Goal: Task Accomplishment & Management: Manage account settings

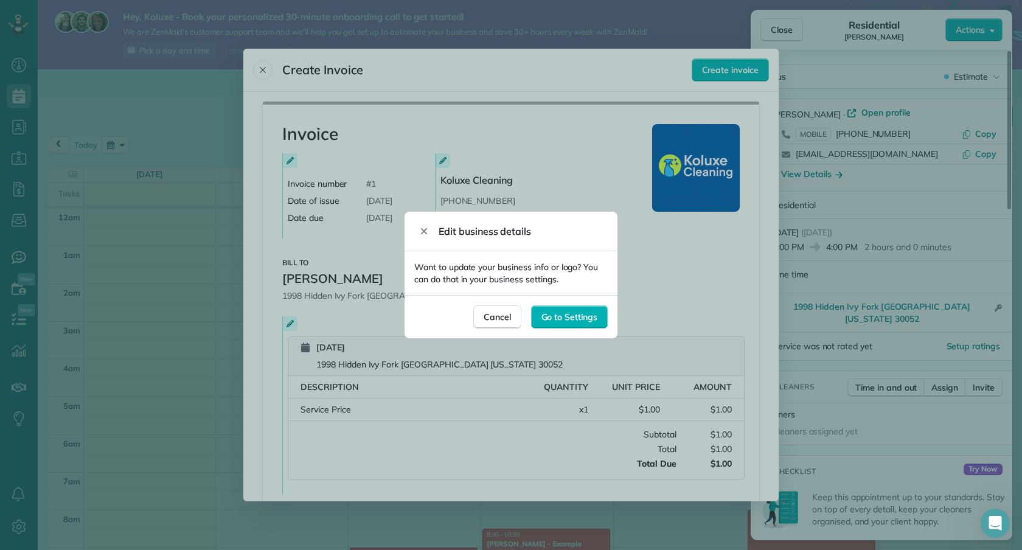
scroll to position [381, 0]
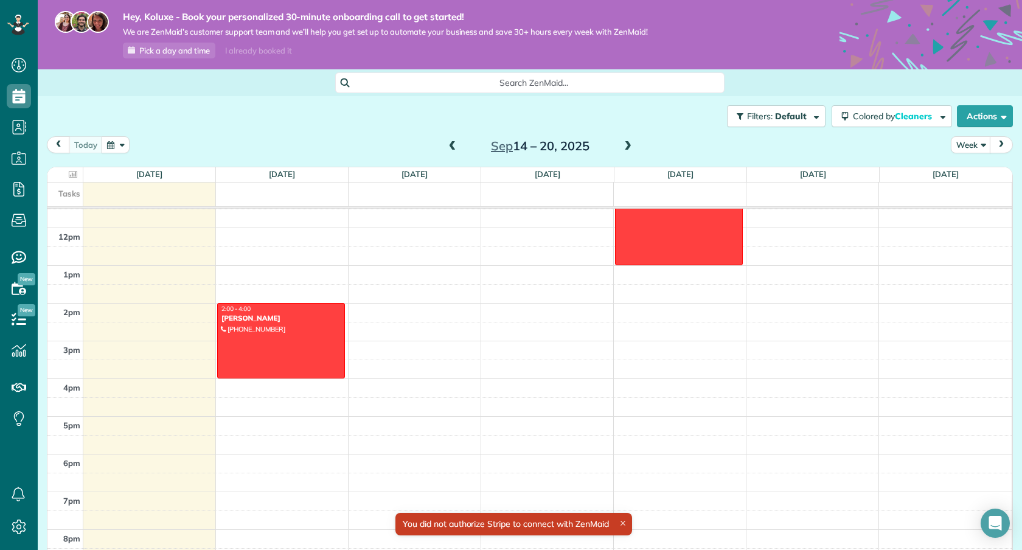
scroll to position [435, 0]
click at [303, 344] on div at bounding box center [281, 339] width 127 height 74
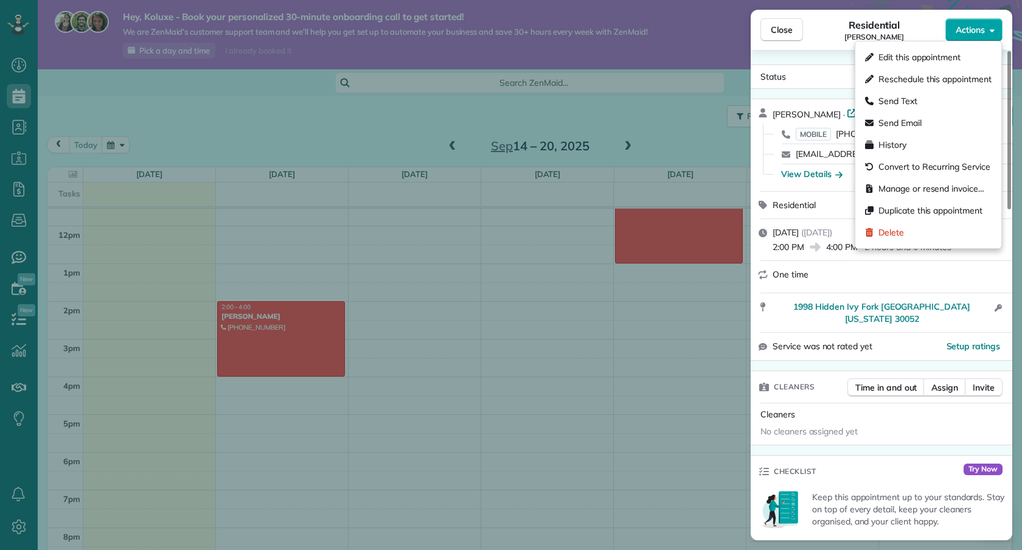
click at [966, 32] on span "Actions" at bounding box center [970, 30] width 29 height 12
click at [949, 195] on div "Manage or resend invoice…" at bounding box center [928, 189] width 136 height 22
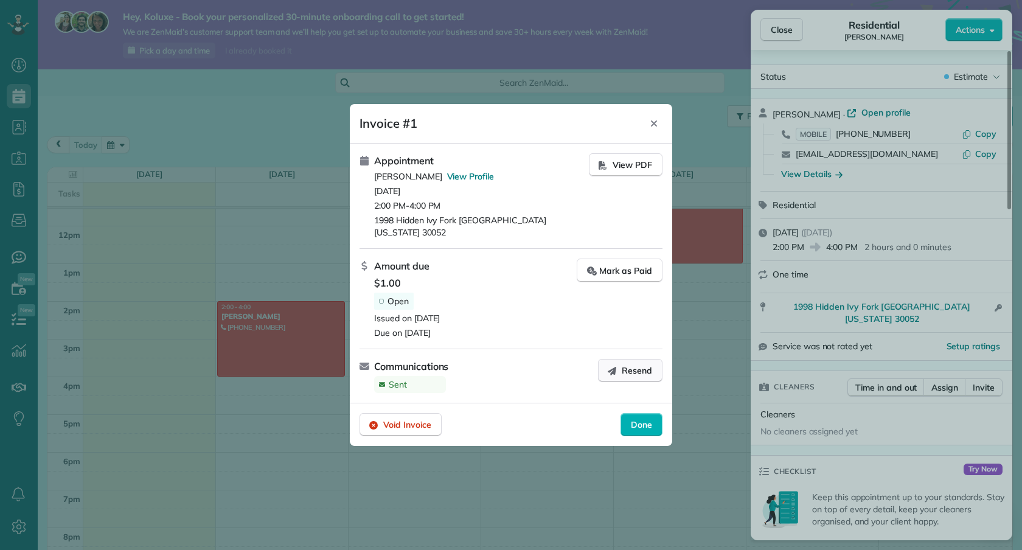
click at [638, 367] on span "Resend" at bounding box center [637, 370] width 30 height 12
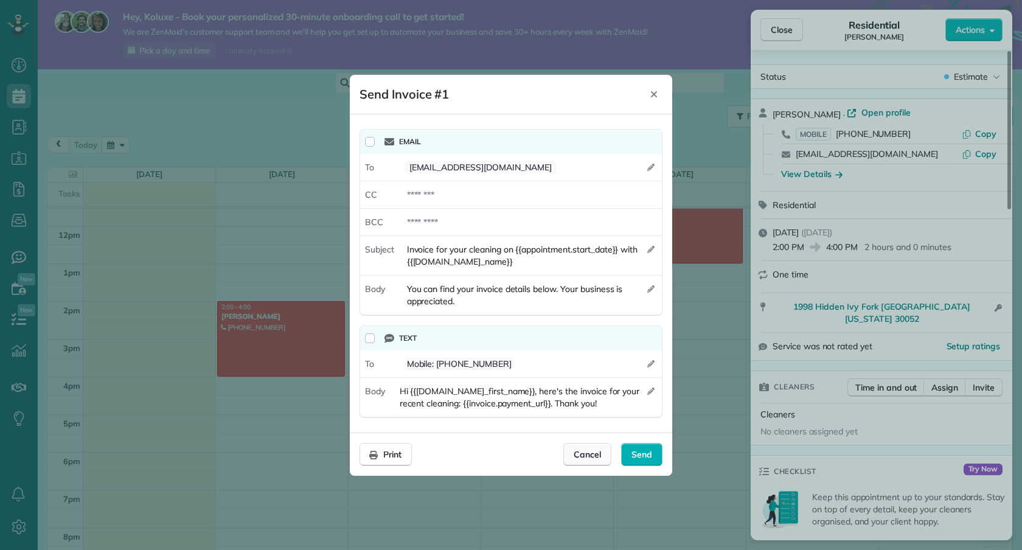
click at [602, 455] on div "Cancel" at bounding box center [587, 454] width 48 height 23
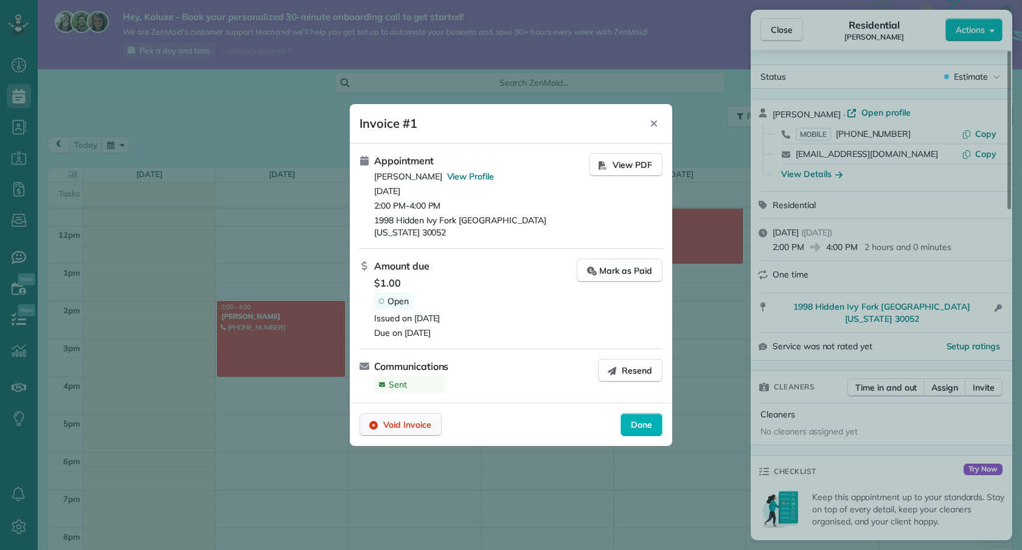
click at [420, 413] on div "Void Invoice" at bounding box center [400, 424] width 82 height 23
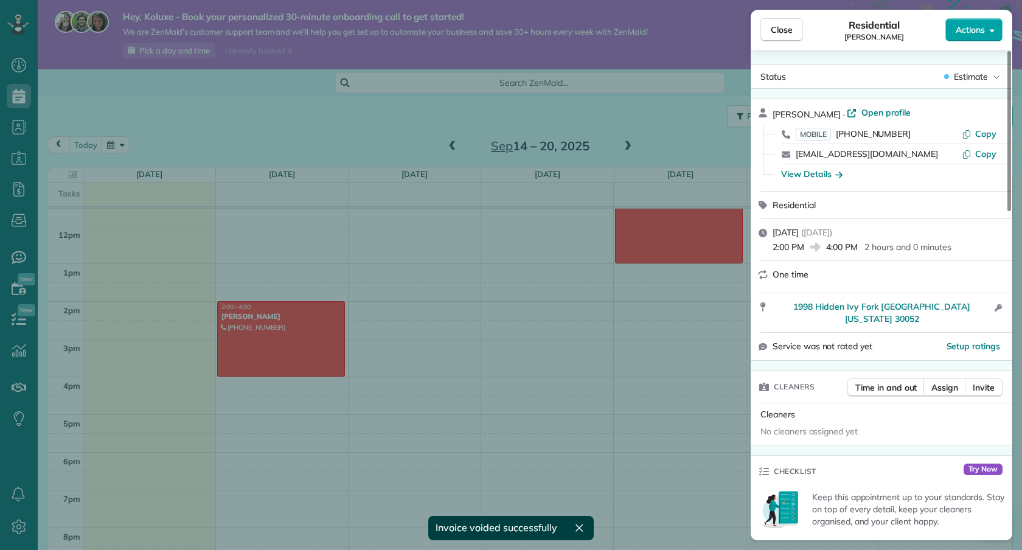
click at [984, 37] on button "Actions" at bounding box center [973, 29] width 57 height 23
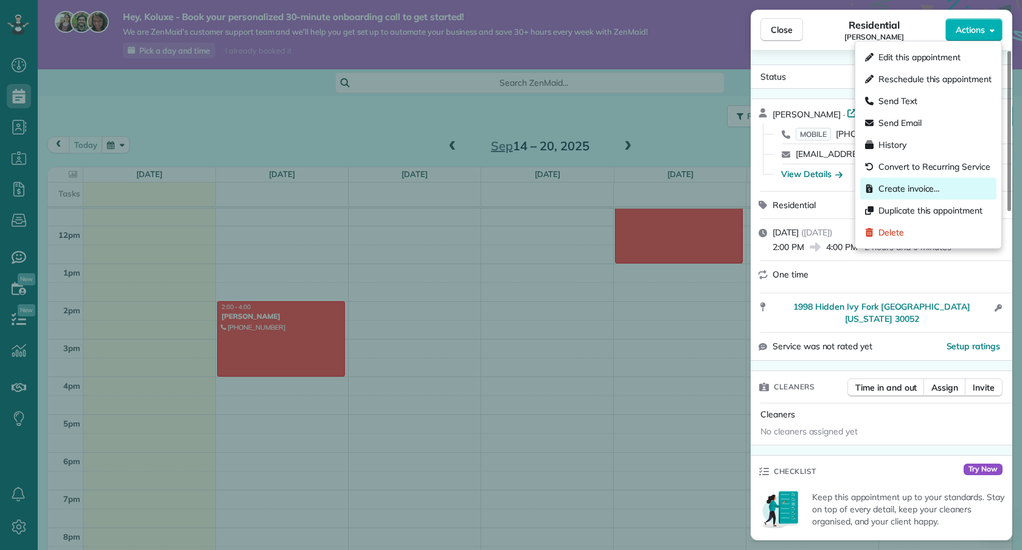
click at [941, 184] on div "Create invoice…" at bounding box center [928, 189] width 136 height 22
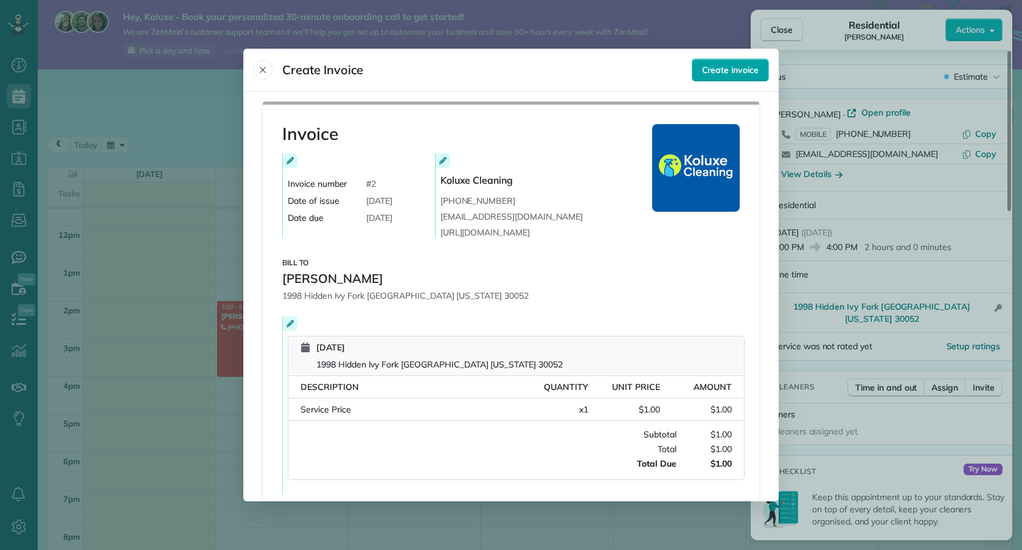
click at [734, 69] on span "Create invoice" at bounding box center [730, 70] width 57 height 12
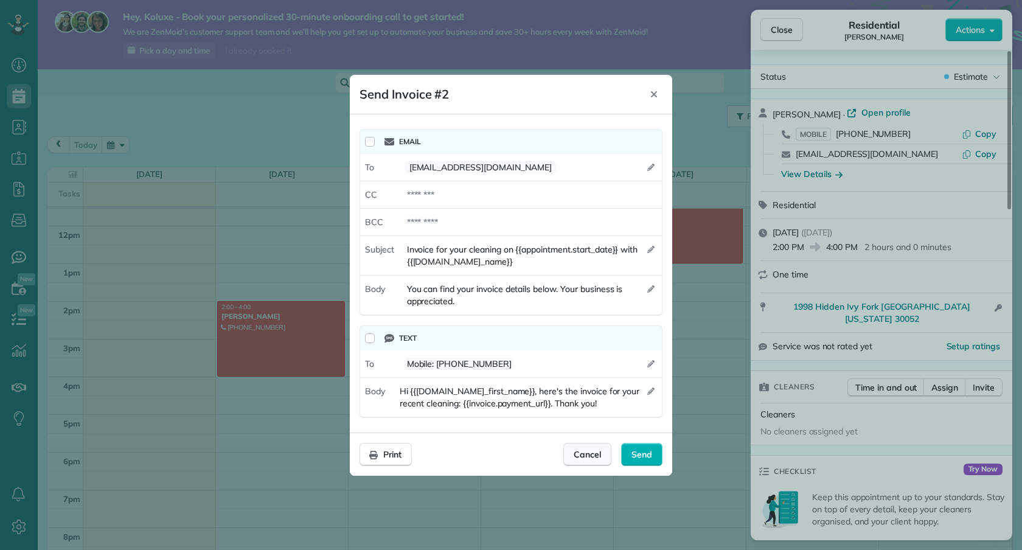
click at [578, 458] on span "Cancel" at bounding box center [587, 454] width 27 height 12
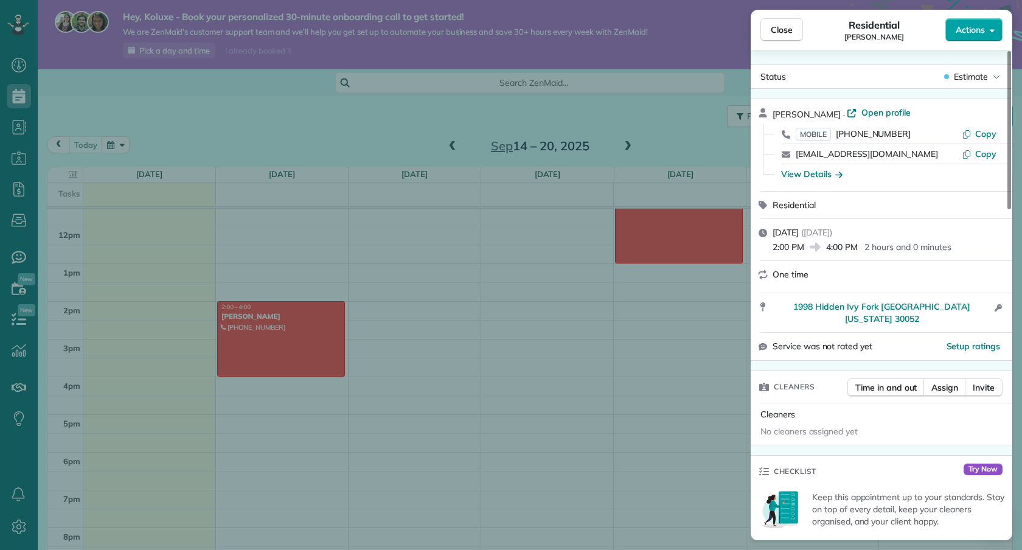
click at [979, 35] on span "Actions" at bounding box center [970, 30] width 29 height 12
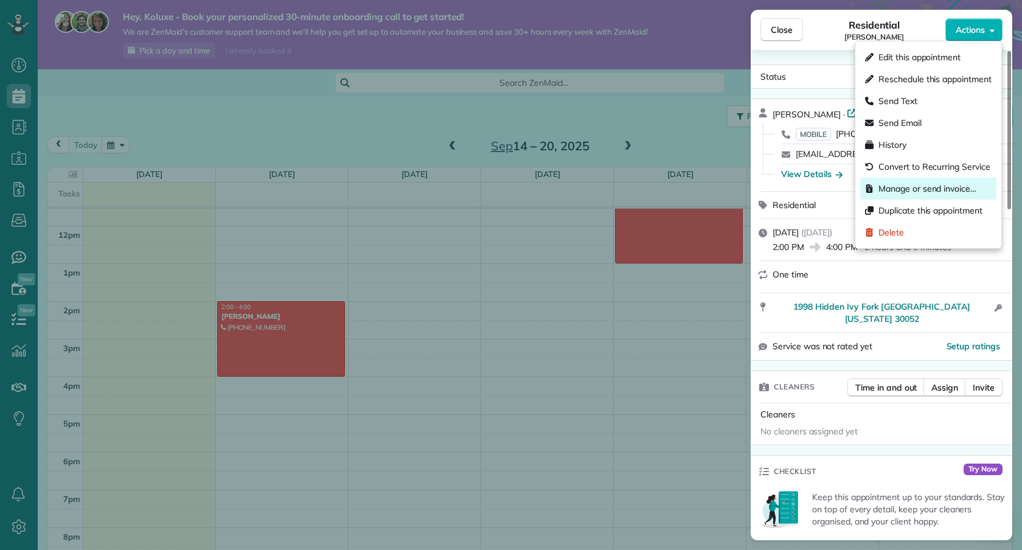
click at [956, 192] on span "Manage or send invoice…" at bounding box center [927, 188] width 98 height 12
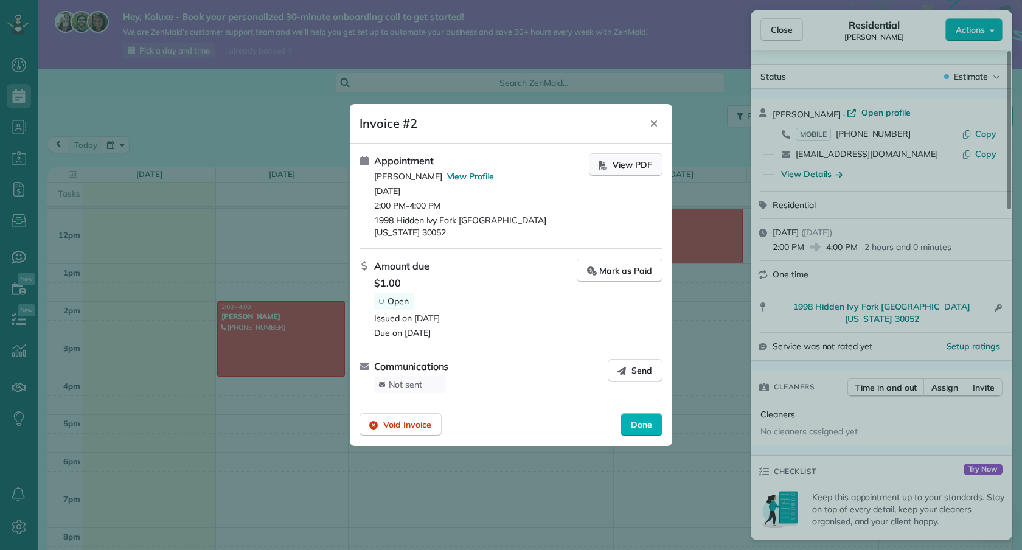
click at [641, 168] on span "View PDF" at bounding box center [632, 165] width 40 height 12
click at [652, 123] on div "Close" at bounding box center [653, 123] width 18 height 19
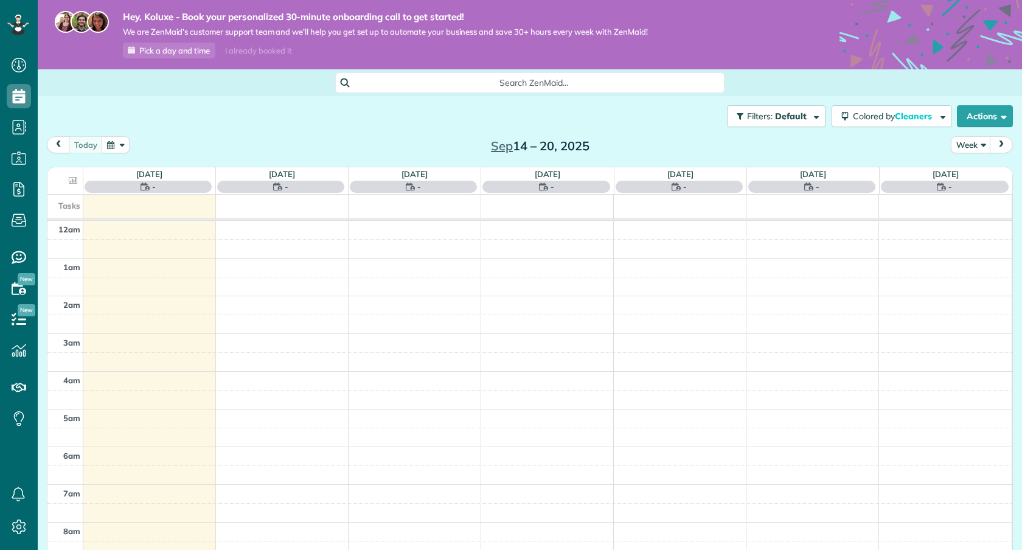
scroll to position [265, 0]
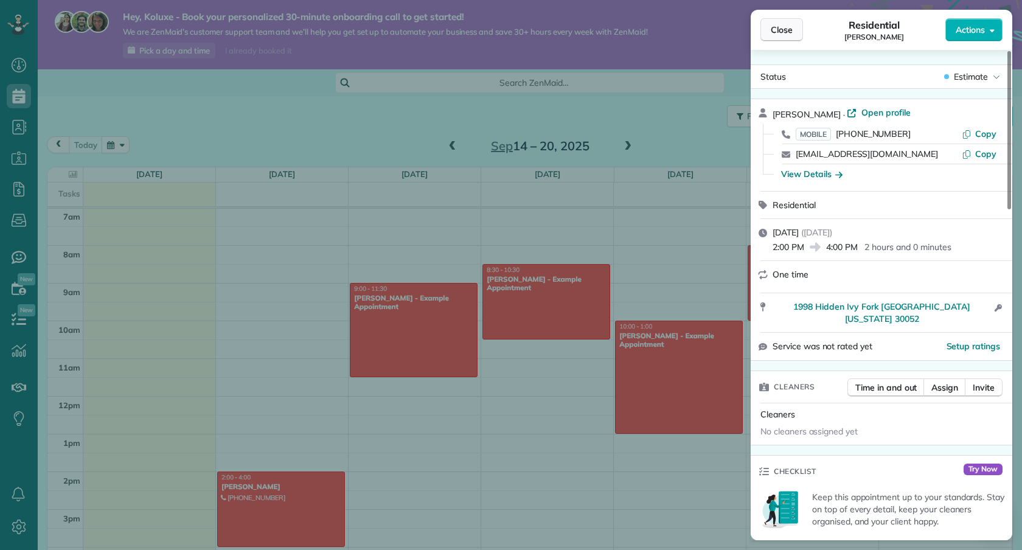
click at [789, 37] on button "Close" at bounding box center [781, 29] width 43 height 23
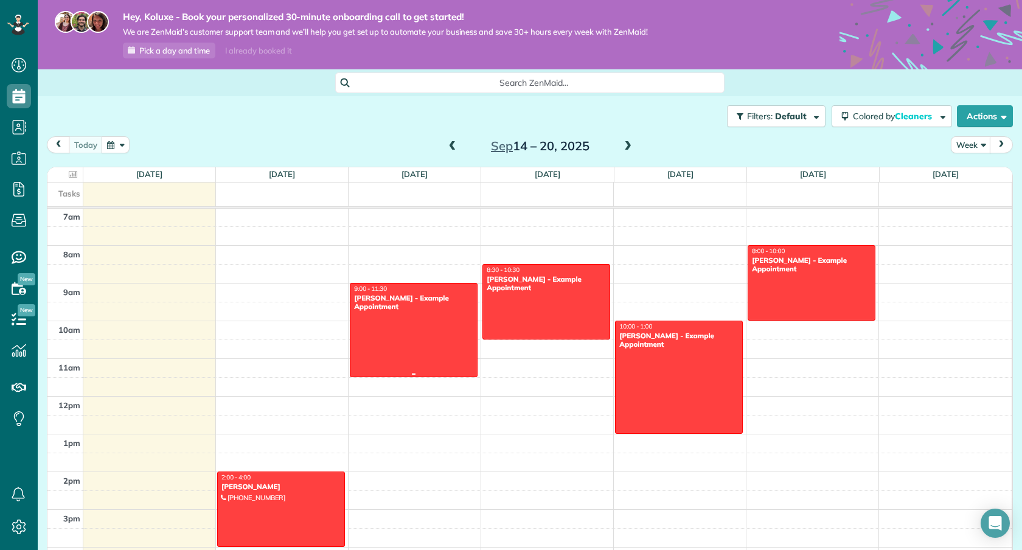
click at [398, 331] on div at bounding box center [413, 329] width 127 height 93
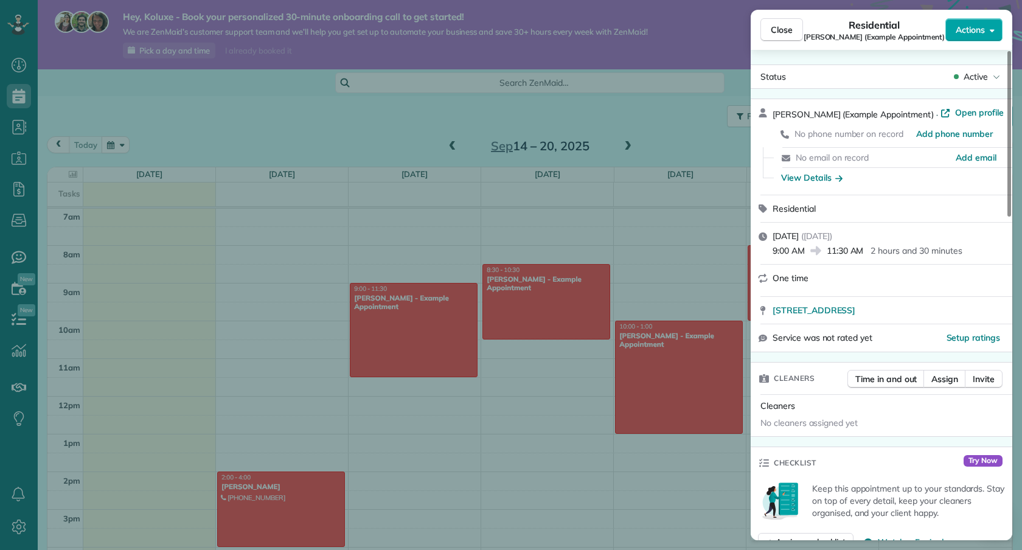
click at [994, 0] on div "Close Residential Carolyn Arellano (Example Appointment) Actions Status Active …" at bounding box center [511, 0] width 1022 height 0
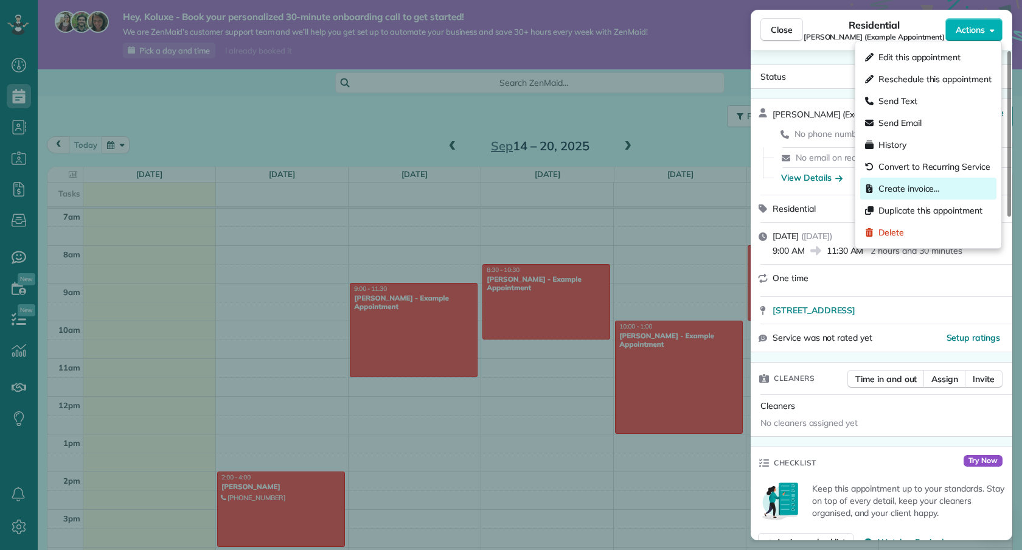
click at [965, 190] on div "Create invoice…" at bounding box center [928, 189] width 136 height 22
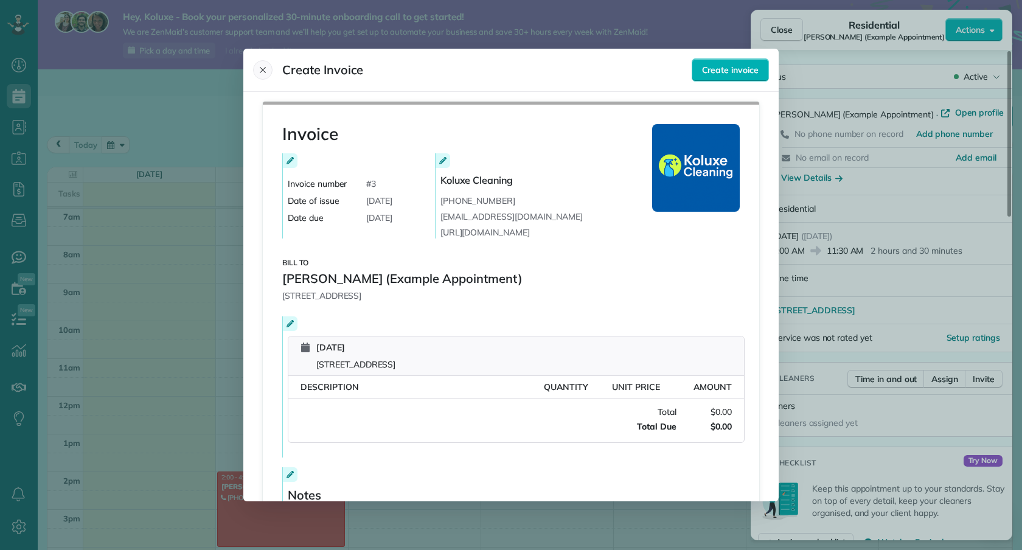
click at [265, 69] on icon "Close" at bounding box center [263, 70] width 10 height 10
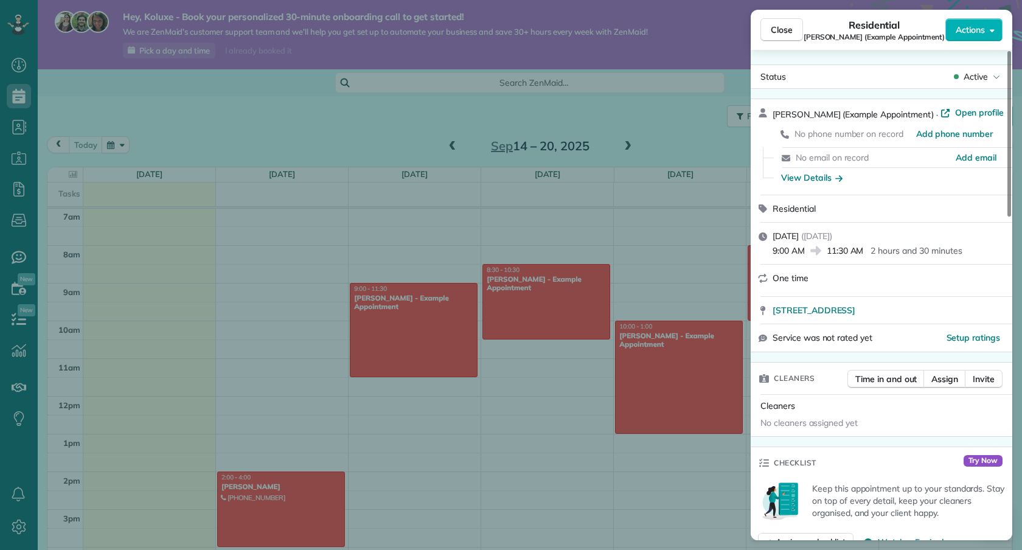
click at [980, 46] on div "Close Residential Carolyn Arellano (Example Appointment) Actions" at bounding box center [882, 30] width 262 height 40
click at [980, 36] on button "Actions" at bounding box center [973, 29] width 57 height 23
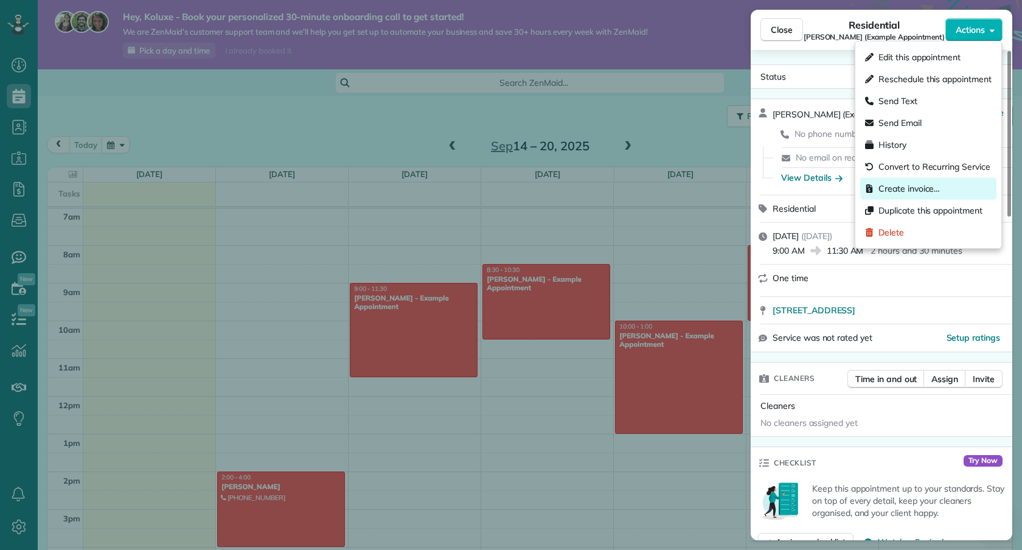
click at [943, 188] on div "Create invoice…" at bounding box center [928, 189] width 136 height 22
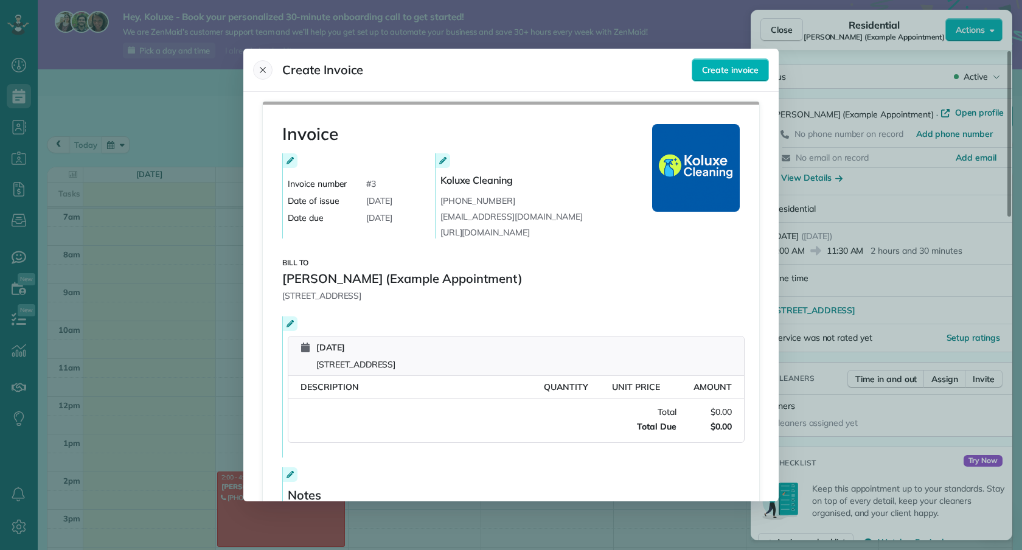
click at [266, 61] on button "Close" at bounding box center [262, 69] width 19 height 19
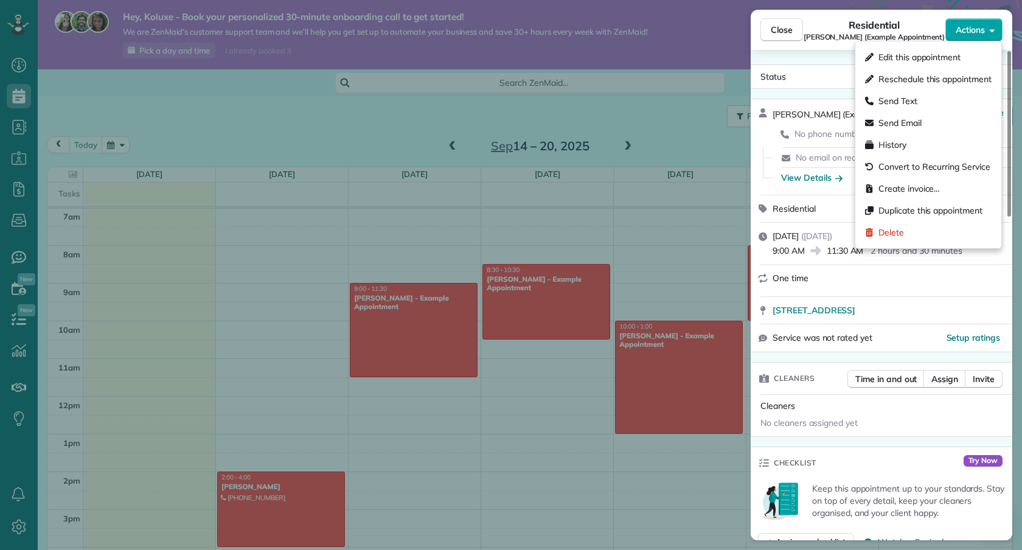
click at [984, 38] on button "Actions" at bounding box center [973, 29] width 57 height 23
click at [943, 167] on span "Convert to Recurring Service" at bounding box center [934, 167] width 112 height 12
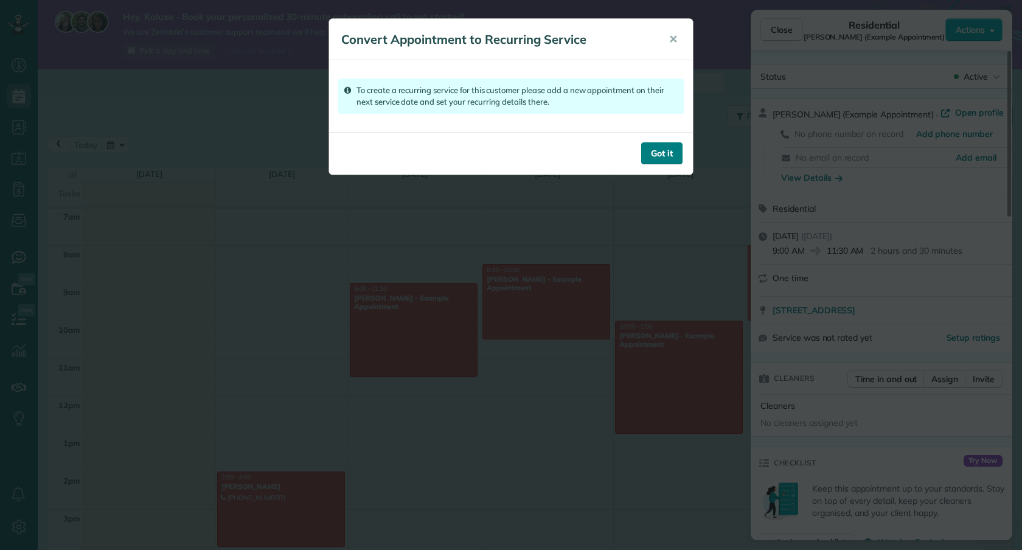
click at [664, 149] on button "Got it" at bounding box center [661, 153] width 41 height 22
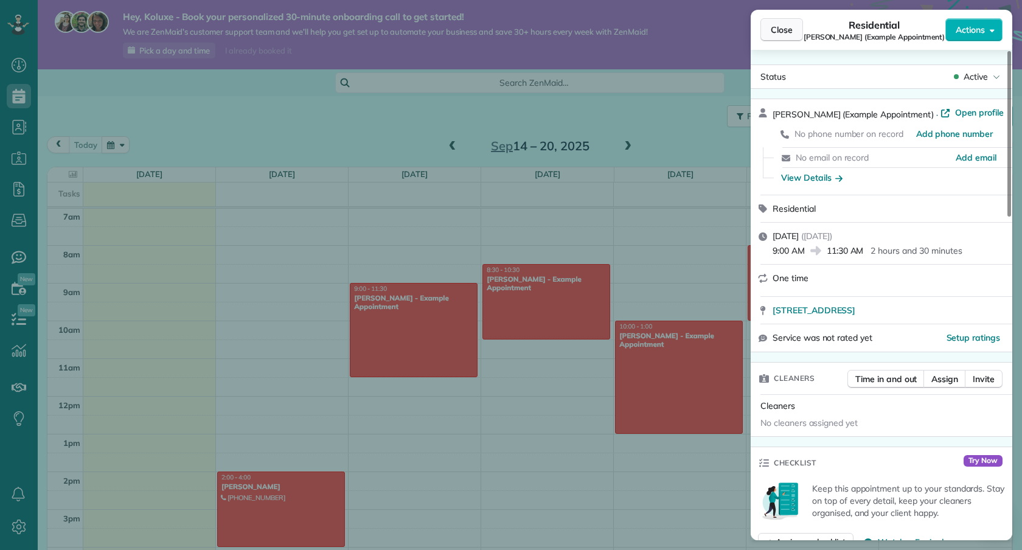
click at [787, 34] on span "Close" at bounding box center [782, 30] width 22 height 12
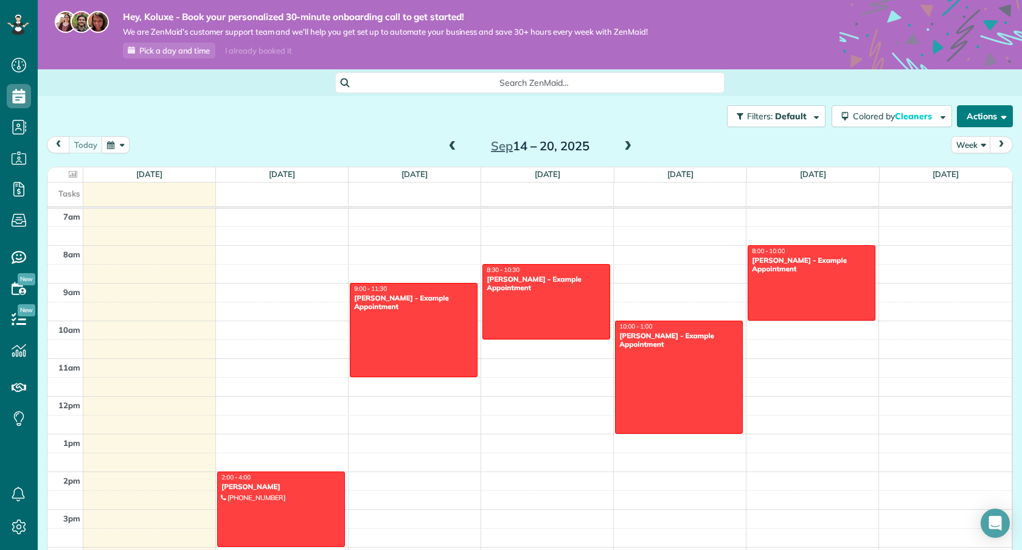
click at [980, 113] on button "Actions" at bounding box center [985, 116] width 56 height 22
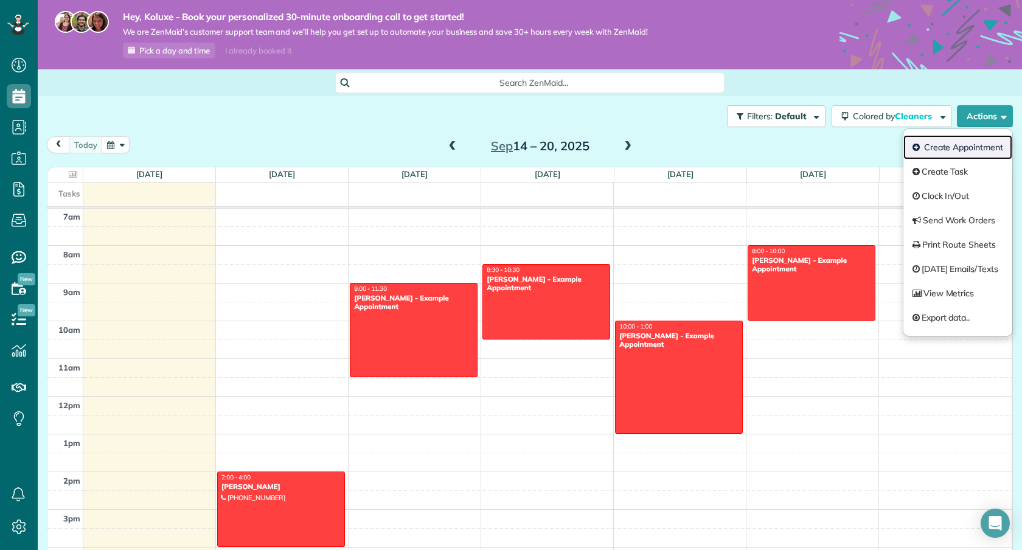
click at [974, 152] on link "Create Appointment" at bounding box center [957, 147] width 109 height 24
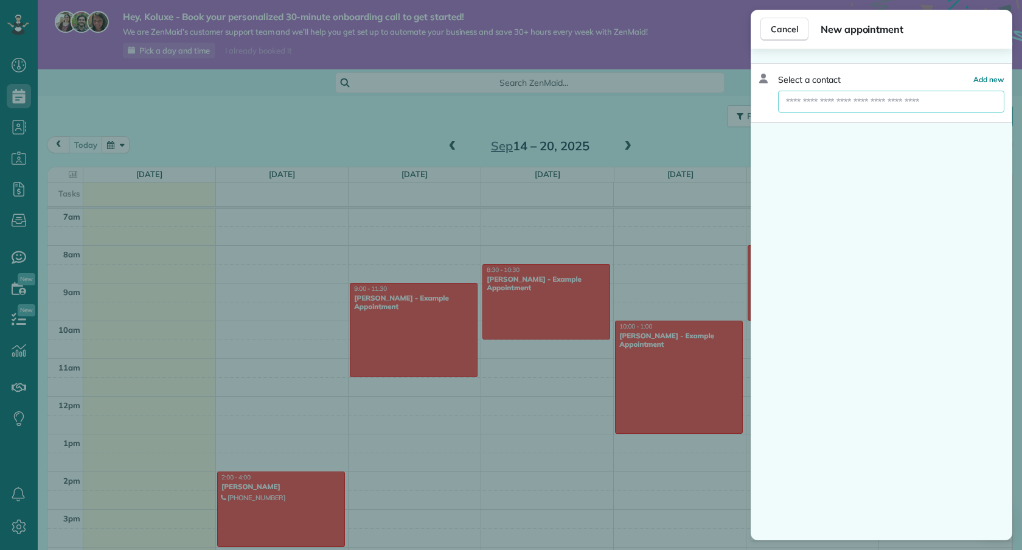
click at [893, 97] on input "text" at bounding box center [891, 102] width 226 height 22
click at [897, 78] on div "Select a contact Add new" at bounding box center [881, 80] width 246 height 12
click at [928, 105] on input "text" at bounding box center [891, 102] width 226 height 22
type input "*"
type input "***"
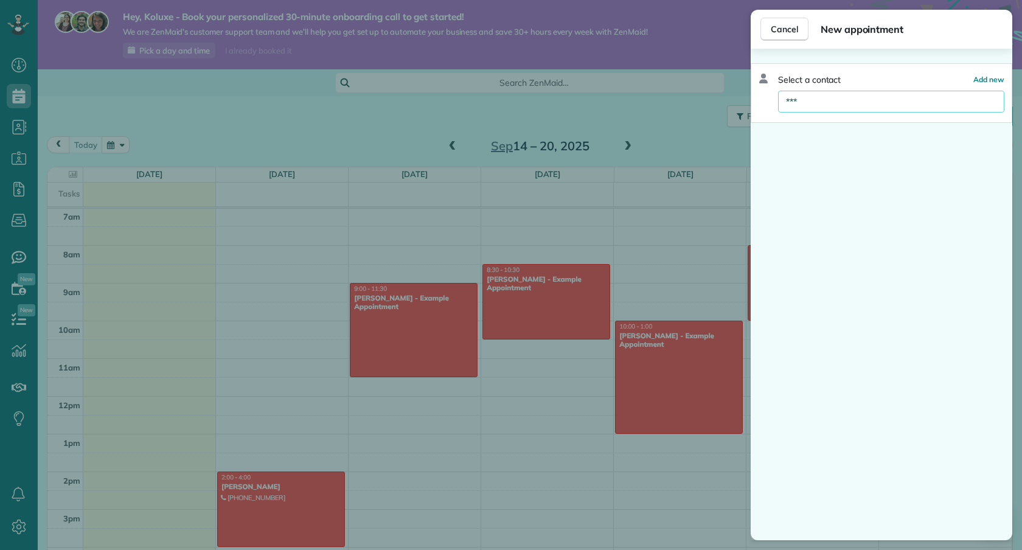
click at [957, 119] on div "Select a contact Add new ***" at bounding box center [882, 93] width 262 height 60
click at [956, 111] on input "***" at bounding box center [891, 102] width 226 height 22
click at [843, 139] on div "Select a contact Add new" at bounding box center [882, 294] width 262 height 491
click at [853, 48] on div "Cancel New appointment Select a contact Add new" at bounding box center [882, 275] width 262 height 530
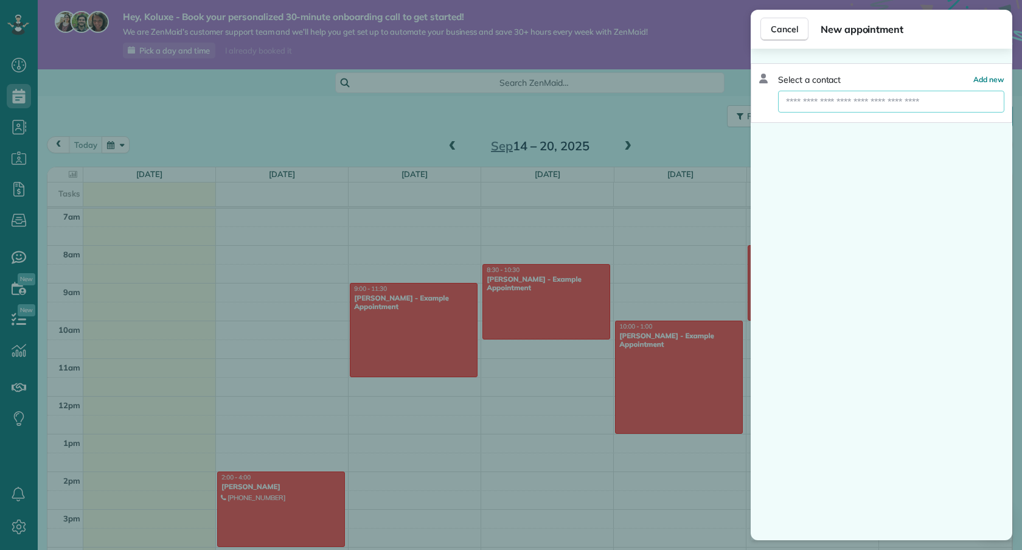
click at [822, 75] on span "Select a contact" at bounding box center [809, 80] width 63 height 12
click at [797, 38] on button "Cancel" at bounding box center [784, 29] width 48 height 23
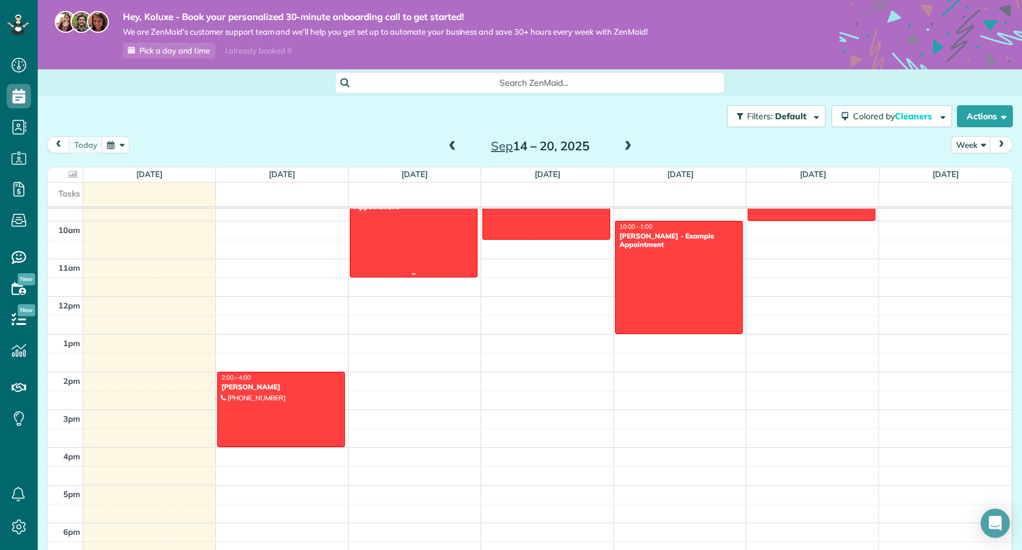
scroll to position [365, 0]
click at [300, 411] on div at bounding box center [281, 409] width 127 height 74
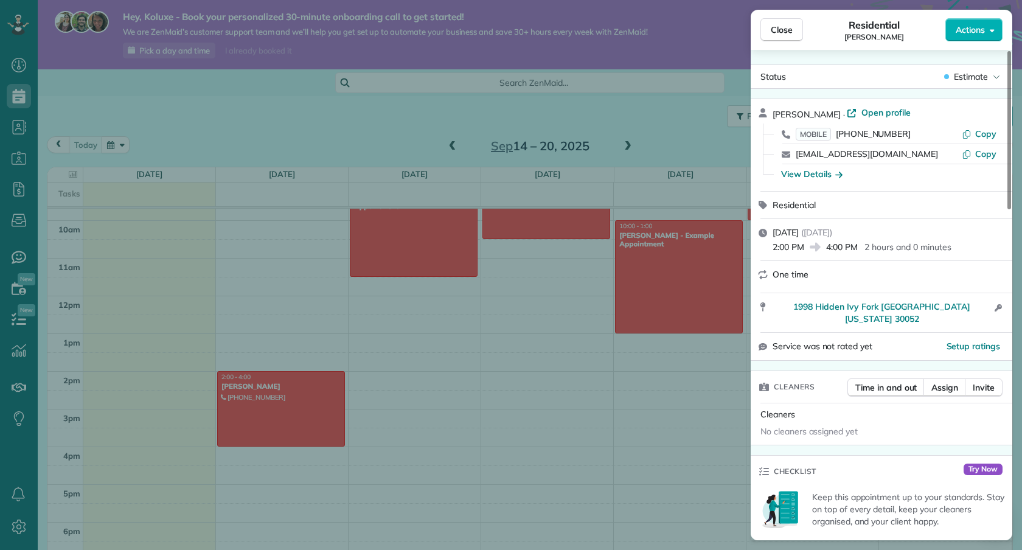
click at [869, 32] on span "[PERSON_NAME]" at bounding box center [874, 37] width 60 height 10
click at [881, 24] on span "Residential" at bounding box center [874, 25] width 52 height 15
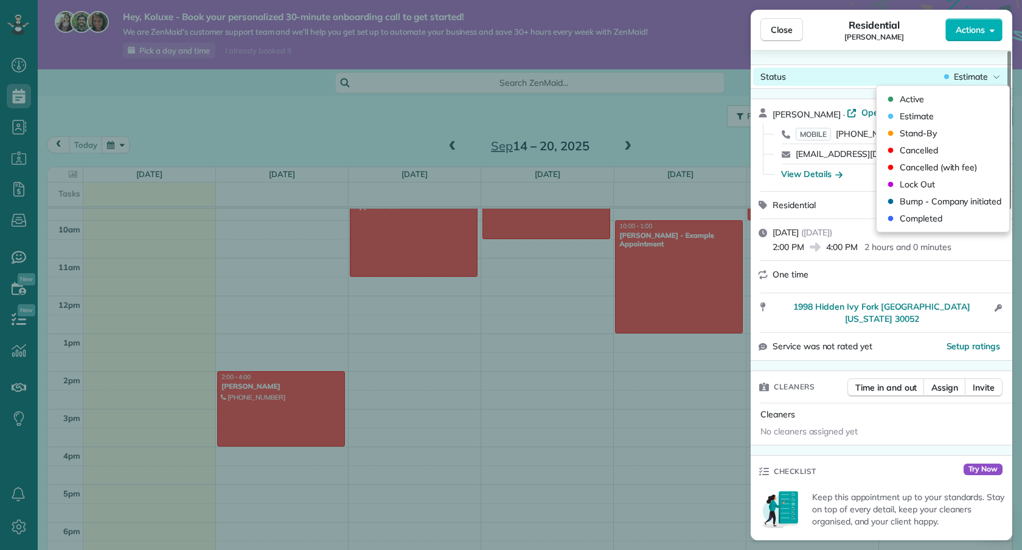
click at [963, 74] on span "Estimate" at bounding box center [971, 77] width 34 height 12
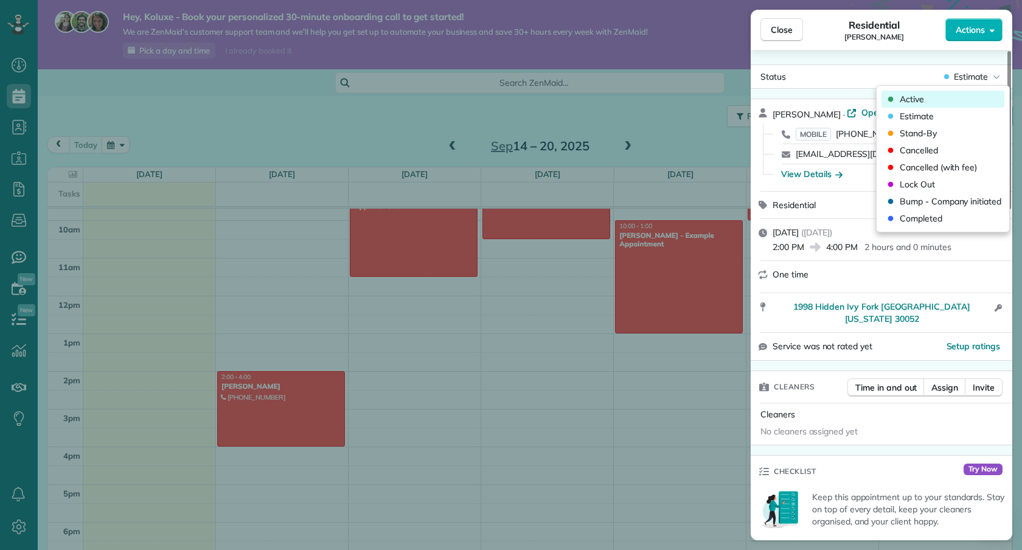
click at [957, 91] on div "Active" at bounding box center [942, 99] width 123 height 17
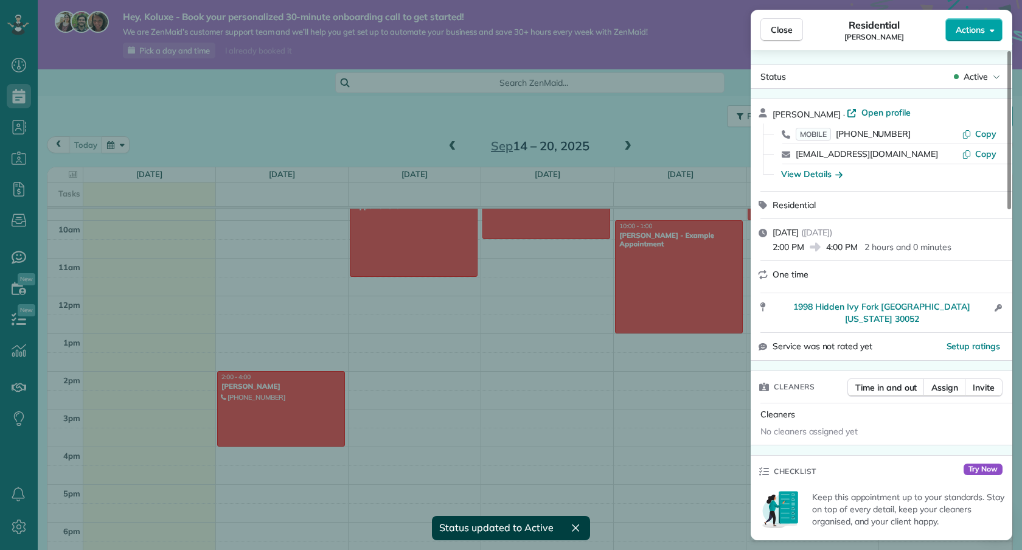
click at [983, 35] on span "Actions" at bounding box center [970, 30] width 29 height 12
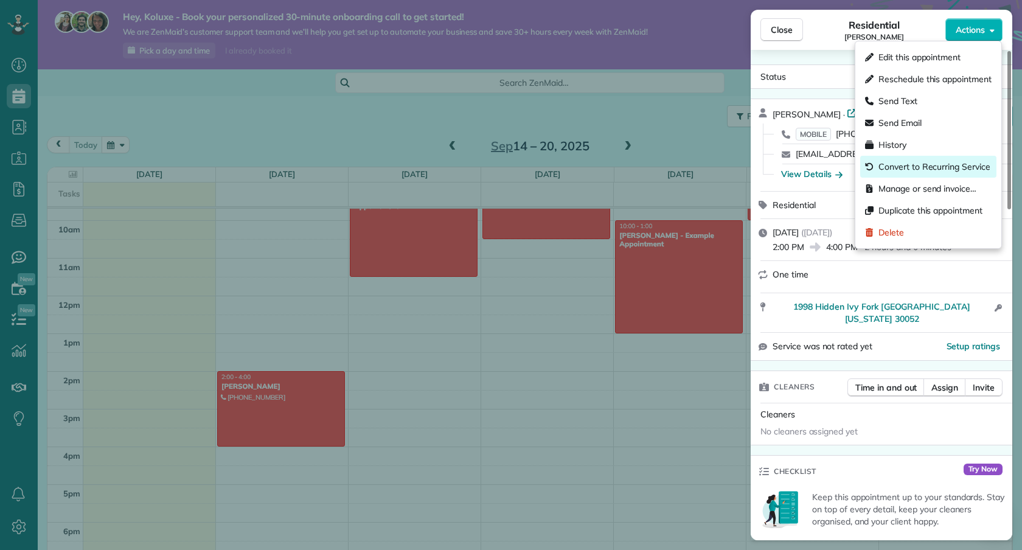
click at [936, 176] on div "Convert to Recurring Service" at bounding box center [928, 167] width 136 height 22
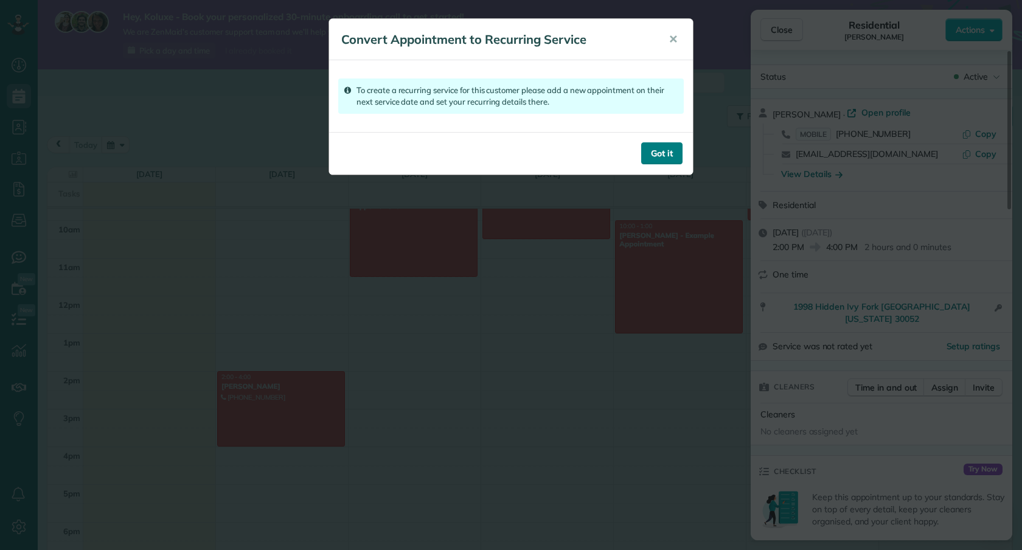
click at [668, 154] on button "Got it" at bounding box center [661, 153] width 41 height 22
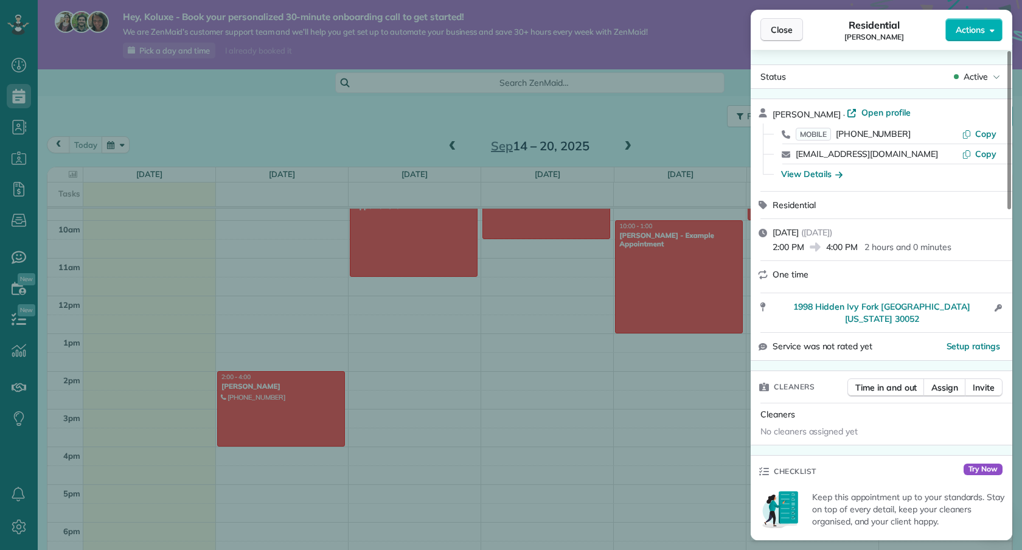
click at [781, 28] on span "Close" at bounding box center [782, 30] width 22 height 12
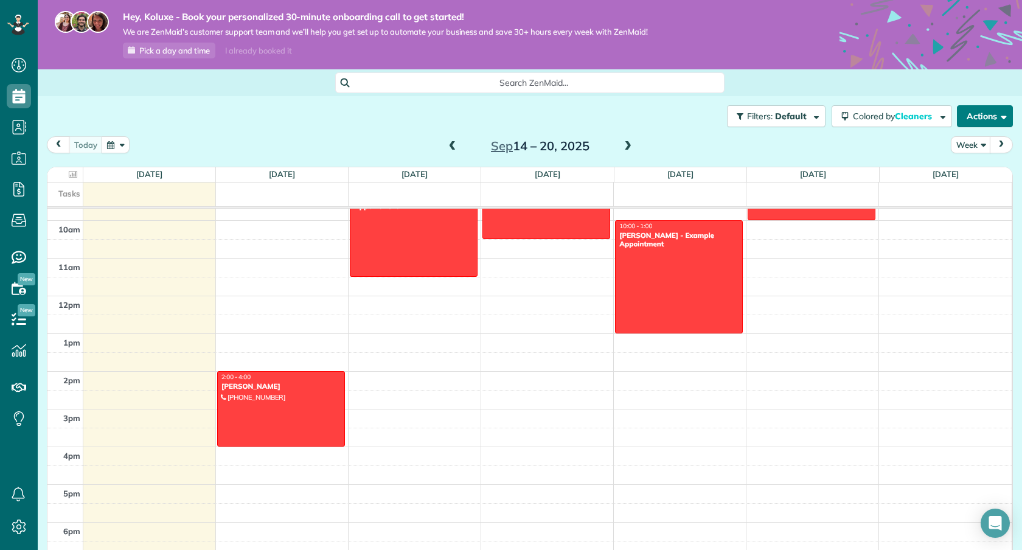
click at [994, 117] on button "Actions" at bounding box center [985, 116] width 56 height 22
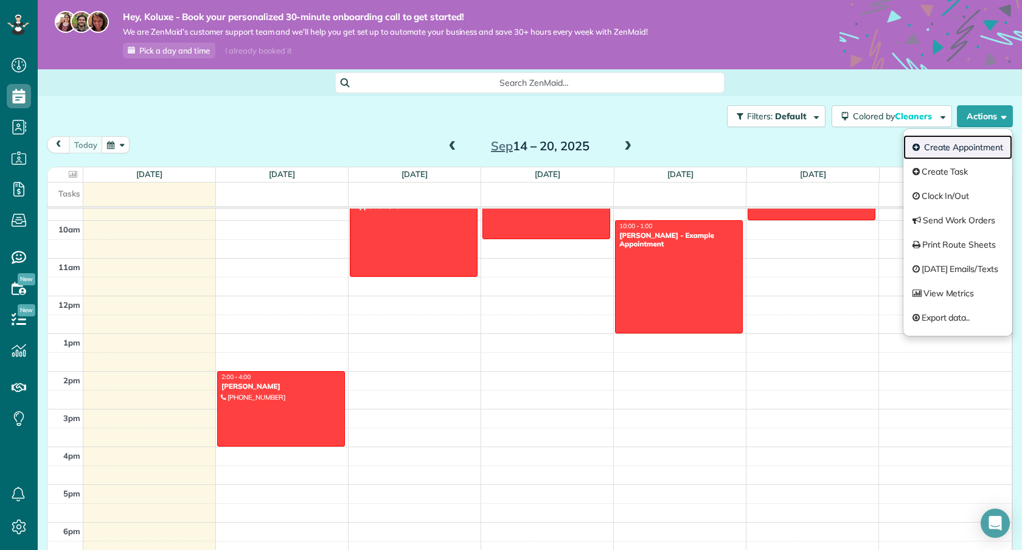
click at [976, 156] on link "Create Appointment" at bounding box center [957, 147] width 109 height 24
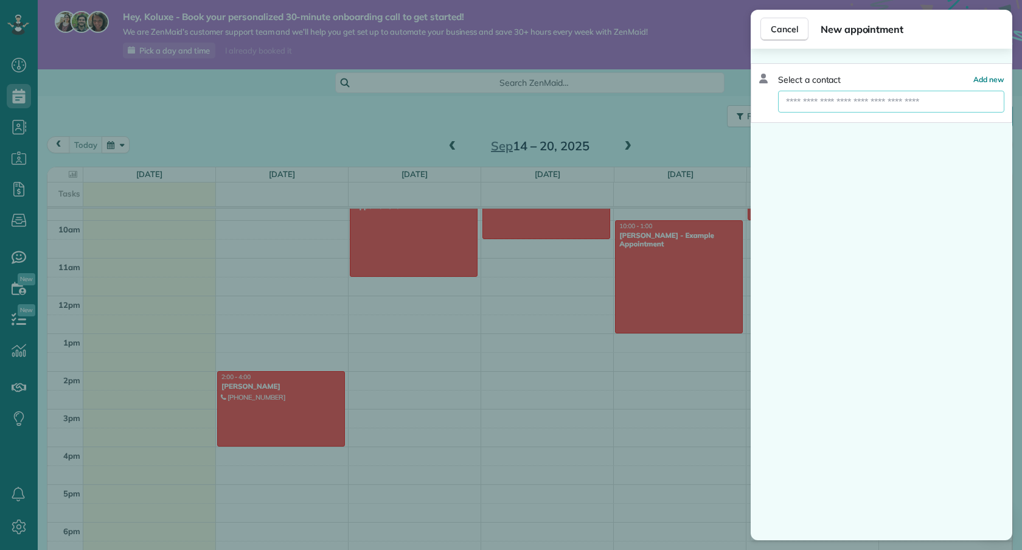
click at [852, 95] on input "text" at bounding box center [891, 102] width 226 height 22
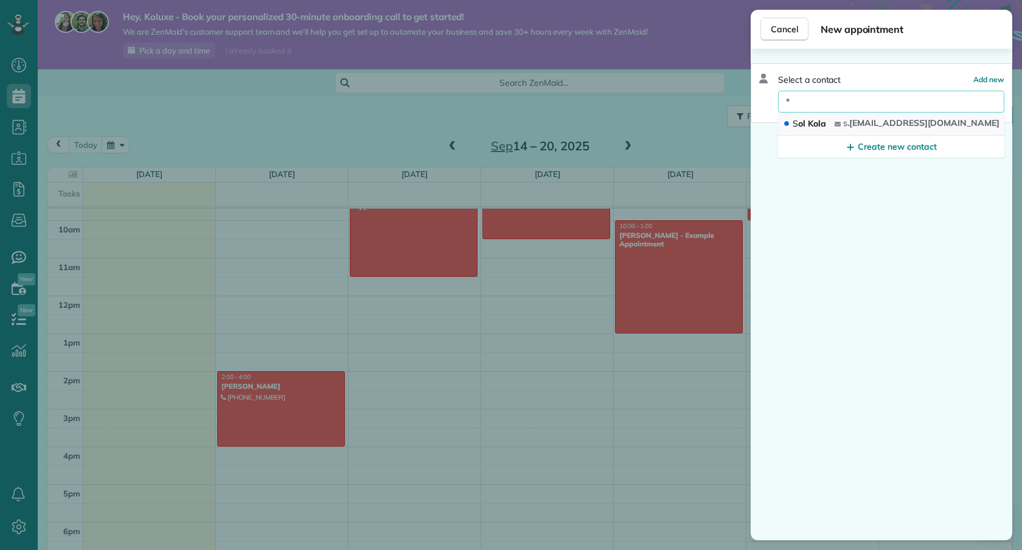
type input "*"
click at [821, 125] on span "S ol Kola" at bounding box center [809, 123] width 33 height 11
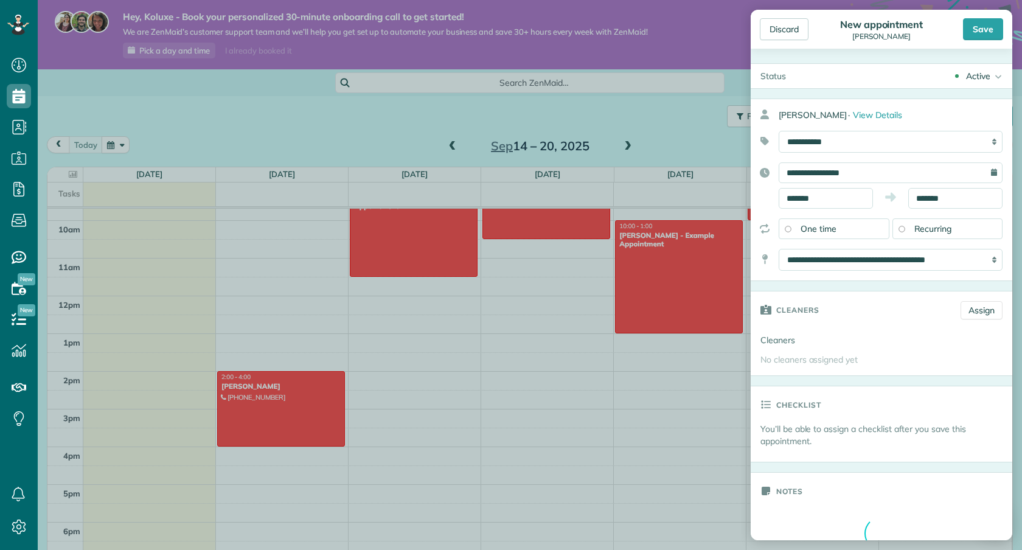
click at [986, 75] on div "Active" at bounding box center [978, 76] width 24 height 12
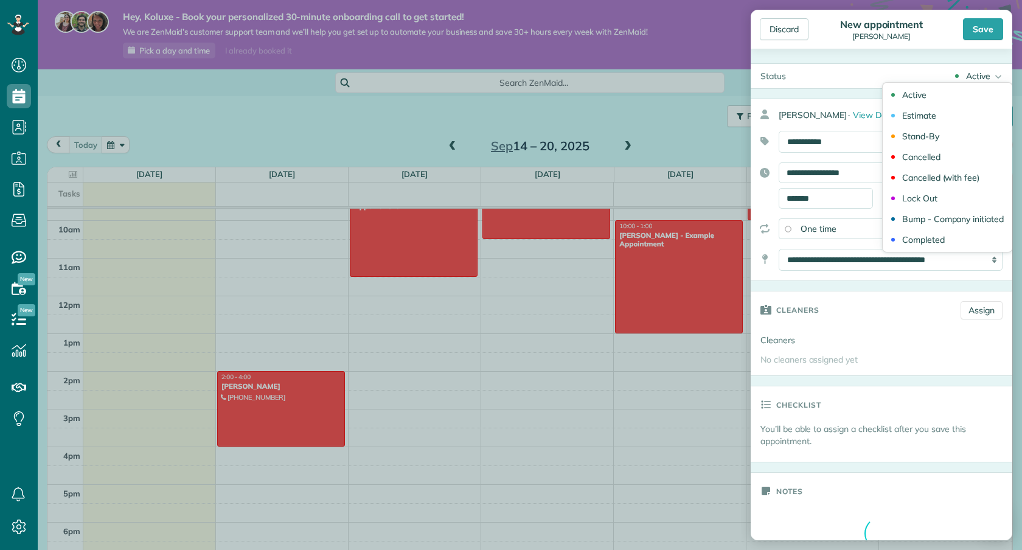
click at [890, 46] on div "Discard New appointment Sol Kola Save" at bounding box center [882, 29] width 262 height 39
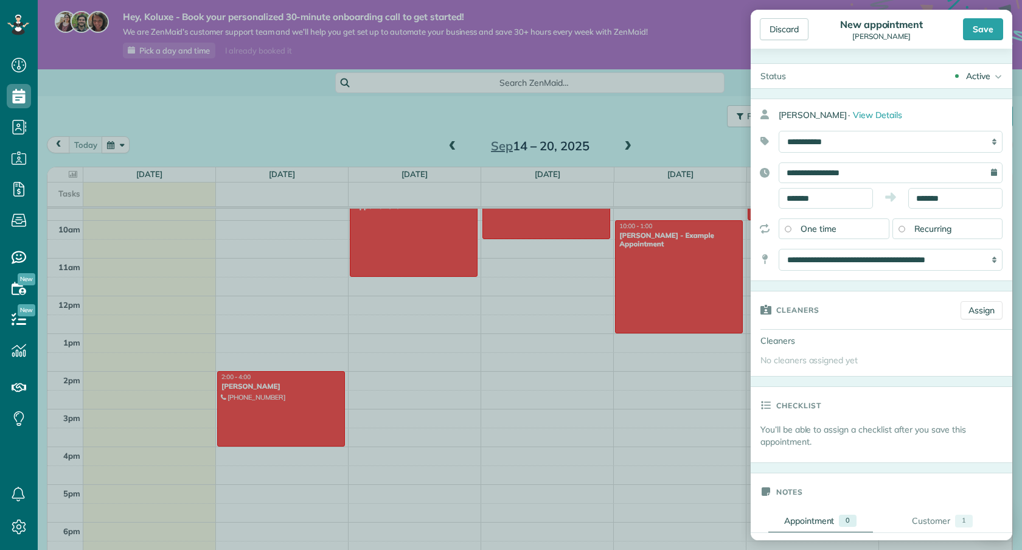
click at [906, 218] on div "Recurring" at bounding box center [947, 228] width 111 height 21
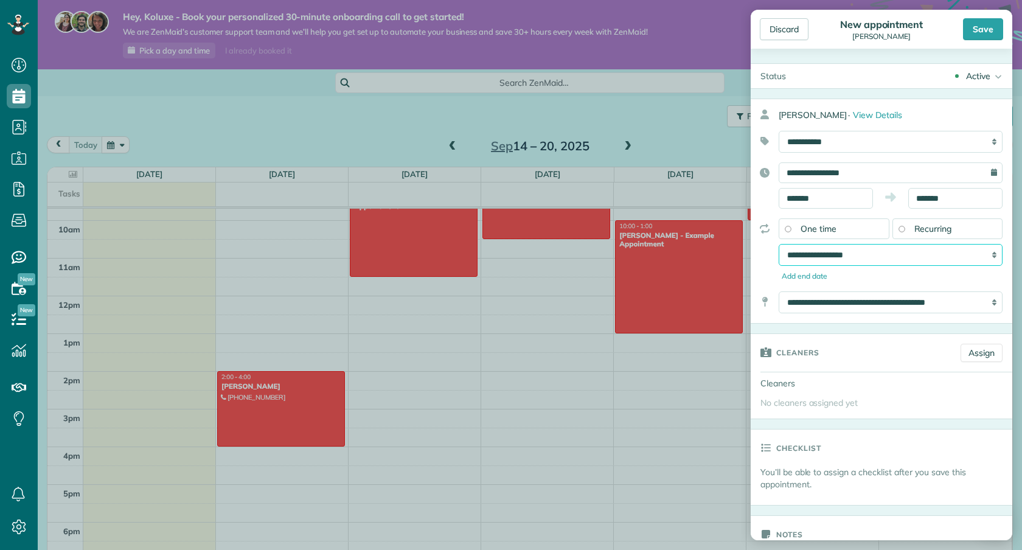
click at [872, 260] on select "**********" at bounding box center [891, 255] width 224 height 22
click at [779, 244] on select "**********" at bounding box center [891, 255] width 224 height 22
click at [887, 252] on select "**********" at bounding box center [891, 255] width 224 height 22
select select "**********"
click at [779, 244] on select "**********" at bounding box center [891, 255] width 224 height 22
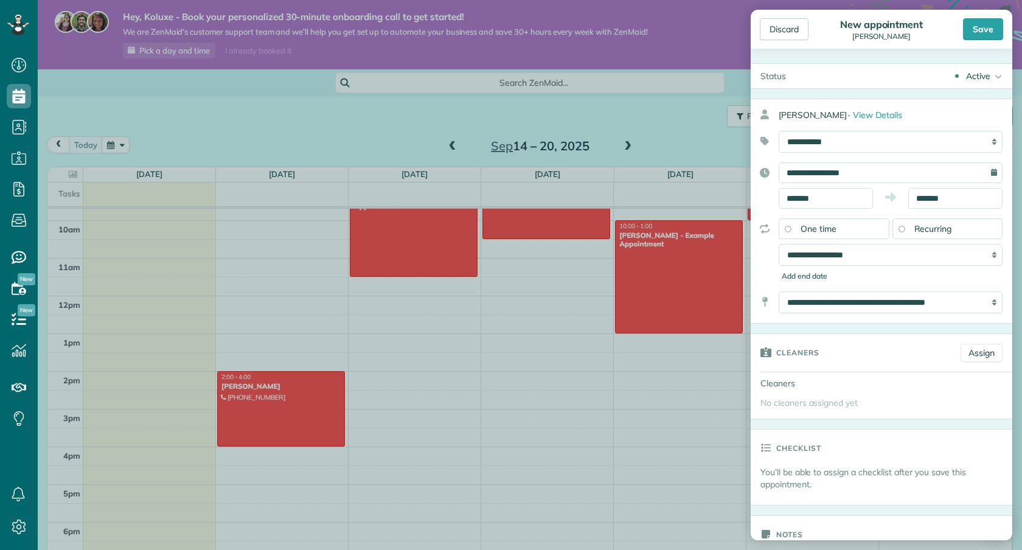
click at [879, 277] on div "Add end date" at bounding box center [891, 276] width 224 height 11
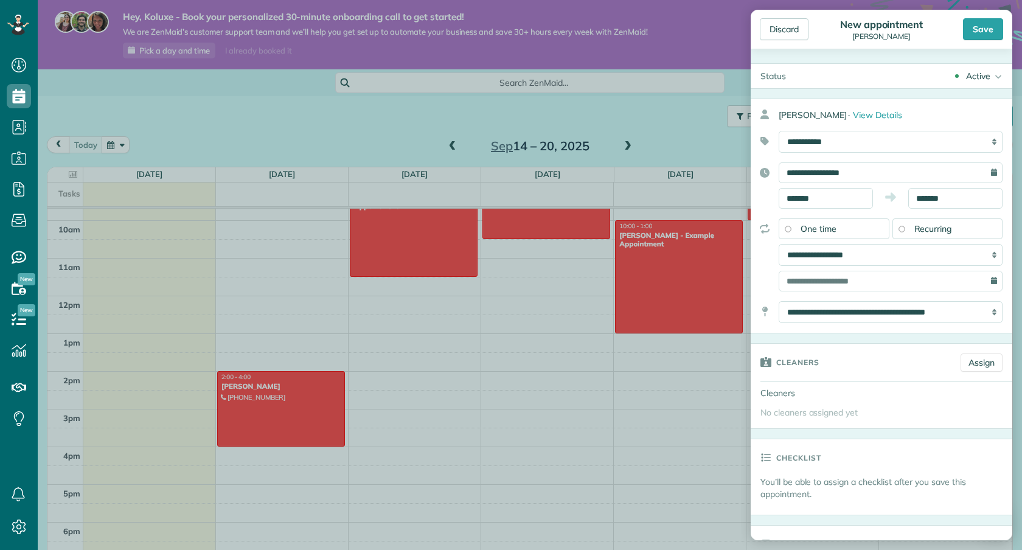
click at [994, 282] on div at bounding box center [891, 281] width 224 height 21
click at [905, 280] on input "text" at bounding box center [891, 281] width 224 height 21
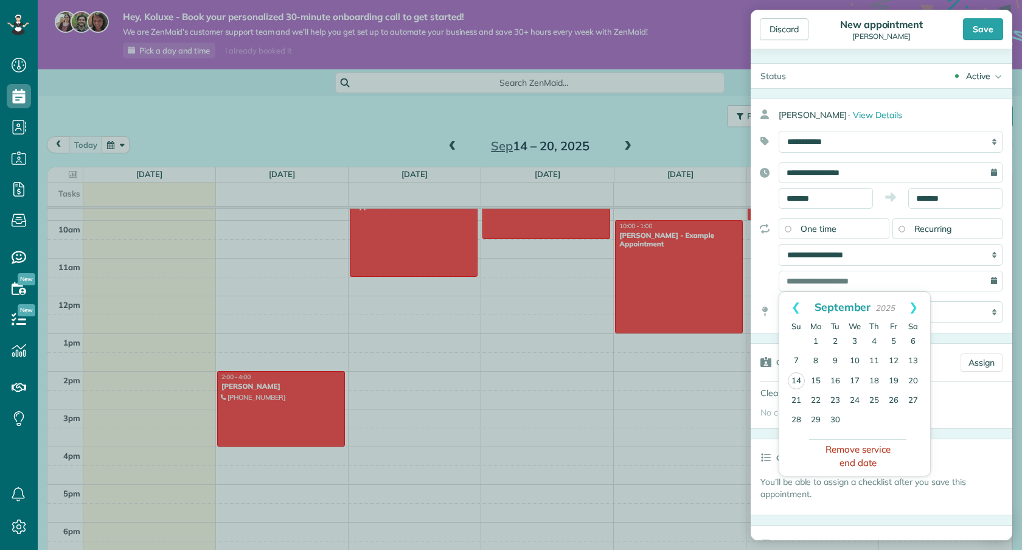
click at [864, 459] on button "Remove service end date" at bounding box center [857, 455] width 97 height 33
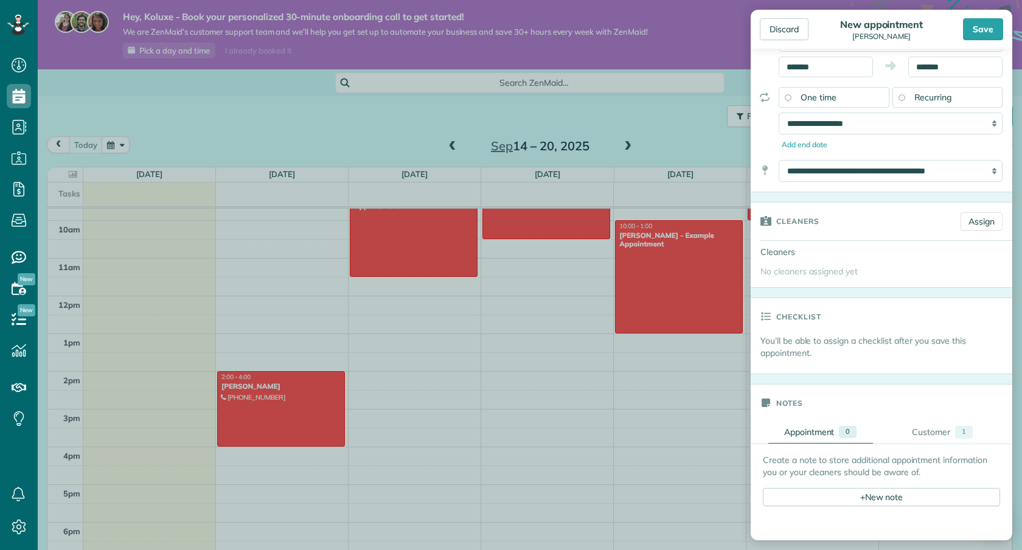
scroll to position [133, 0]
click at [884, 343] on p "You’ll be able to assign a checklist after you save this appointment." at bounding box center [886, 345] width 252 height 24
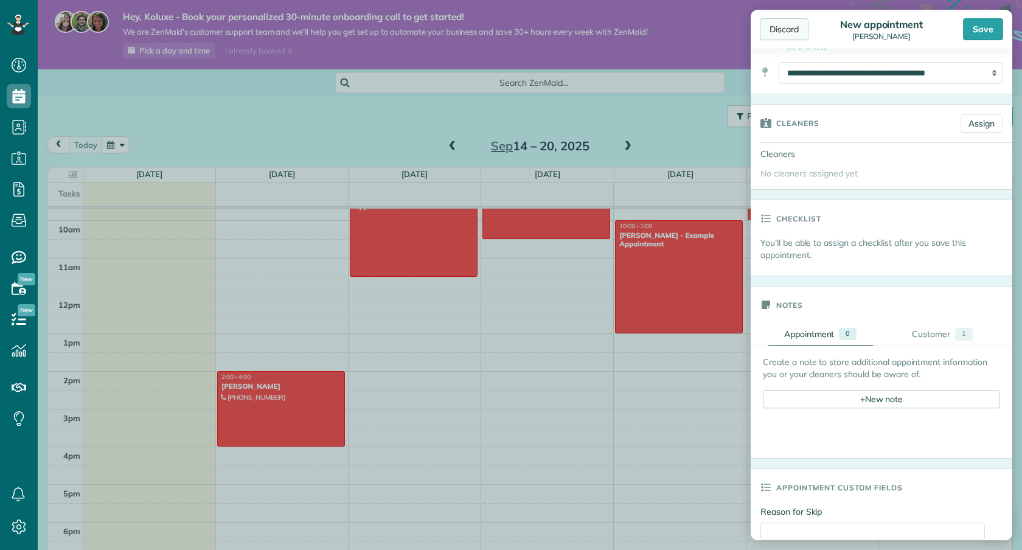
click at [784, 27] on div "Discard" at bounding box center [784, 29] width 49 height 22
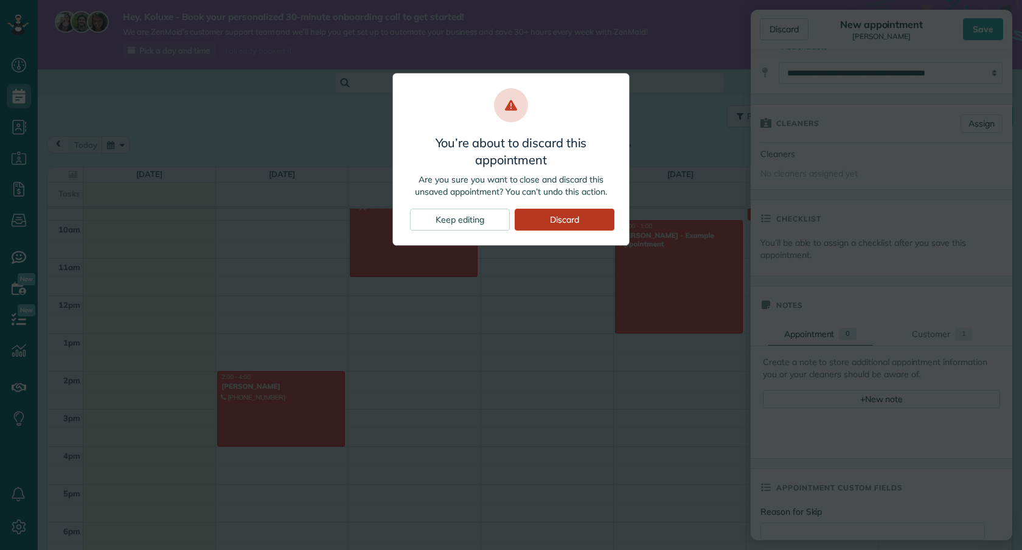
click at [546, 217] on div "Discard" at bounding box center [565, 220] width 100 height 22
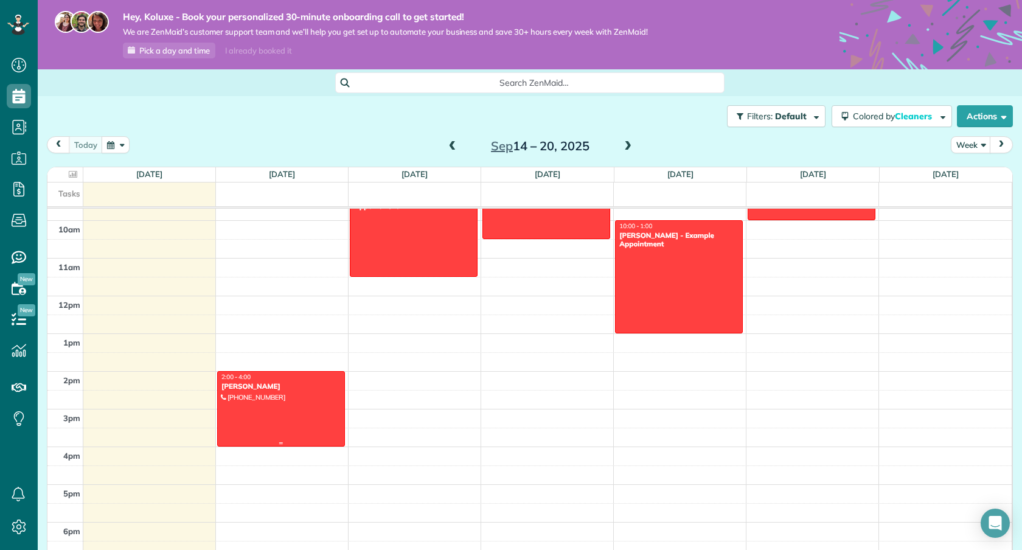
click at [318, 396] on div at bounding box center [281, 409] width 127 height 74
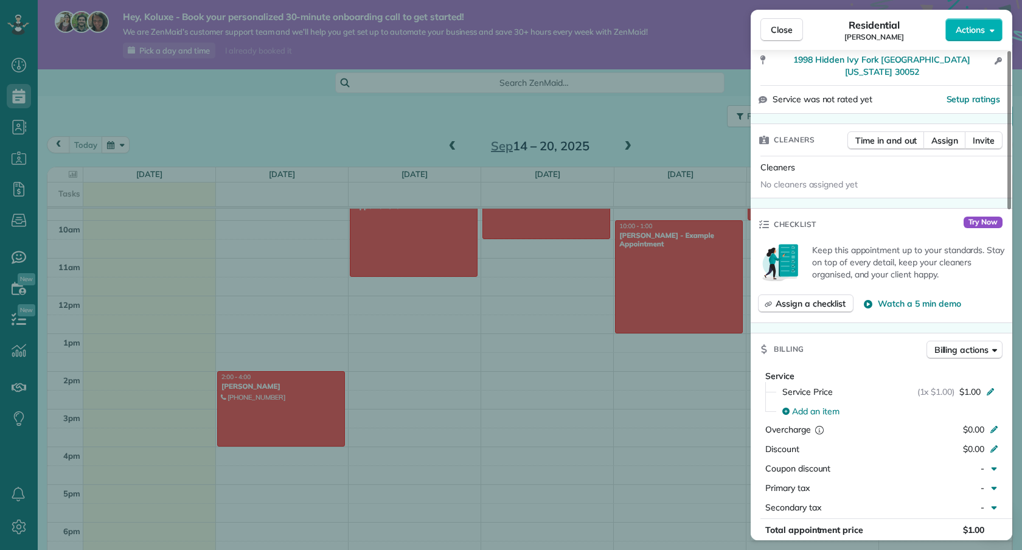
scroll to position [303, 0]
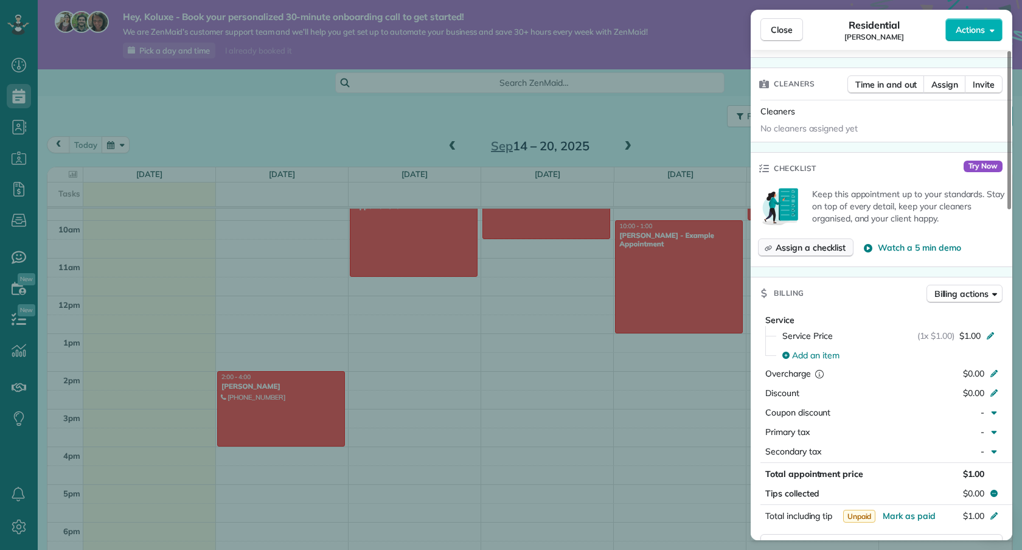
click at [819, 241] on span "Assign a checklist" at bounding box center [810, 247] width 70 height 12
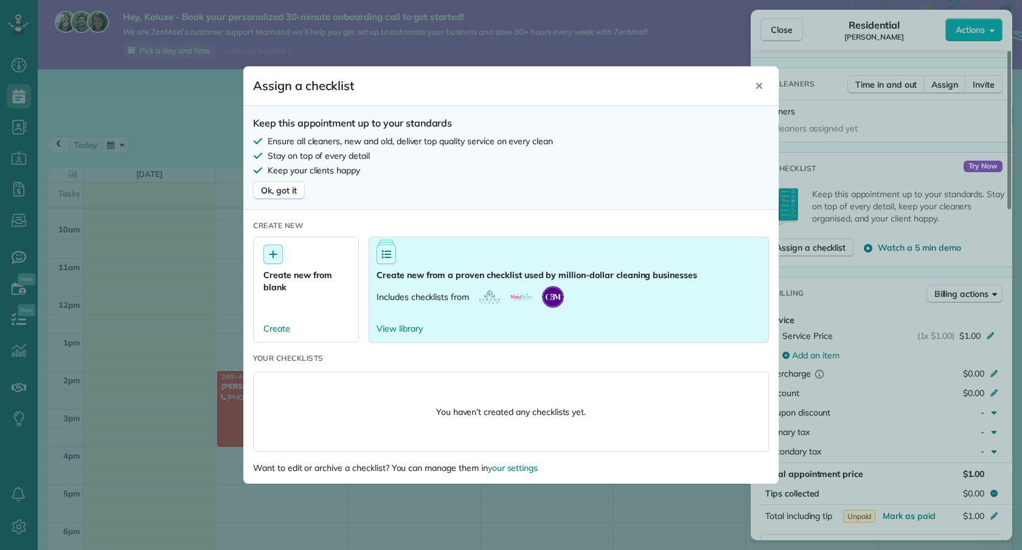
click at [522, 318] on button "Create new from a proven checklist used by million-dollar cleaning businesses I…" at bounding box center [569, 290] width 400 height 106
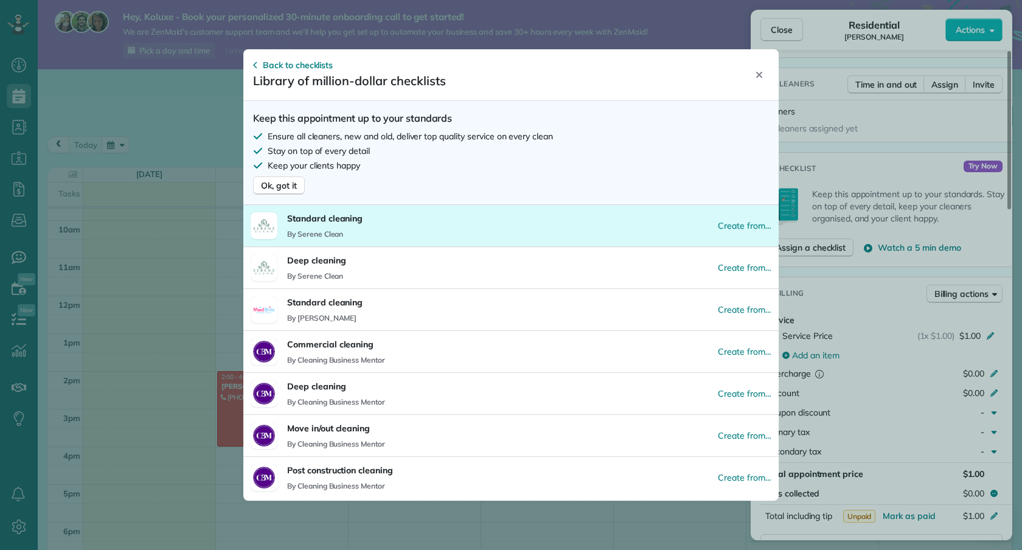
scroll to position [7, 0]
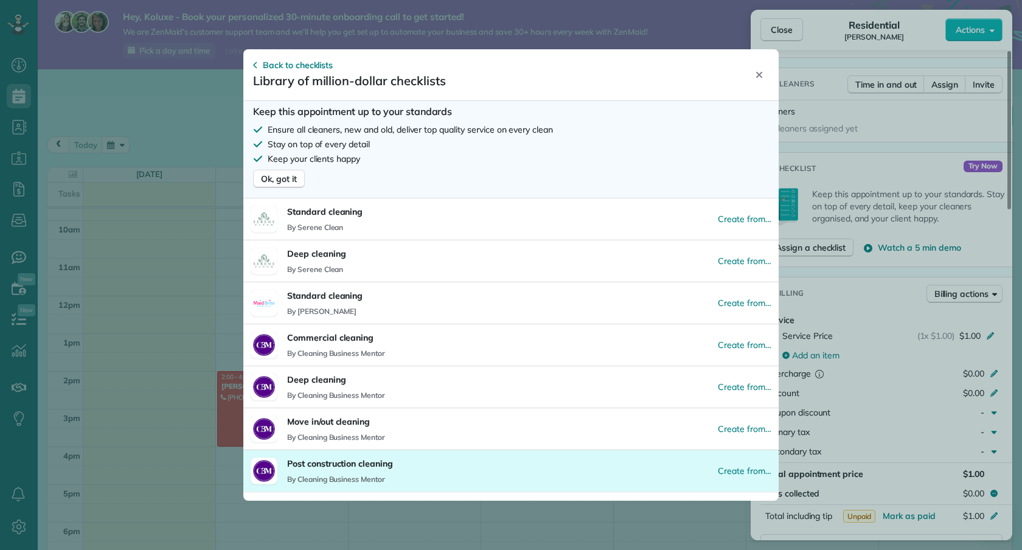
click at [394, 473] on button "Post construction cleaning By Cleaning Business Mentor Create from…" at bounding box center [510, 470] width 535 height 42
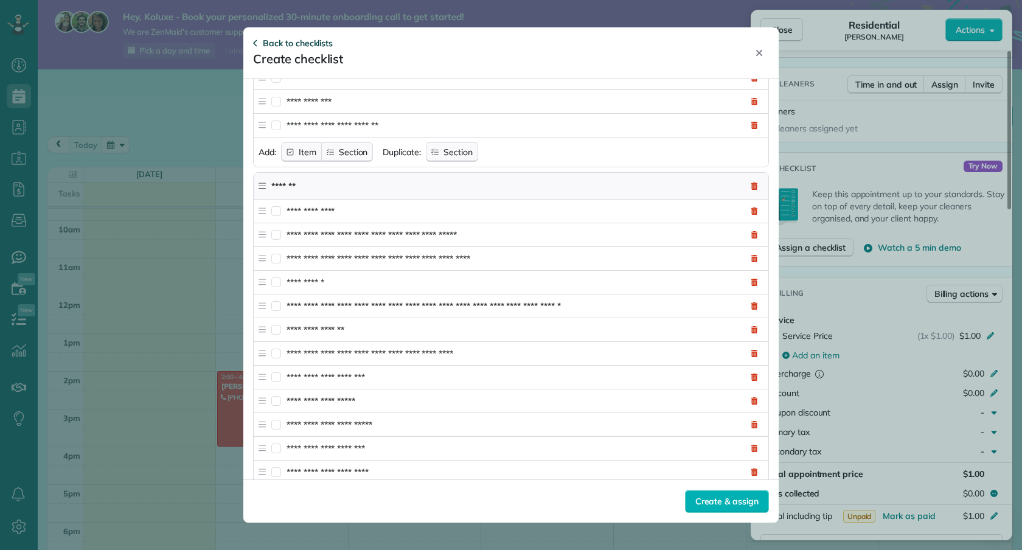
scroll to position [485, 0]
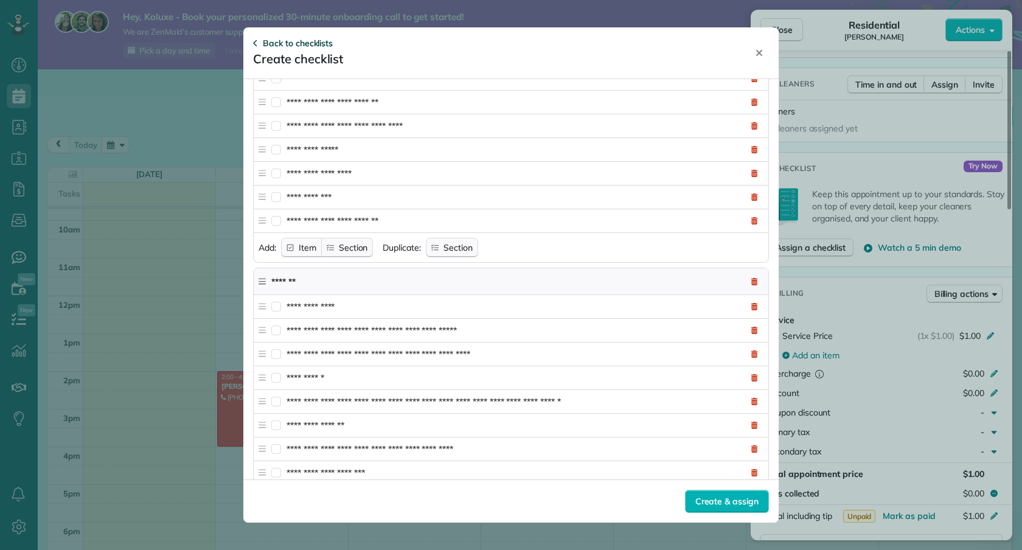
click at [300, 41] on span "Back to checklists" at bounding box center [298, 43] width 70 height 12
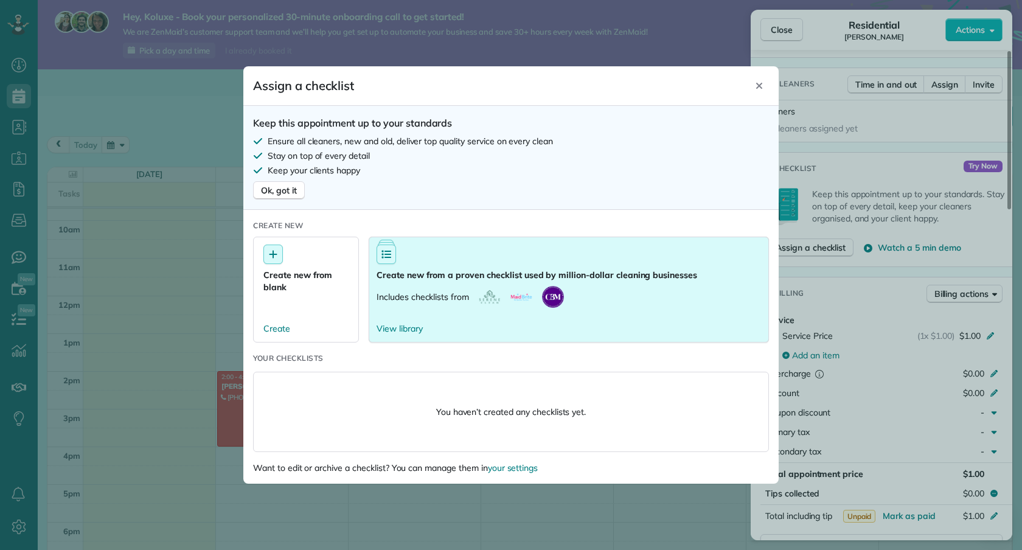
click at [438, 269] on span "Create new from a proven checklist used by million-dollar cleaning businesses" at bounding box center [536, 275] width 321 height 12
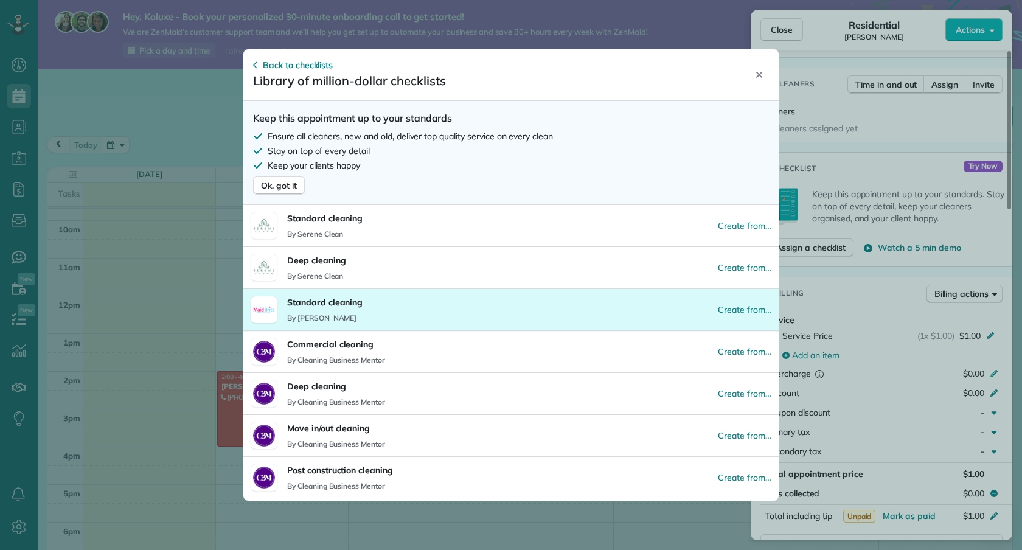
scroll to position [7, 0]
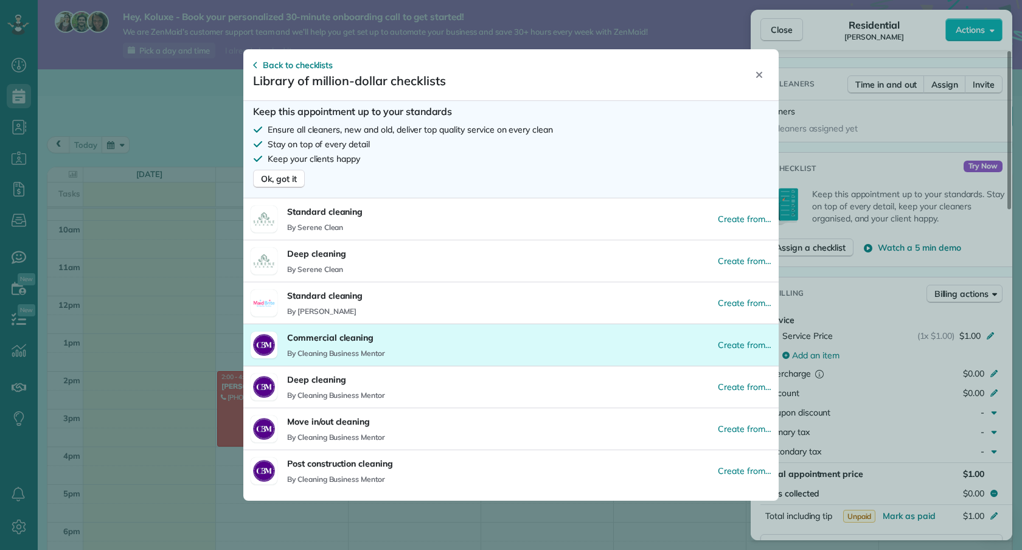
click at [411, 344] on button "Commercial cleaning By Cleaning Business Mentor Create from…" at bounding box center [510, 345] width 535 height 42
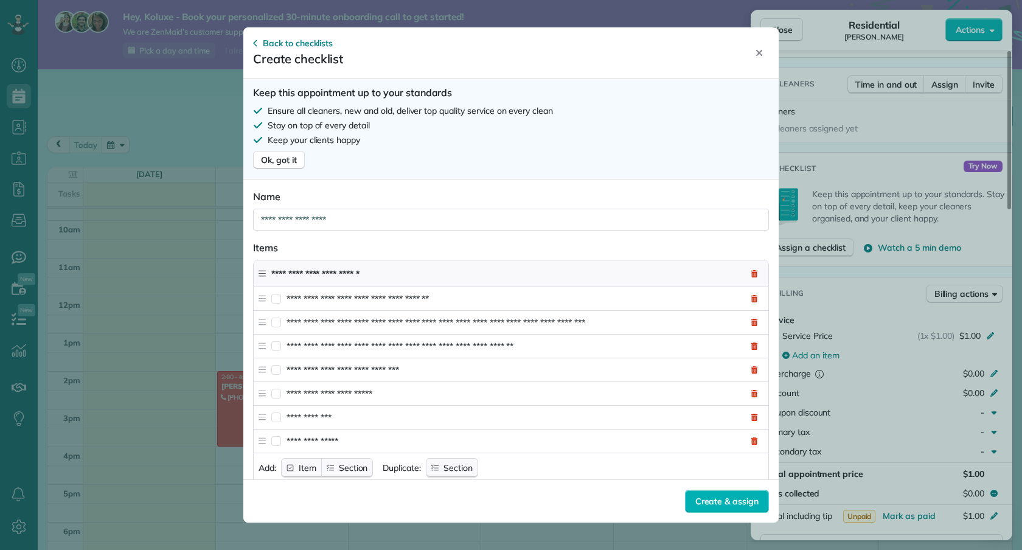
scroll to position [0, 0]
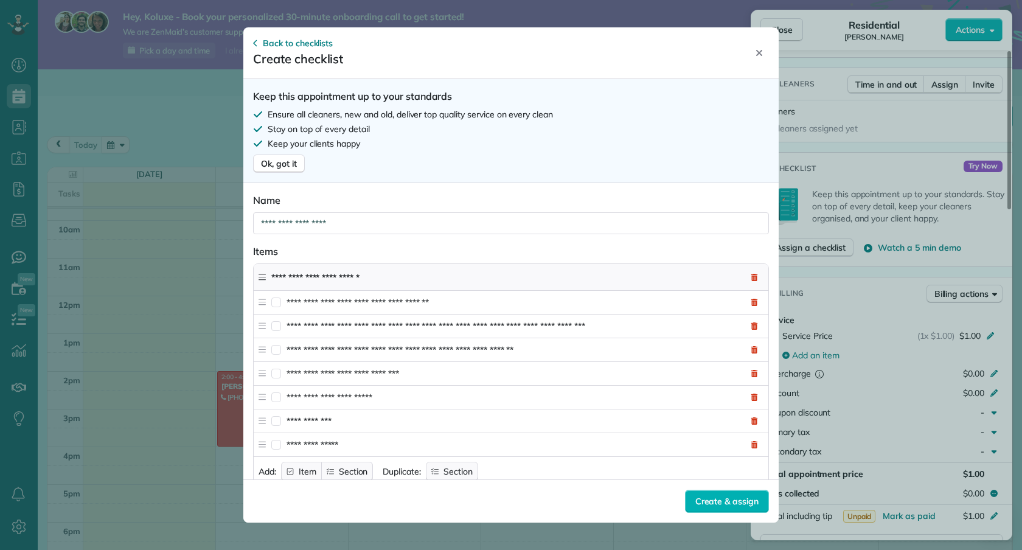
click at [291, 53] on div "Create checklist" at bounding box center [298, 58] width 90 height 19
click at [293, 46] on span "Back to checklists" at bounding box center [298, 43] width 70 height 12
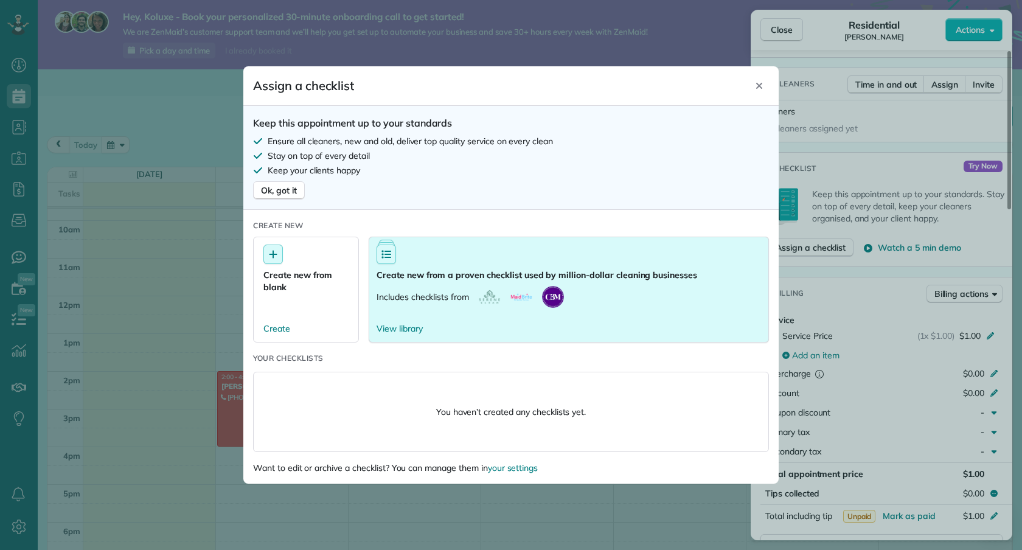
click at [450, 318] on button "Create new from a proven checklist used by million-dollar cleaning businesses I…" at bounding box center [569, 290] width 400 height 106
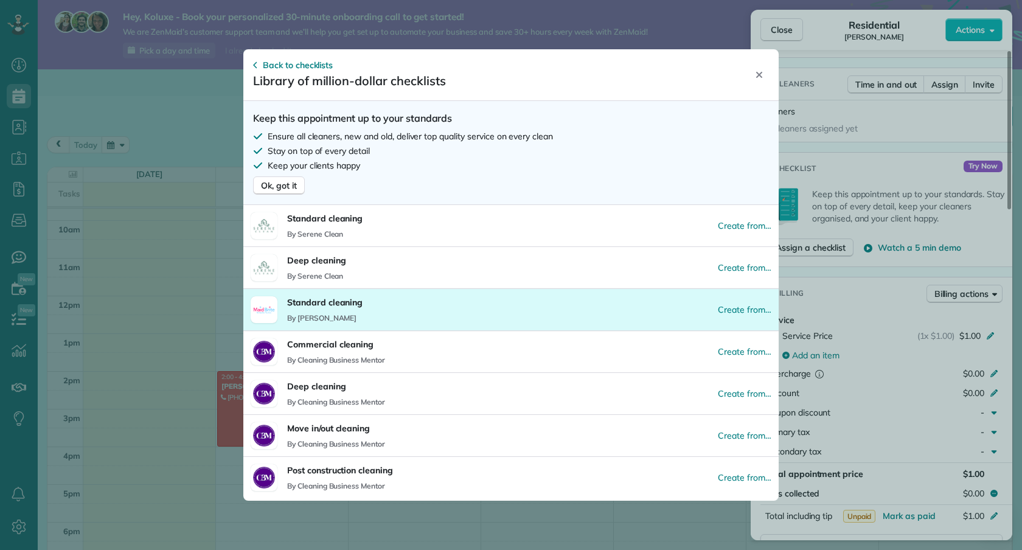
click at [367, 315] on button "Standard cleaning By Maid Brite Create from…" at bounding box center [510, 309] width 535 height 42
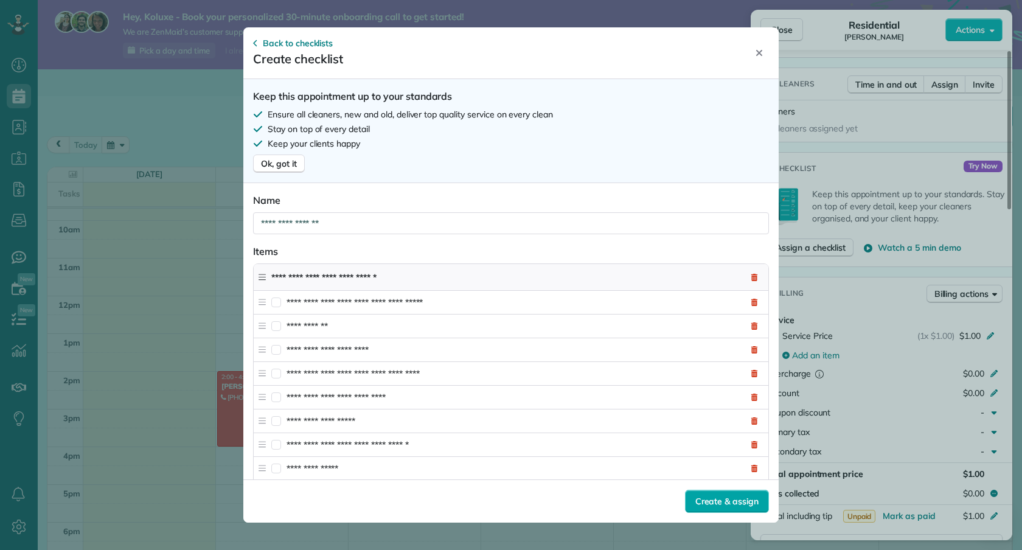
click at [730, 502] on span "Create & assign" at bounding box center [726, 501] width 63 height 12
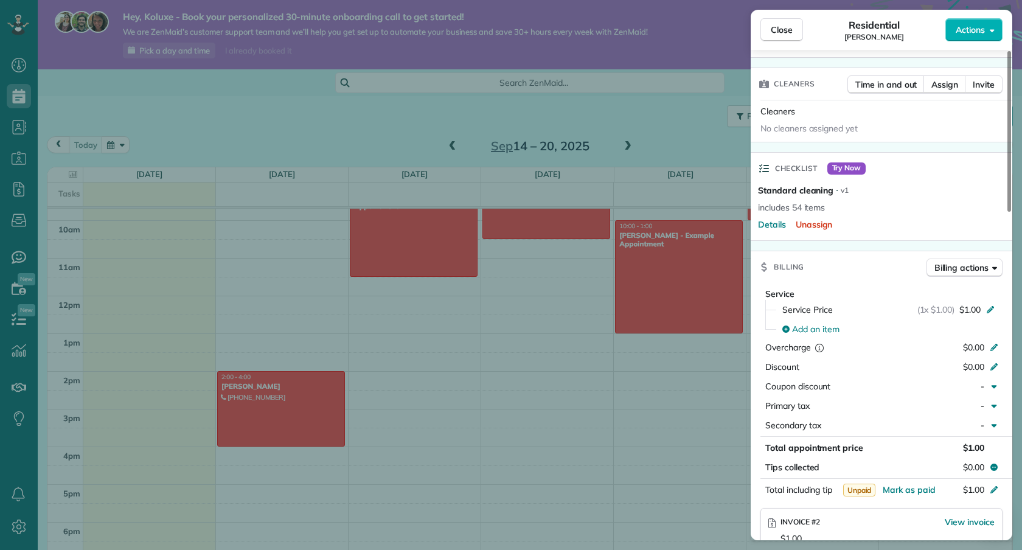
click at [811, 184] on span "Standard cleaning" at bounding box center [795, 190] width 75 height 12
click at [772, 218] on span "Details" at bounding box center [772, 224] width 28 height 12
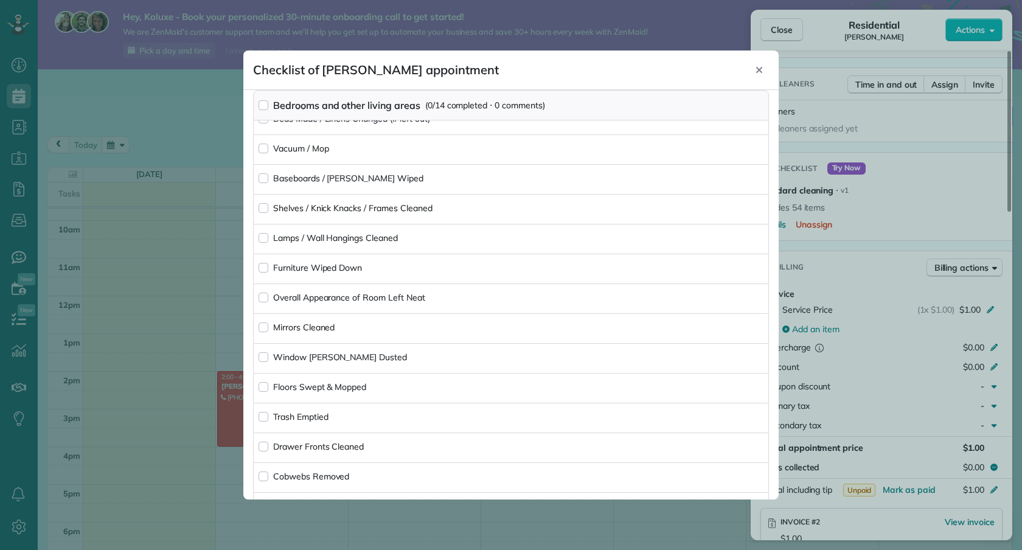
scroll to position [134, 0]
click at [758, 56] on header "Checklist of Sol Kola’s appointment Close" at bounding box center [510, 70] width 535 height 40
click at [758, 68] on icon "Close" at bounding box center [759, 70] width 10 height 10
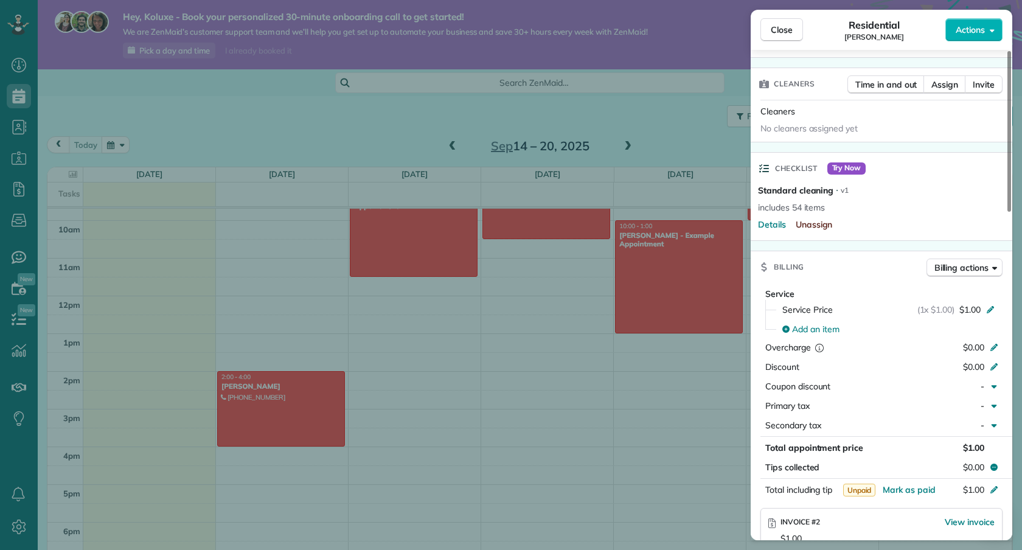
click at [811, 218] on span "Unassign" at bounding box center [814, 224] width 37 height 12
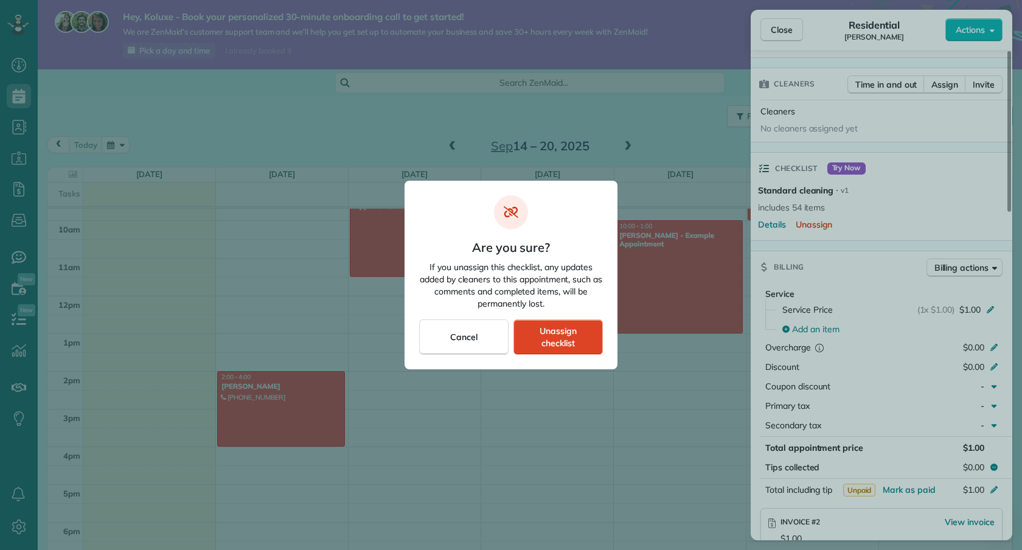
click at [541, 335] on span "Unassign checklist" at bounding box center [558, 337] width 69 height 24
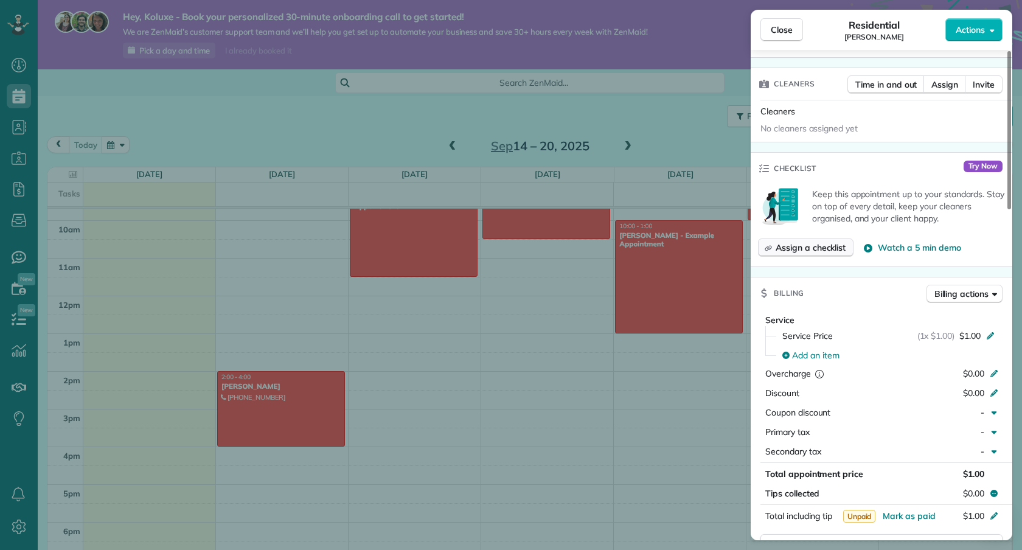
click at [820, 241] on span "Assign a checklist" at bounding box center [810, 247] width 70 height 12
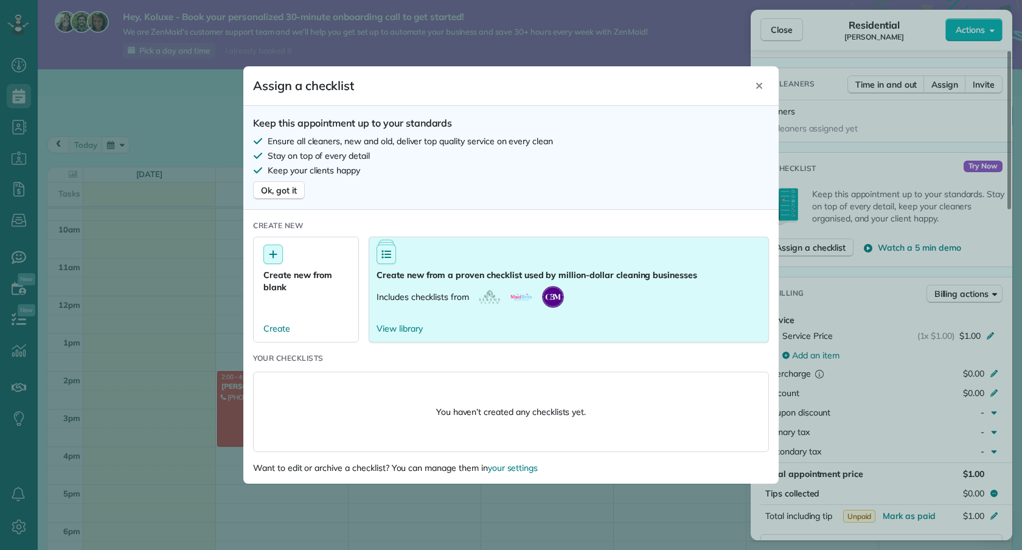
click at [440, 282] on button "Create new from a proven checklist used by million-dollar cleaning businesses I…" at bounding box center [569, 290] width 400 height 106
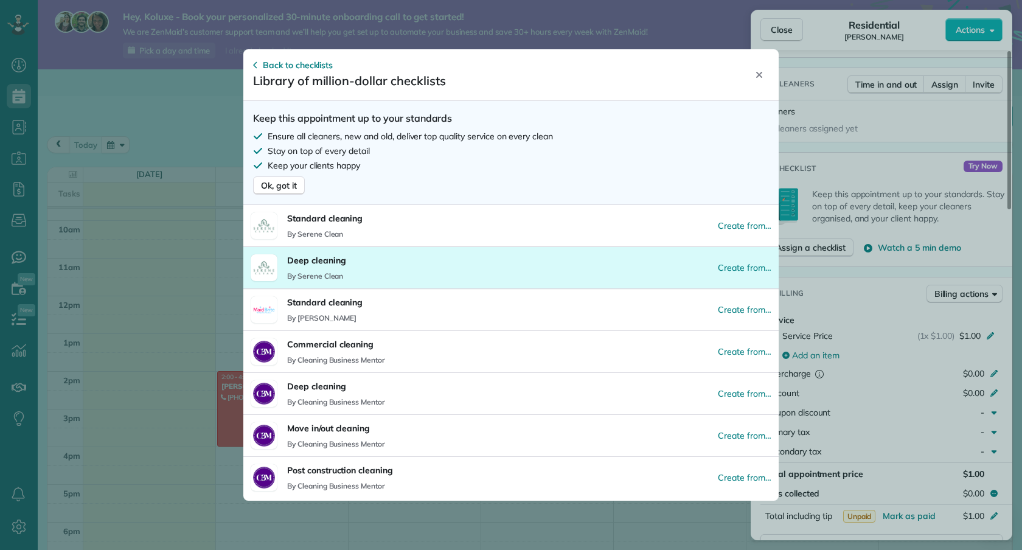
click at [412, 276] on button "Deep cleaning By Serene Clean Create from…" at bounding box center [510, 267] width 535 height 42
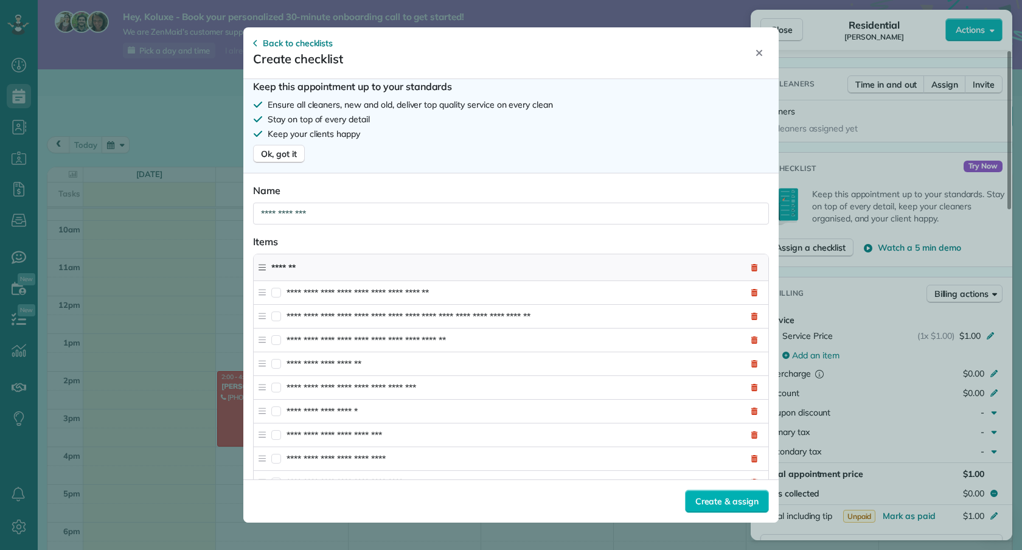
scroll to position [0, 0]
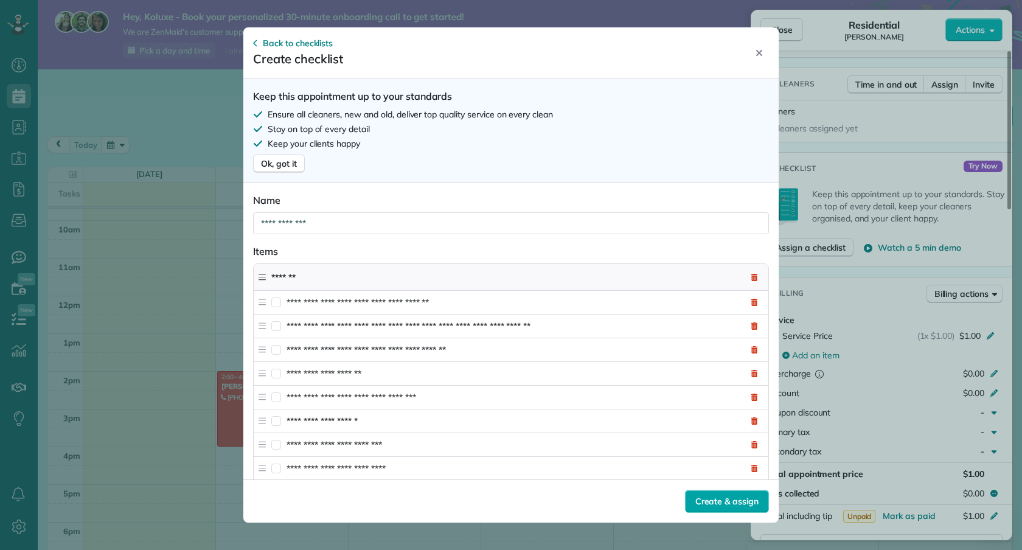
click at [703, 498] on span "Create & assign" at bounding box center [726, 501] width 63 height 12
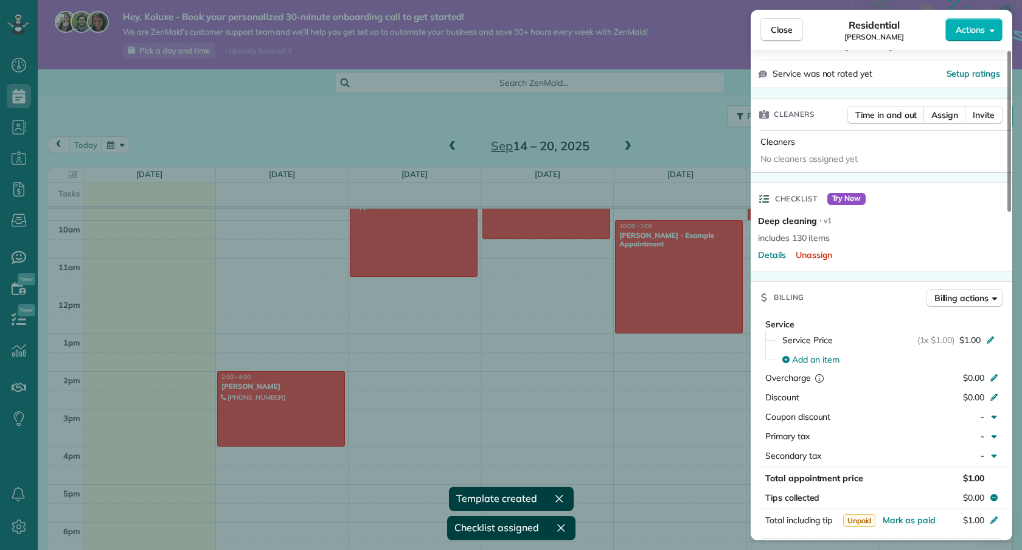
scroll to position [270, 0]
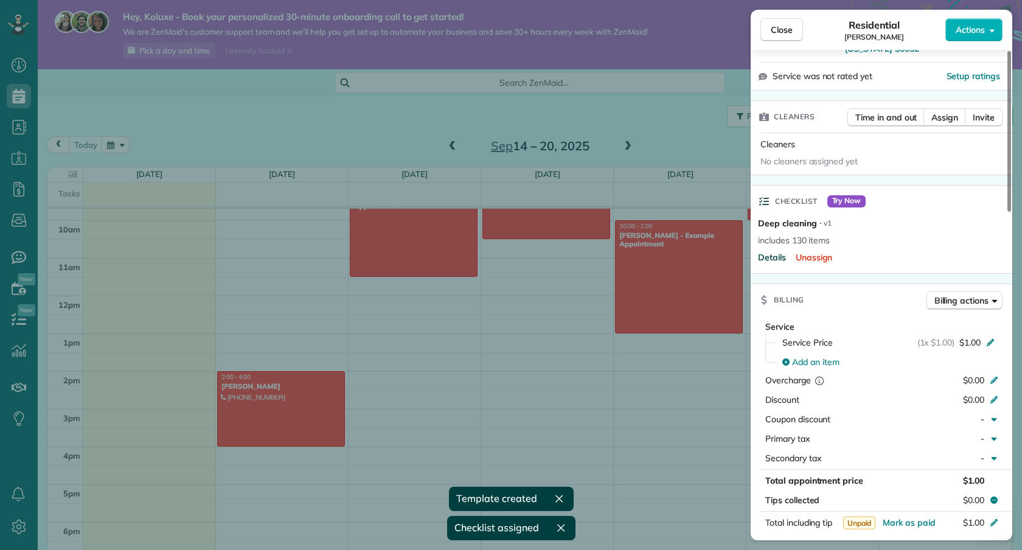
click at [772, 251] on span "Details" at bounding box center [772, 257] width 28 height 12
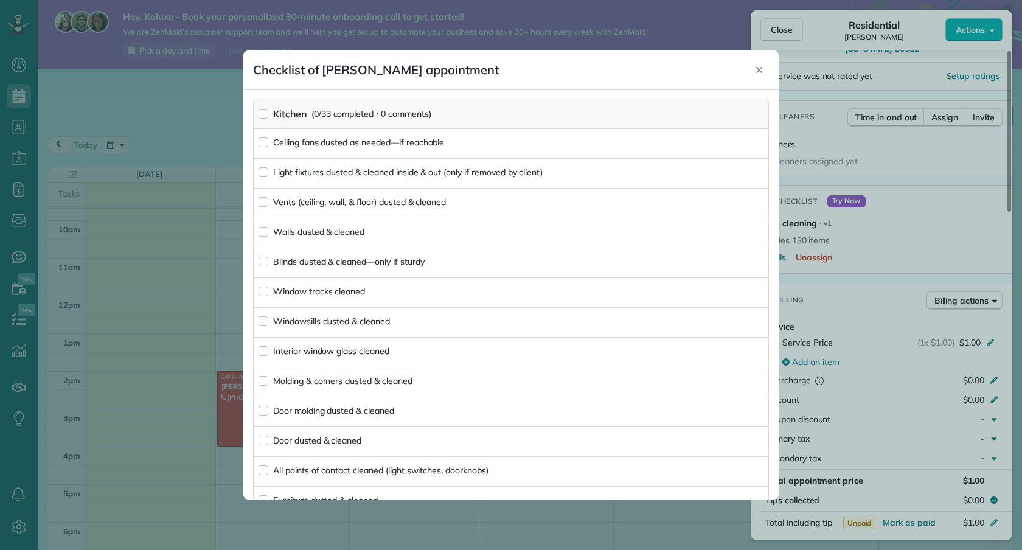
scroll to position [0, 0]
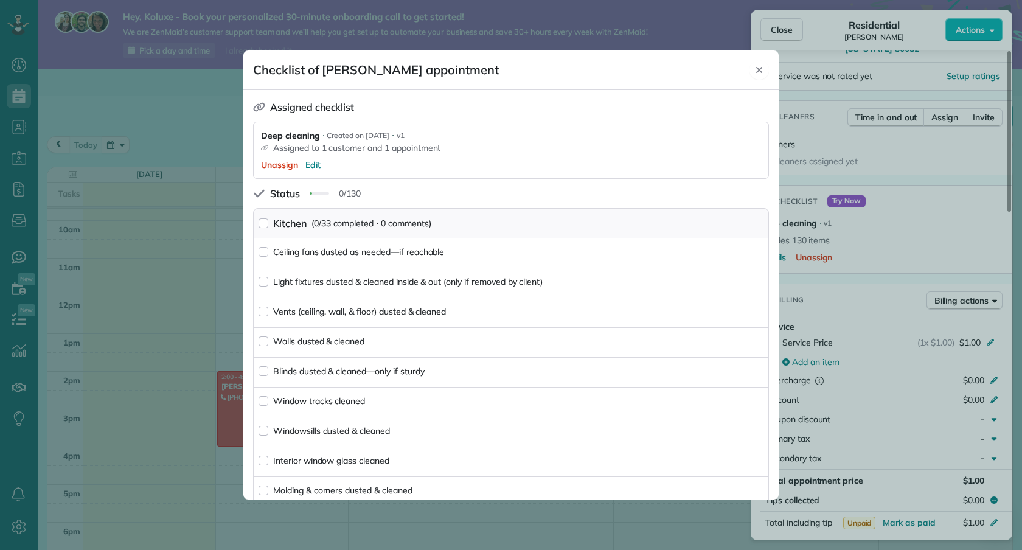
click at [760, 69] on icon "Close" at bounding box center [759, 70] width 6 height 6
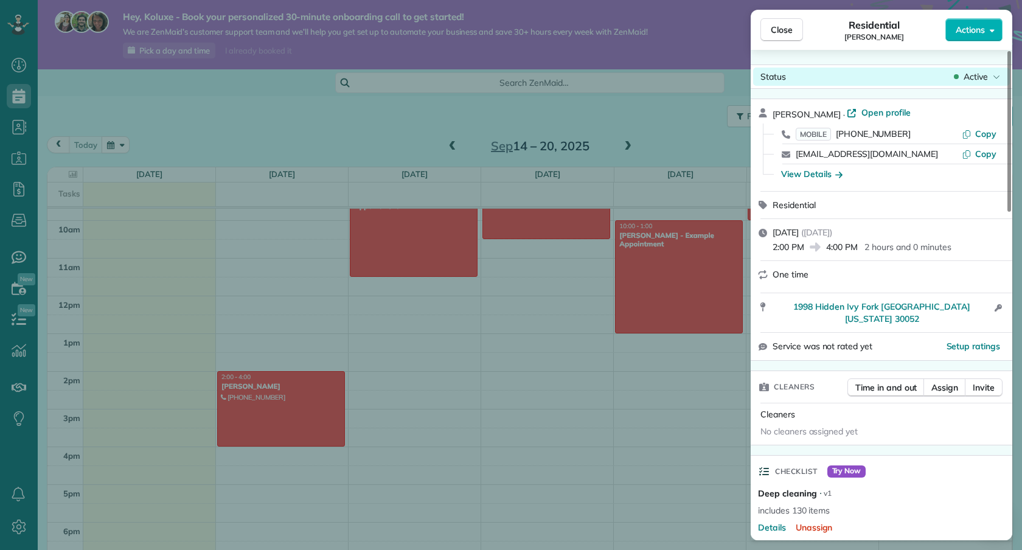
click at [980, 74] on span "Active" at bounding box center [975, 77] width 24 height 12
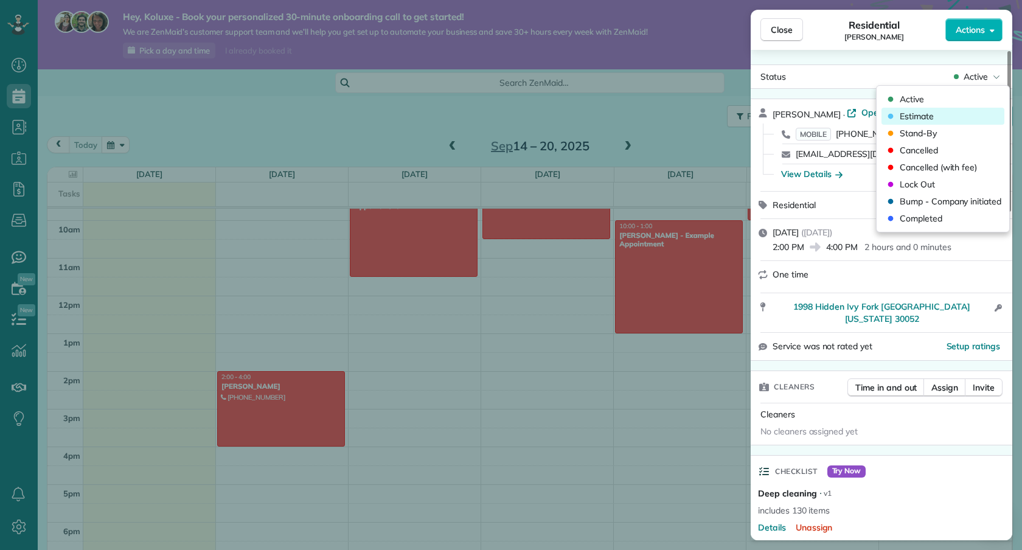
click at [956, 116] on div "Estimate" at bounding box center [942, 116] width 123 height 17
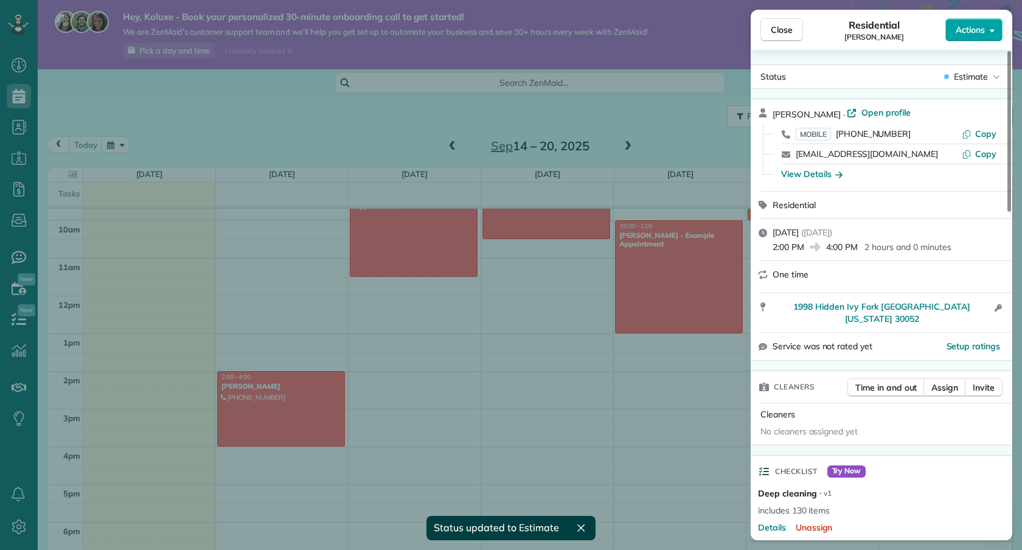
click at [986, 27] on button "Actions" at bounding box center [973, 29] width 57 height 23
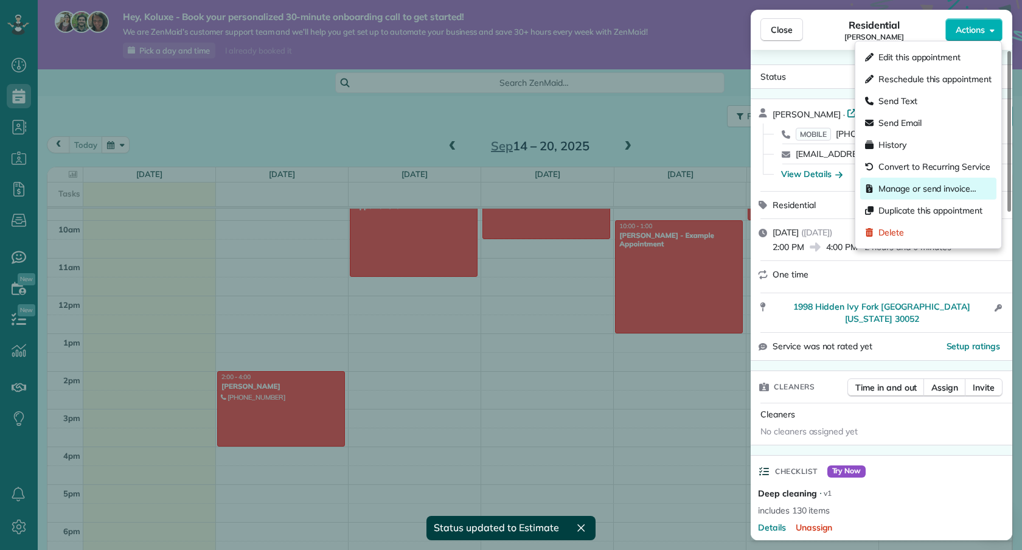
click at [956, 194] on span "Manage or send invoice…" at bounding box center [927, 188] width 98 height 12
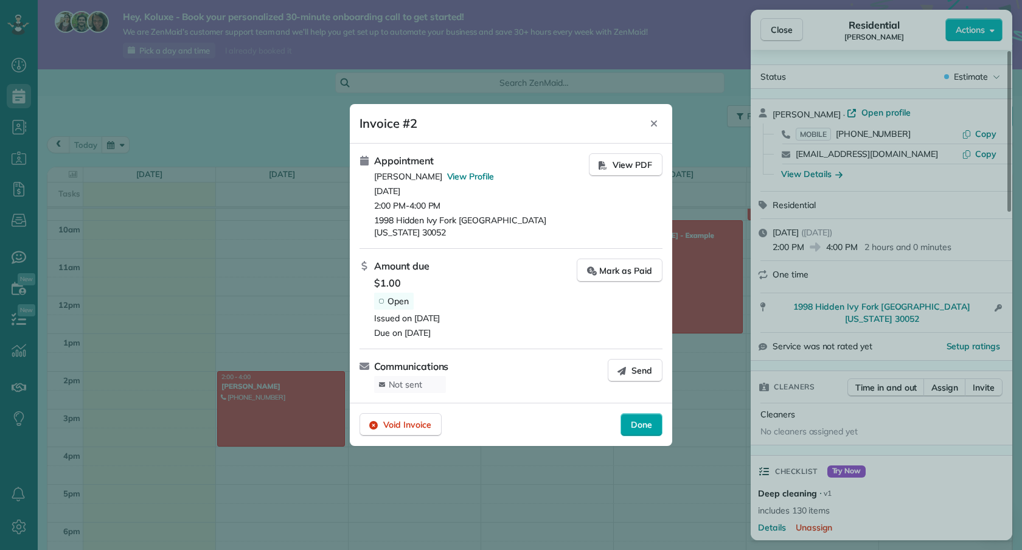
click at [635, 420] on span "Done" at bounding box center [641, 424] width 21 height 12
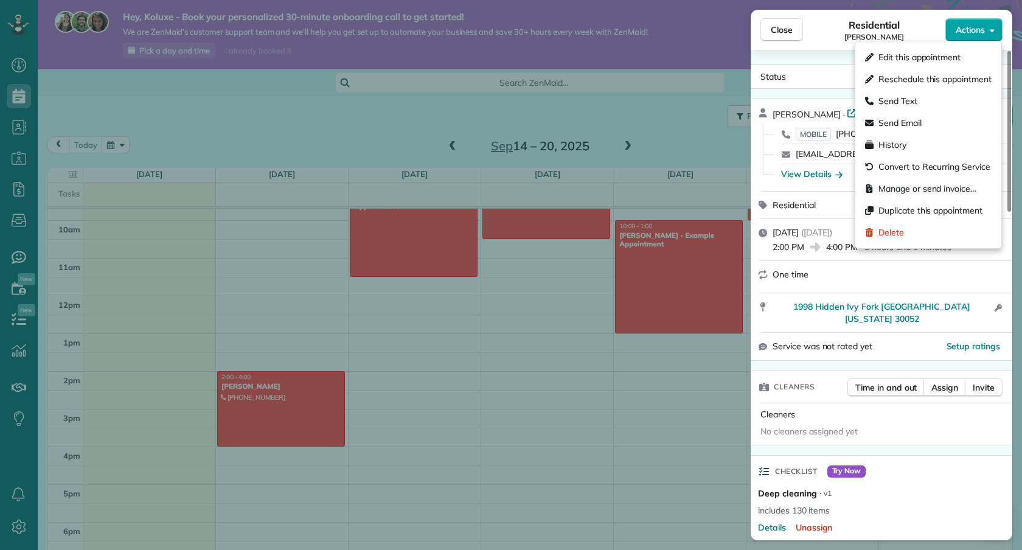
click at [994, 36] on button "Actions" at bounding box center [973, 29] width 57 height 23
click at [945, 189] on span "Manage or send invoice…" at bounding box center [927, 188] width 98 height 12
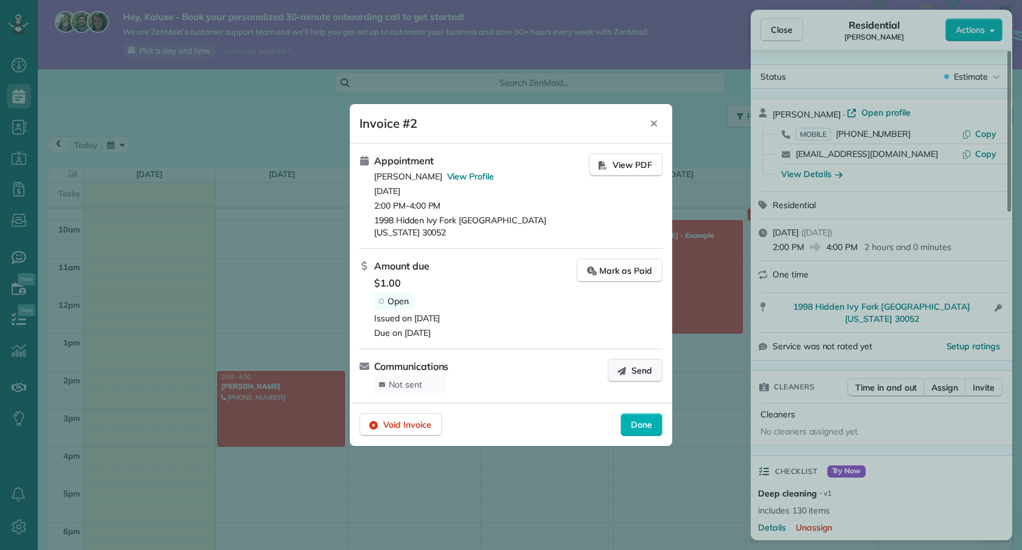
click at [637, 359] on button "Send" at bounding box center [635, 370] width 55 height 23
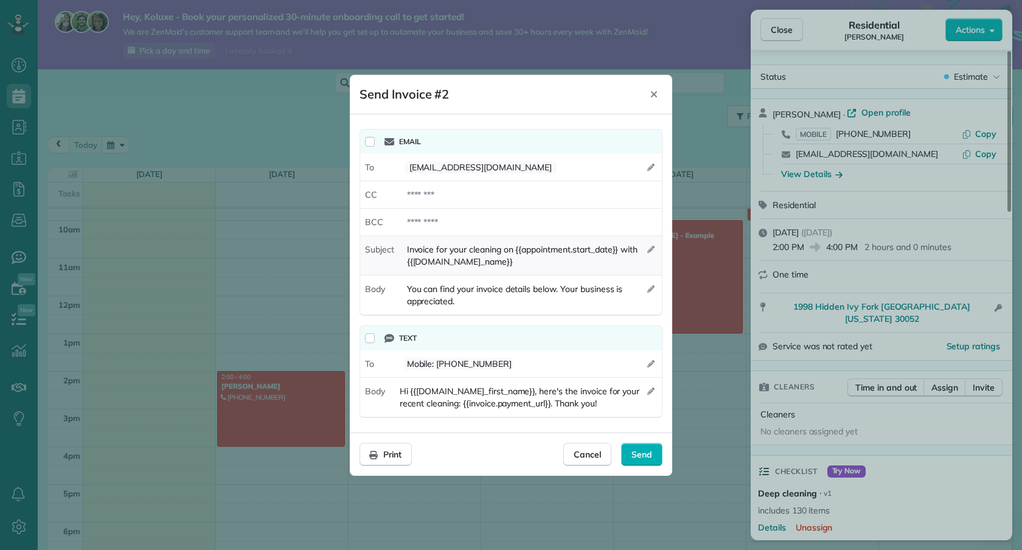
click at [651, 248] on icon "button" at bounding box center [650, 248] width 7 height 7
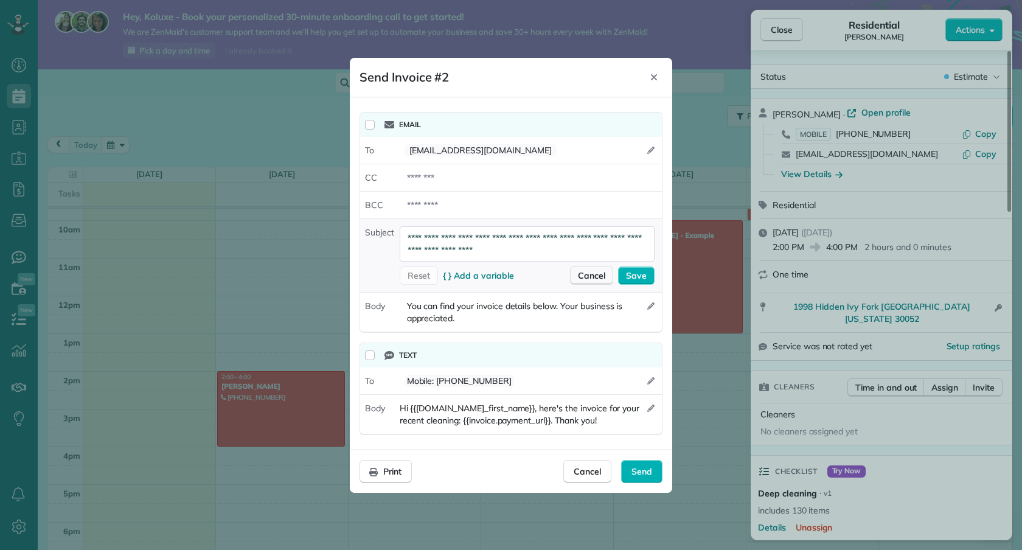
click at [589, 276] on span "Cancel" at bounding box center [591, 275] width 27 height 12
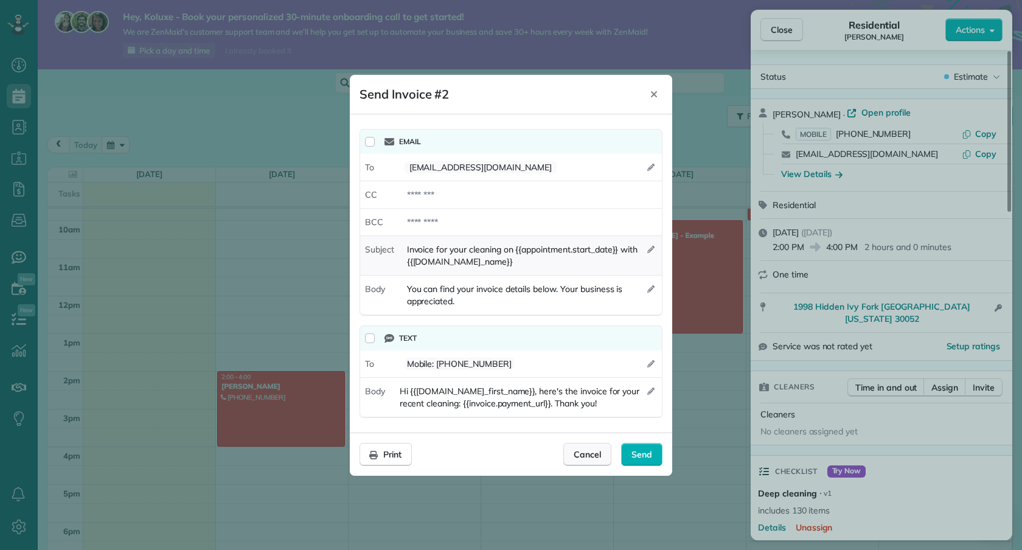
click at [579, 448] on span "Cancel" at bounding box center [587, 454] width 27 height 12
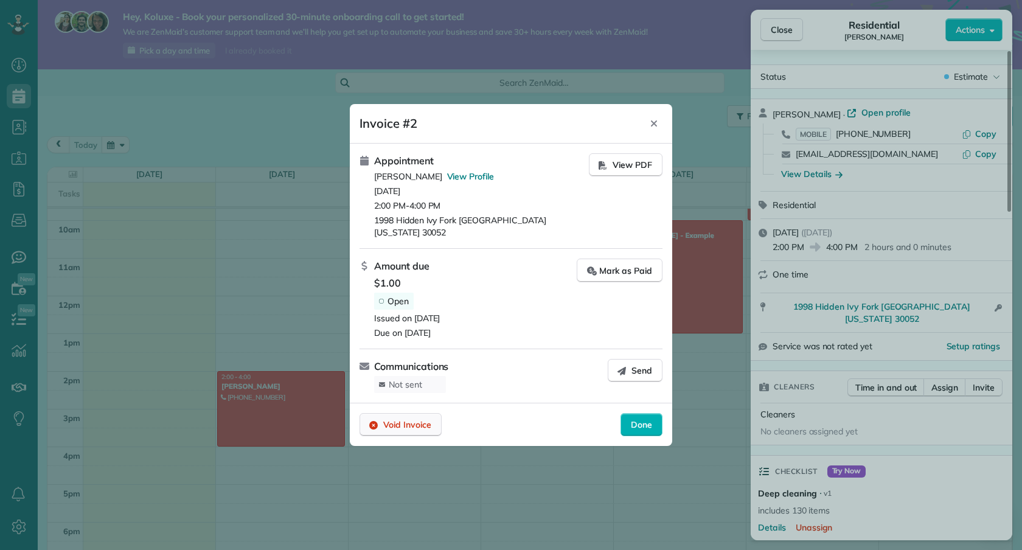
click at [418, 421] on span "Void Invoice" at bounding box center [407, 424] width 48 height 12
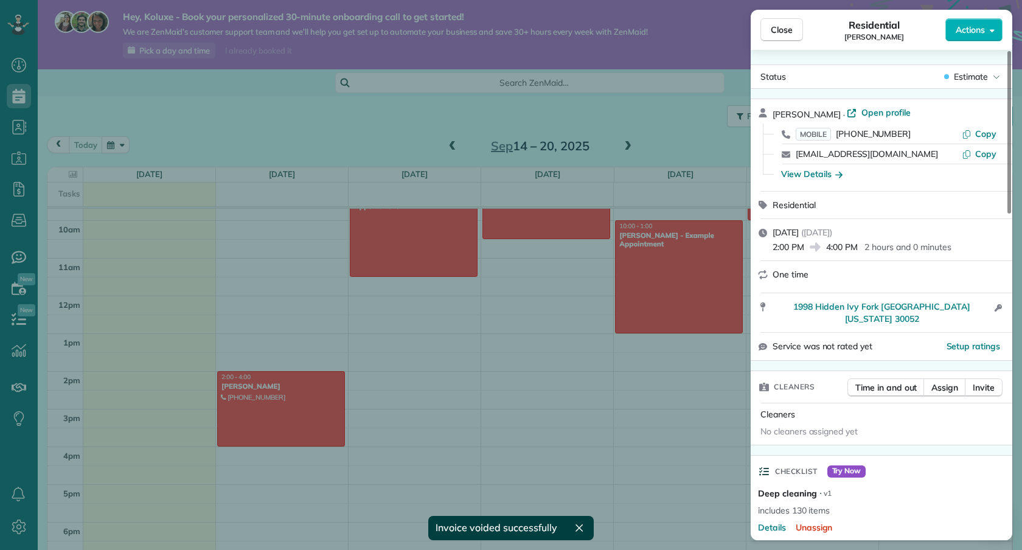
click at [979, 41] on div "Close Residential Sol Kola Actions" at bounding box center [882, 30] width 262 height 40
click at [979, 32] on span "Actions" at bounding box center [970, 30] width 29 height 12
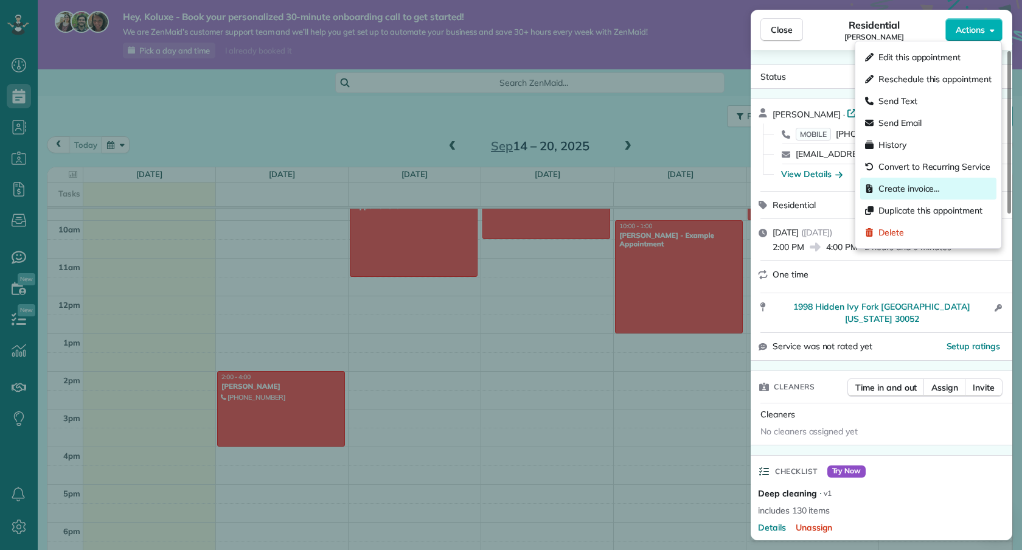
click at [926, 193] on span "Create invoice…" at bounding box center [908, 188] width 61 height 12
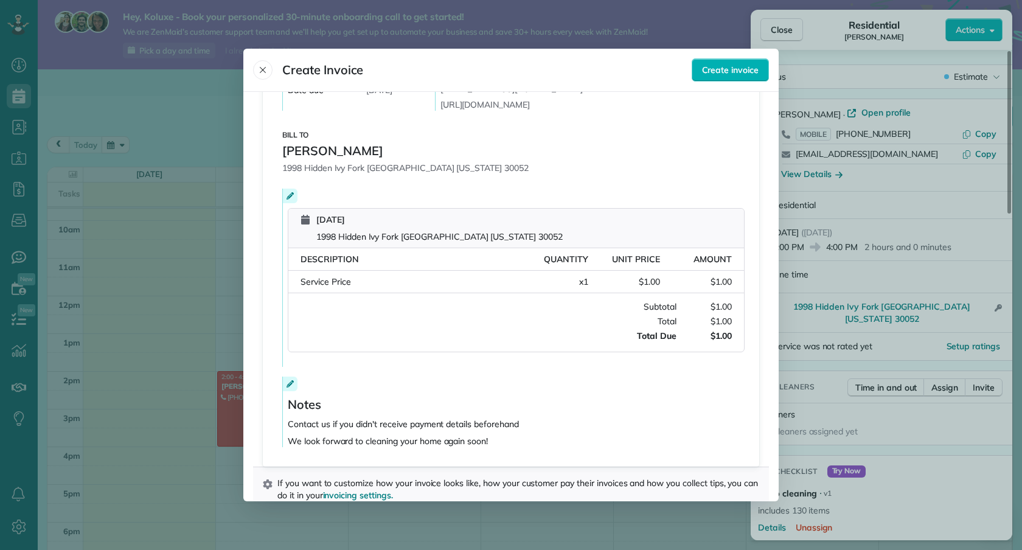
scroll to position [147, 0]
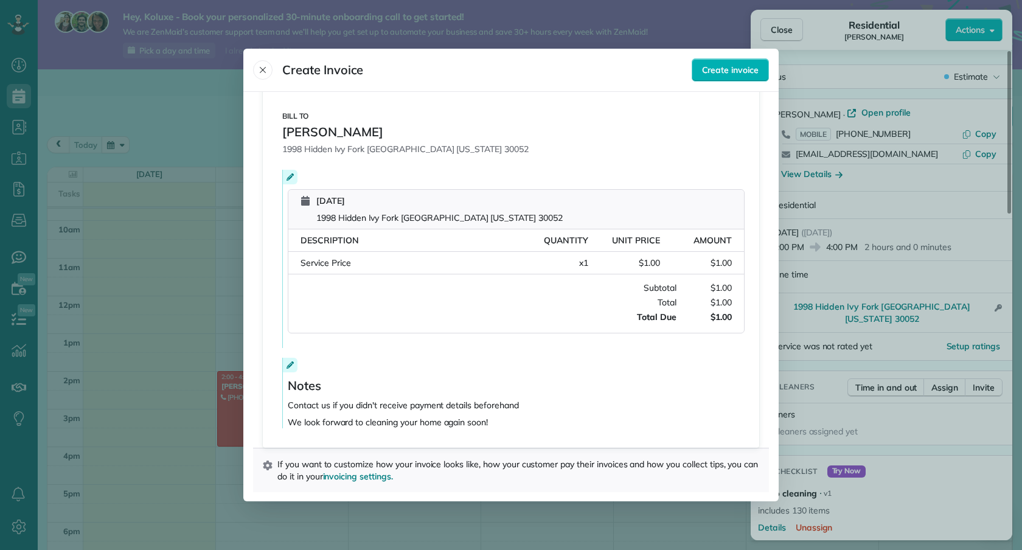
click at [280, 187] on div "Invoice Invoice number # 3 Date of issue September 15, 2025 Date due September …" at bounding box center [511, 201] width 496 height 493
click at [290, 178] on icon at bounding box center [289, 176] width 7 height 7
click at [290, 178] on div at bounding box center [511, 275] width 1022 height 550
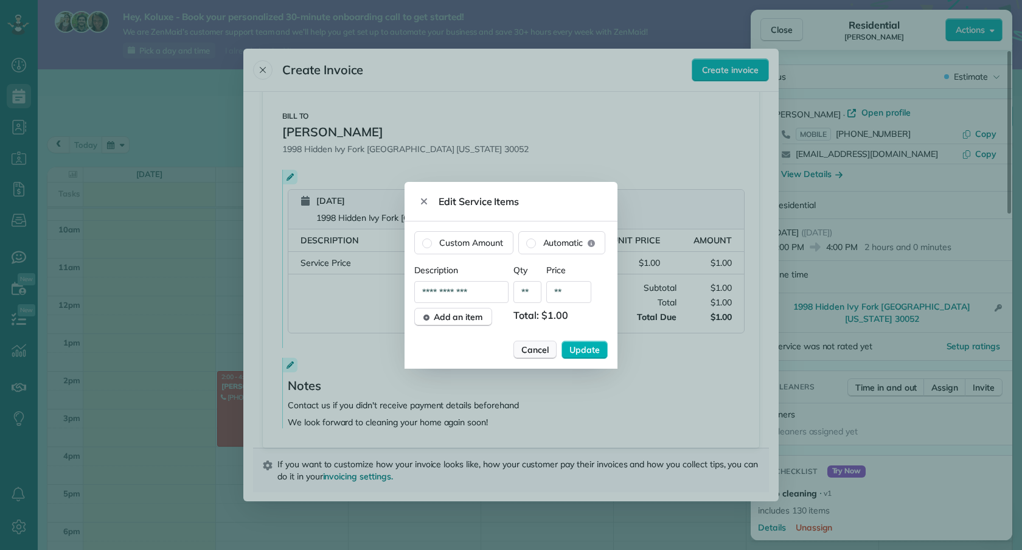
click at [539, 352] on span "Cancel" at bounding box center [534, 350] width 27 height 12
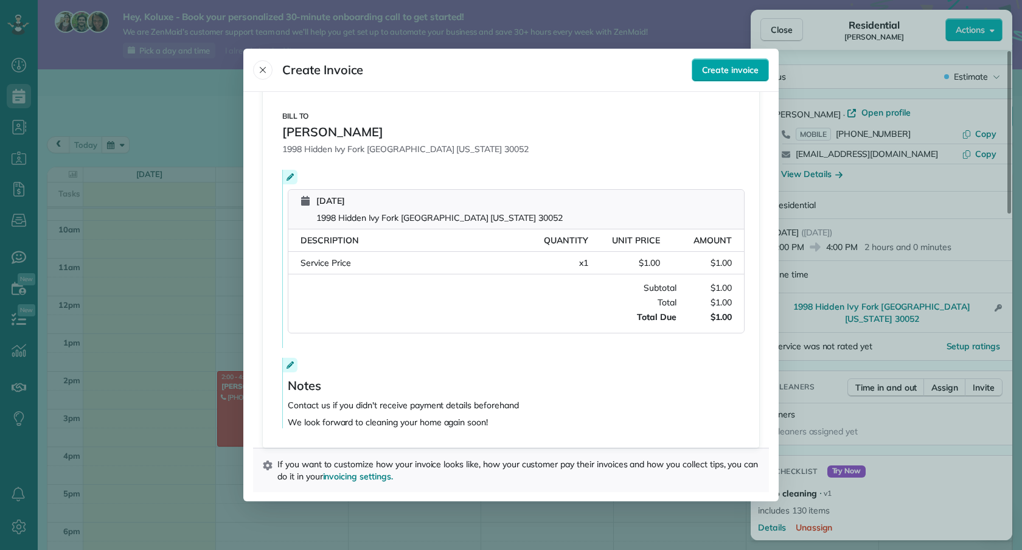
click at [761, 72] on button "Create invoice" at bounding box center [730, 69] width 77 height 23
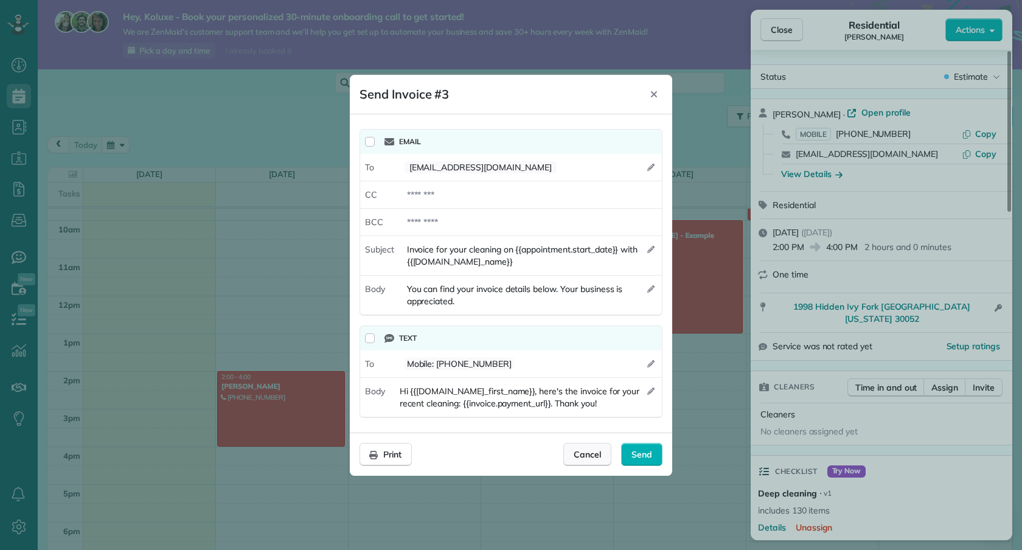
click at [584, 459] on span "Cancel" at bounding box center [587, 454] width 27 height 12
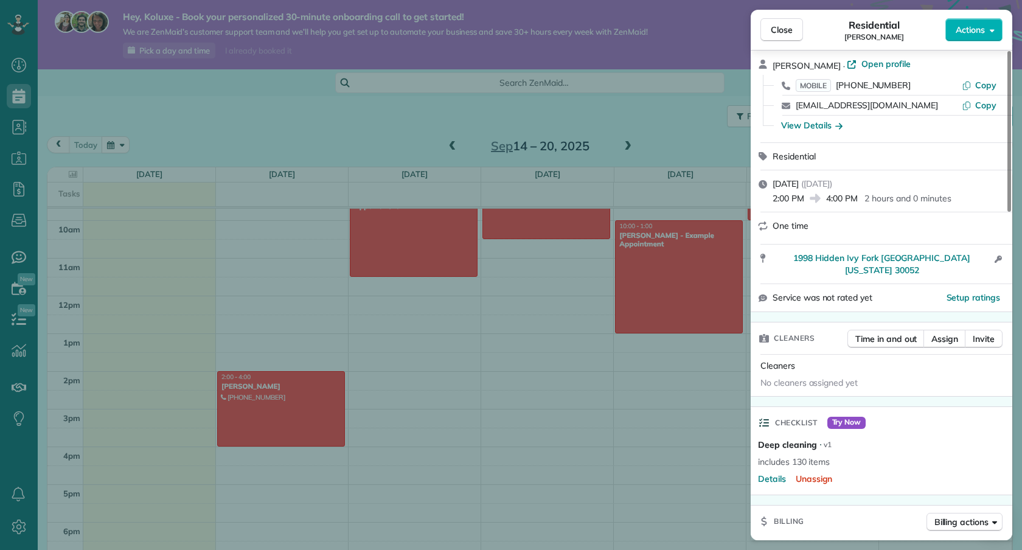
scroll to position [54, 0]
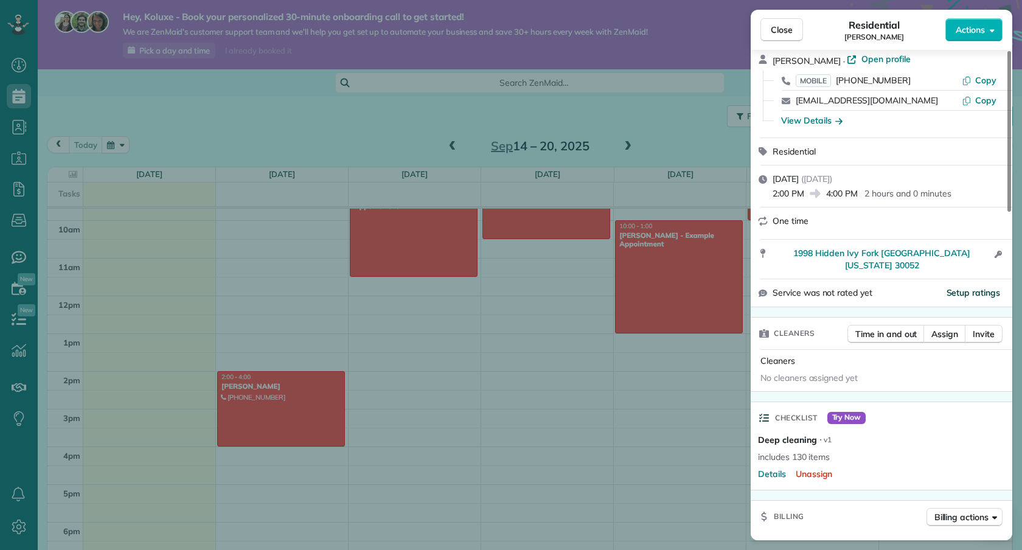
click at [973, 287] on span "Setup ratings" at bounding box center [973, 292] width 54 height 11
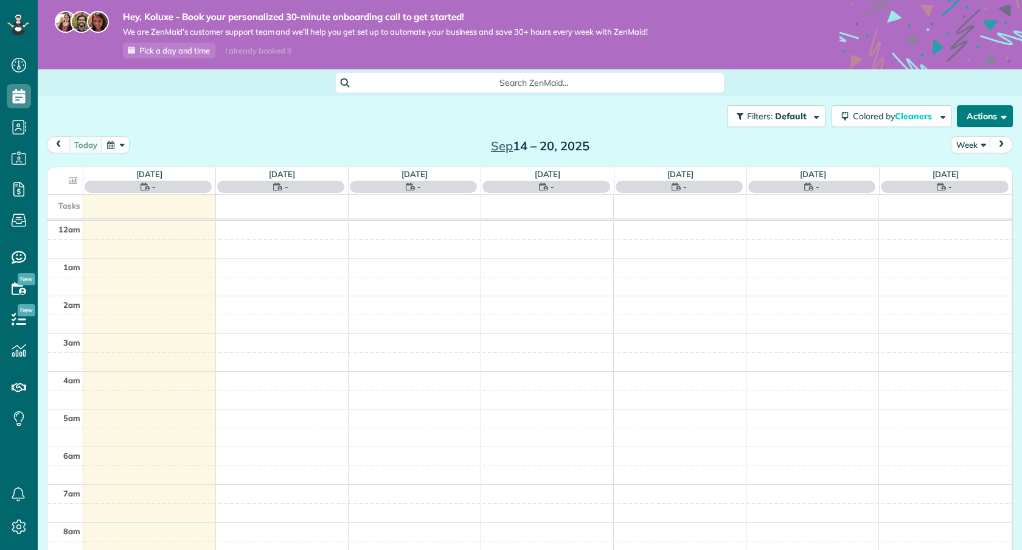
scroll to position [265, 0]
click at [1005, 109] on button "Actions" at bounding box center [985, 116] width 56 height 22
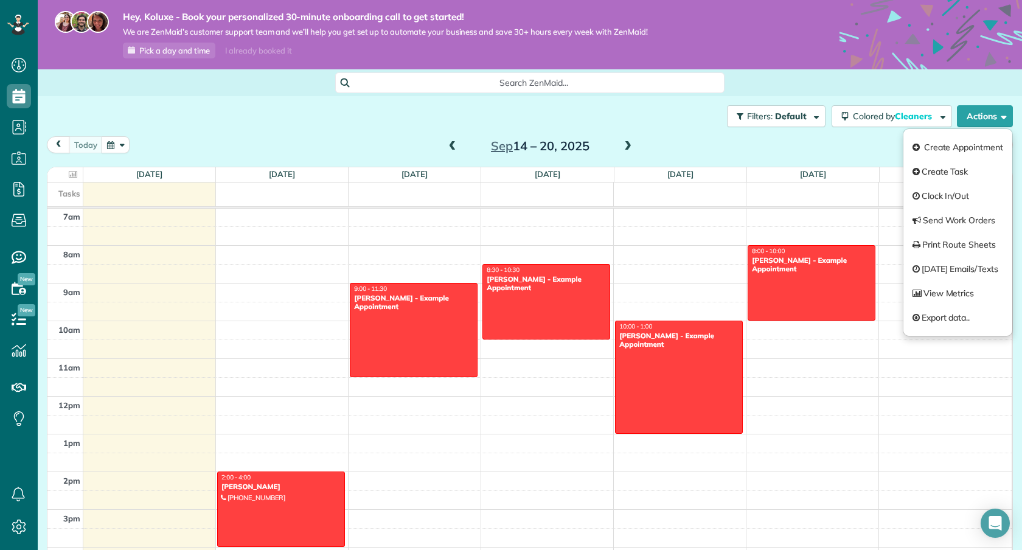
click at [675, 148] on div "today Week Sep 14 – 20, 2025" at bounding box center [530, 147] width 966 height 23
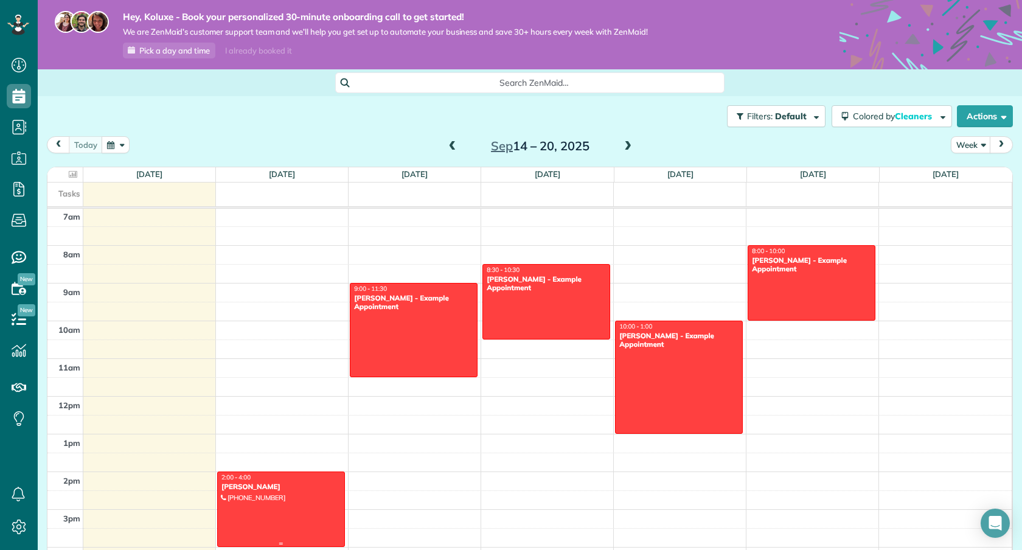
click at [308, 502] on div at bounding box center [281, 509] width 127 height 74
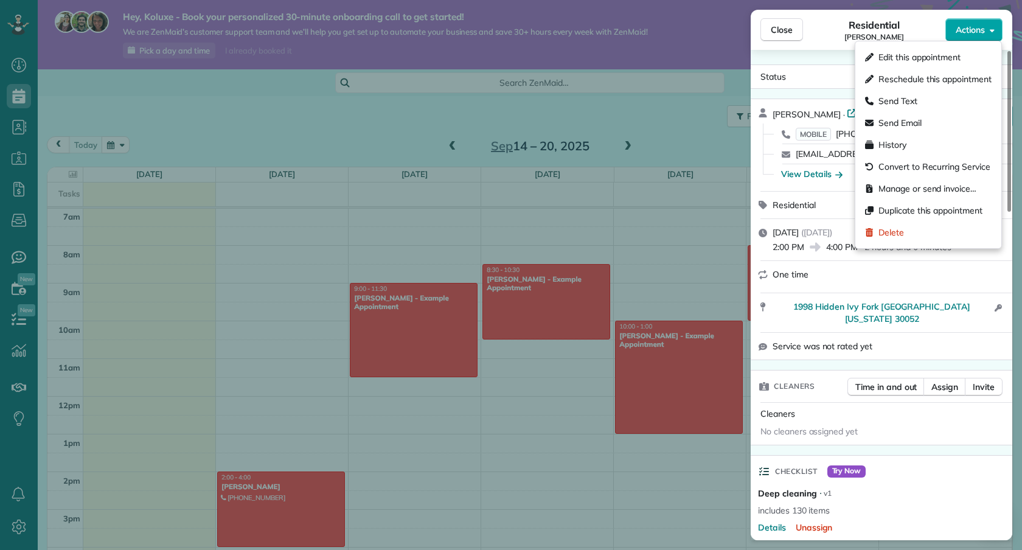
click at [987, 33] on button "Actions" at bounding box center [973, 29] width 57 height 23
click at [931, 123] on div "Send Email" at bounding box center [928, 123] width 136 height 22
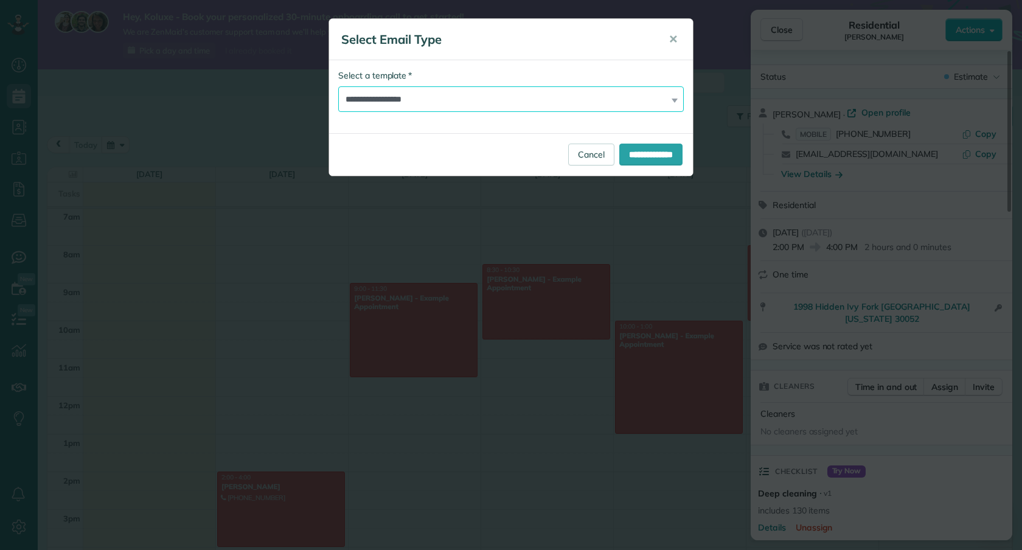
click at [560, 99] on select "**********" at bounding box center [510, 99] width 345 height 26
select select "*******"
click at [338, 86] on select "**********" at bounding box center [510, 99] width 345 height 26
click at [654, 158] on input "**********" at bounding box center [650, 155] width 63 height 22
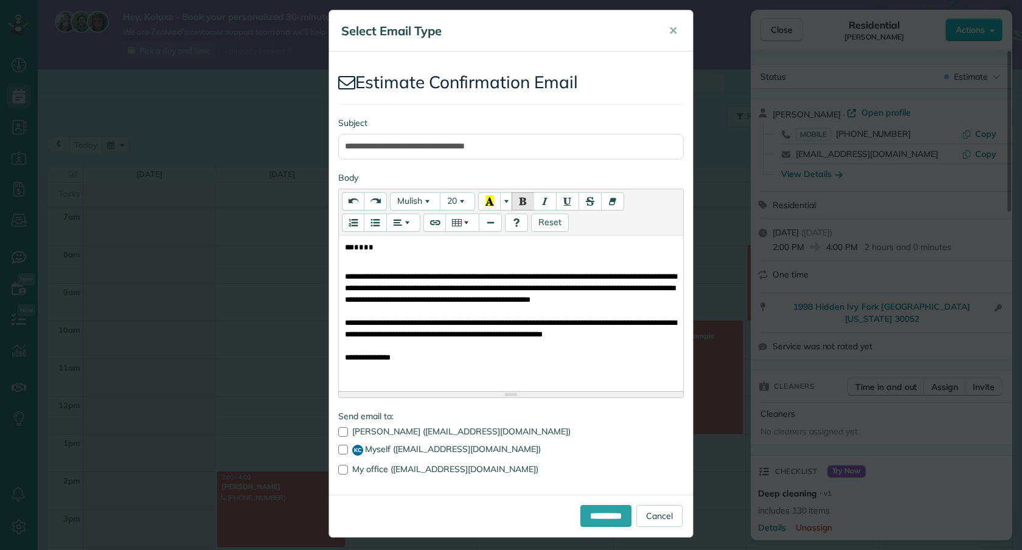
scroll to position [12, 0]
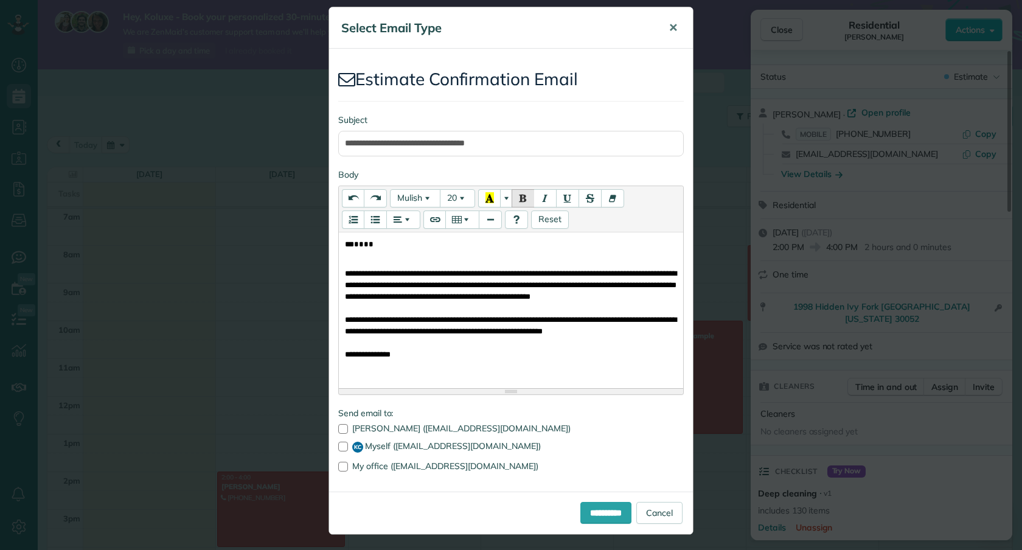
click at [670, 27] on span "✕" at bounding box center [672, 28] width 9 height 14
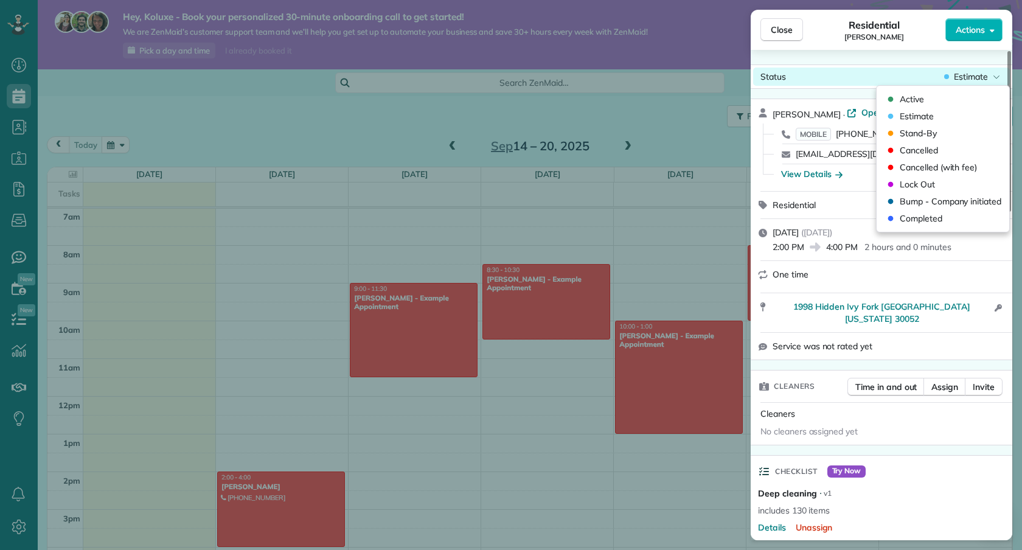
click at [904, 80] on div "Status Estimate" at bounding box center [881, 77] width 257 height 18
click at [902, 77] on div "Status Estimate" at bounding box center [881, 77] width 257 height 18
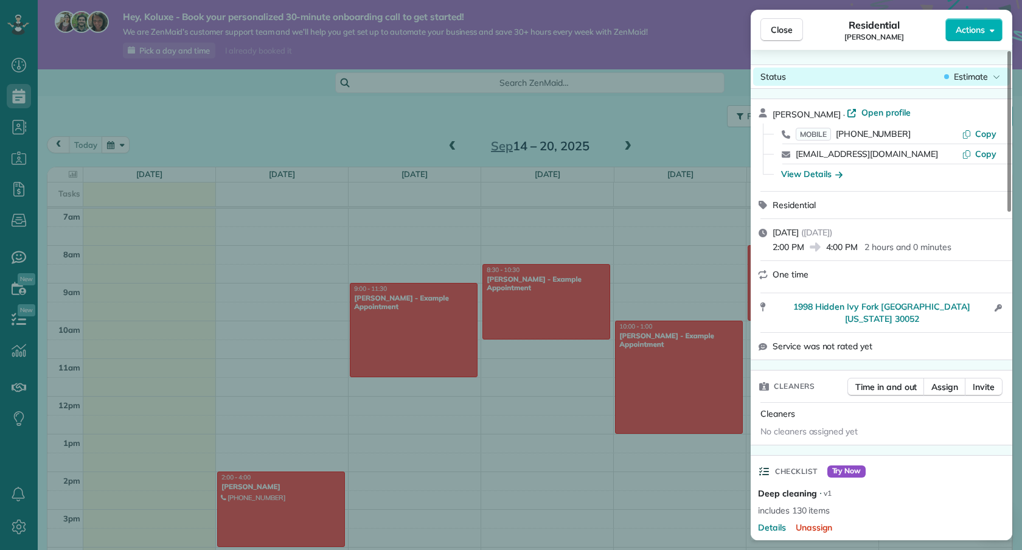
click at [932, 78] on div "Status Estimate" at bounding box center [881, 77] width 257 height 18
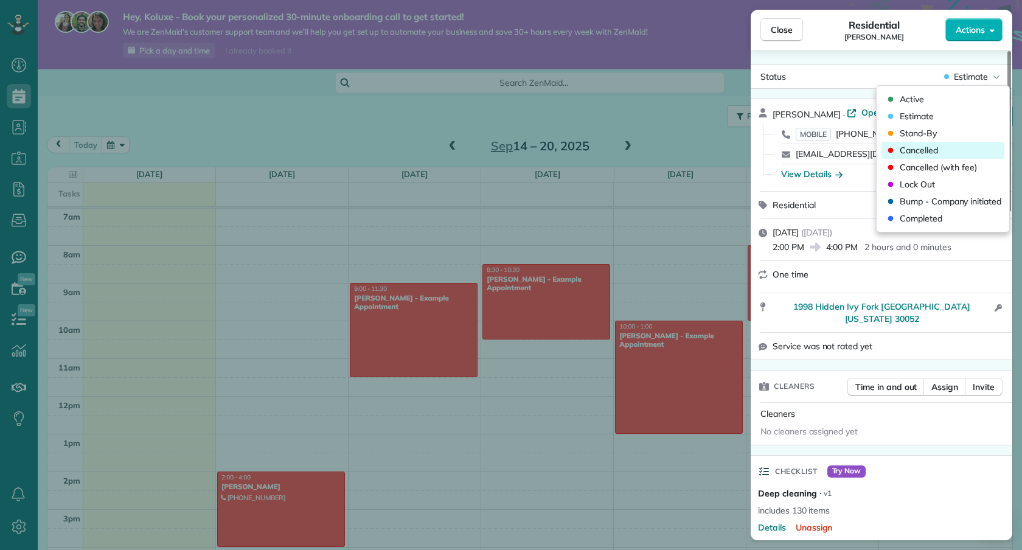
click at [925, 145] on span "Cancelled" at bounding box center [919, 150] width 38 height 12
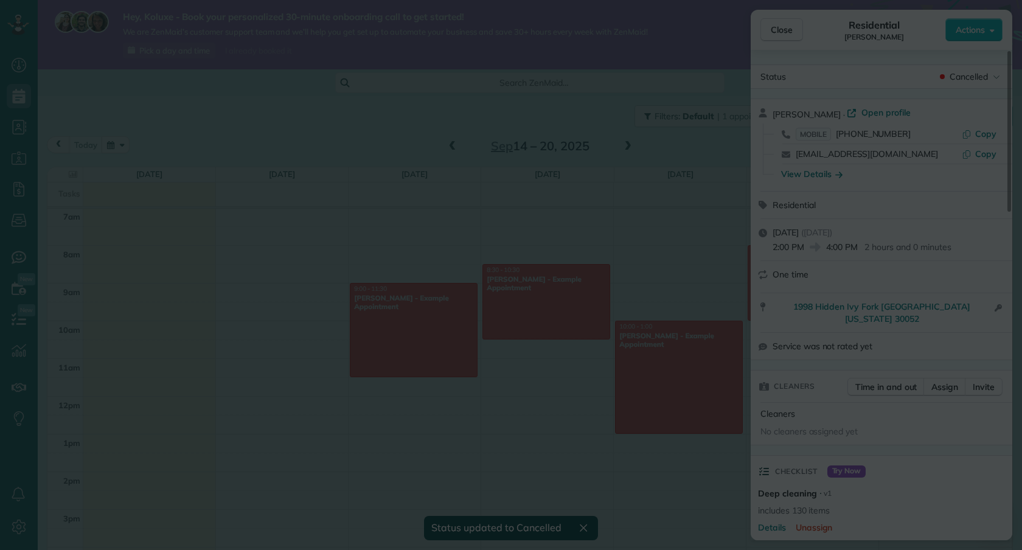
scroll to position [0, 0]
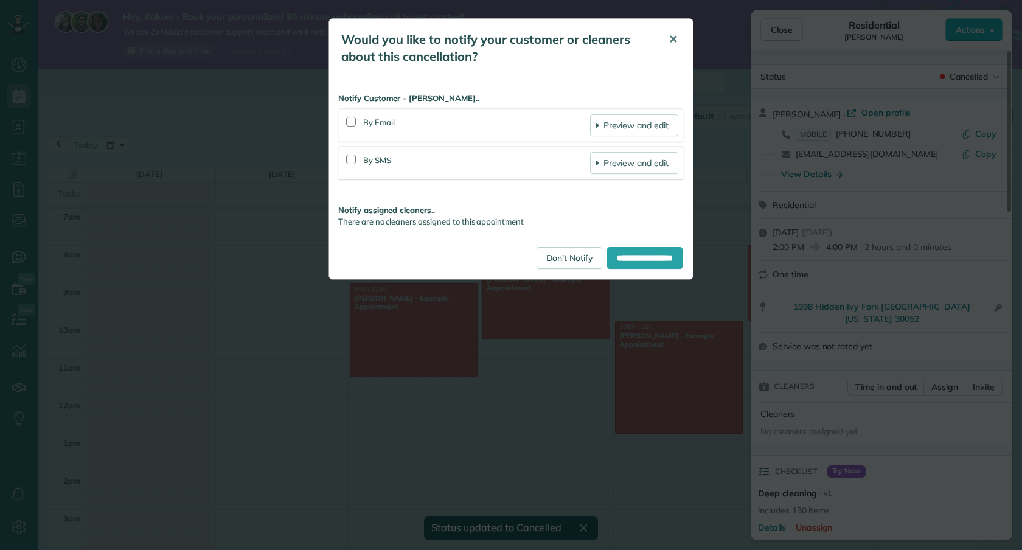
click at [677, 39] on span "✕" at bounding box center [672, 39] width 9 height 14
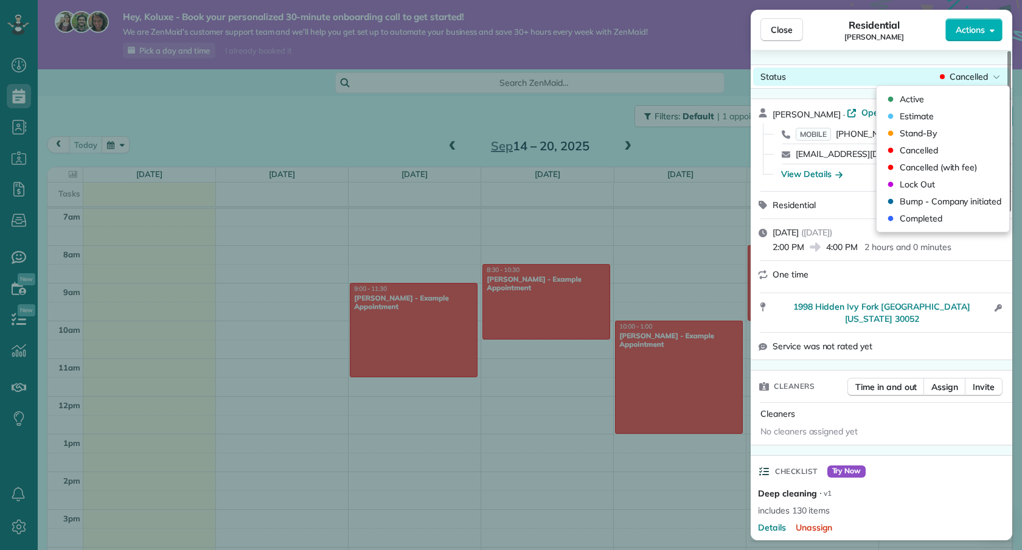
click at [960, 83] on div "Status Cancelled" at bounding box center [881, 77] width 257 height 18
click at [936, 117] on div "Estimate" at bounding box center [942, 116] width 123 height 17
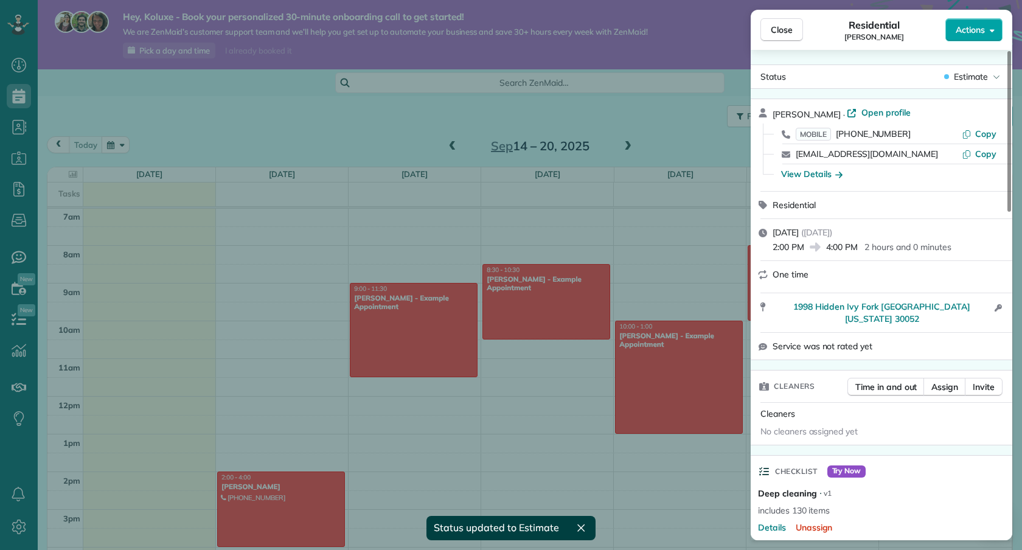
click at [993, 39] on button "Actions" at bounding box center [973, 29] width 57 height 23
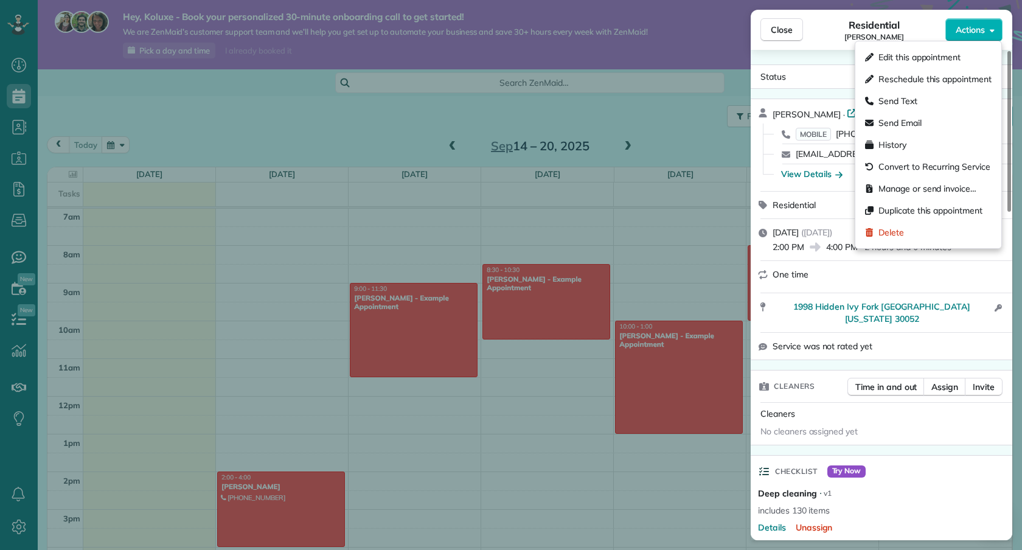
click at [814, 47] on div "Close Residential Sol Kola Actions" at bounding box center [882, 30] width 262 height 40
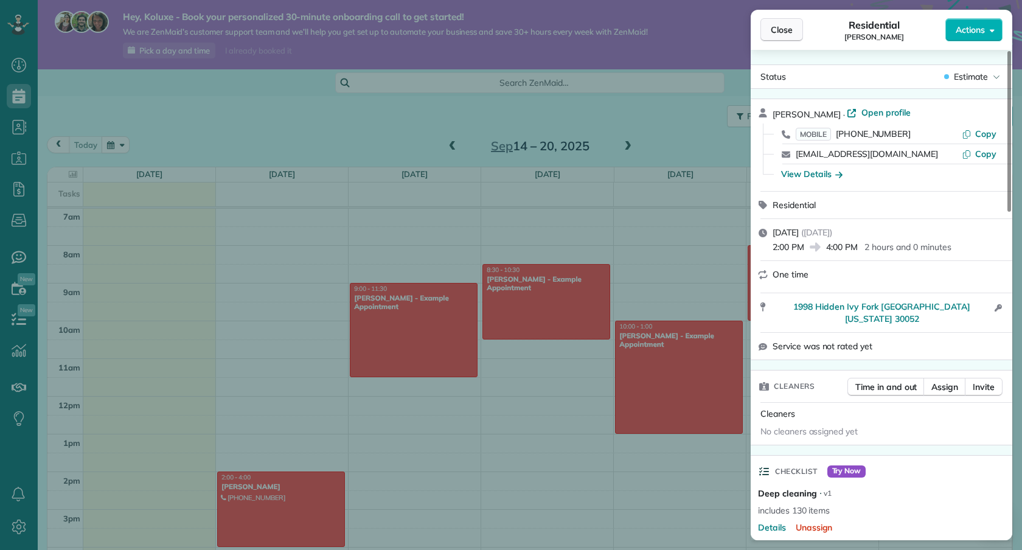
click at [793, 37] on button "Close" at bounding box center [781, 29] width 43 height 23
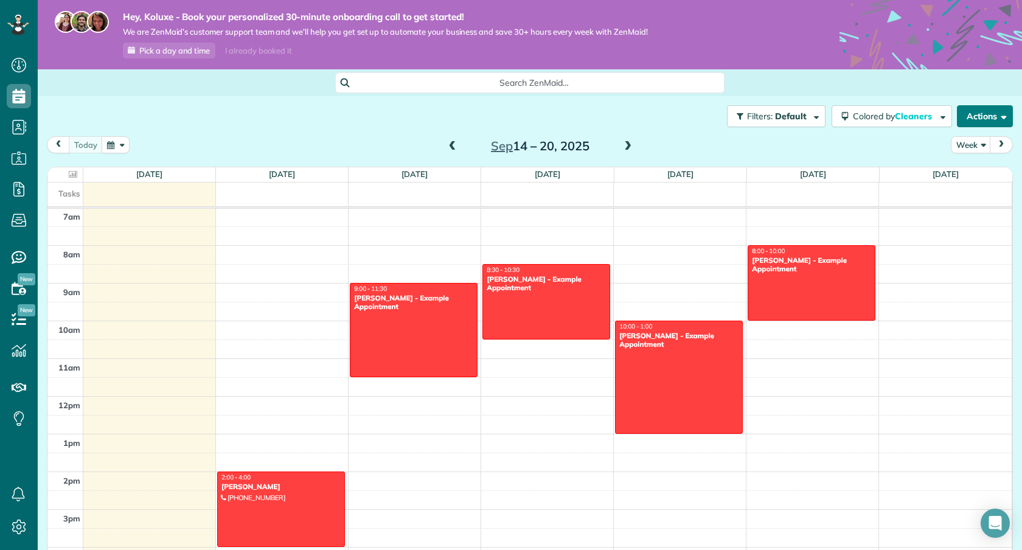
click at [992, 125] on button "Actions" at bounding box center [985, 116] width 56 height 22
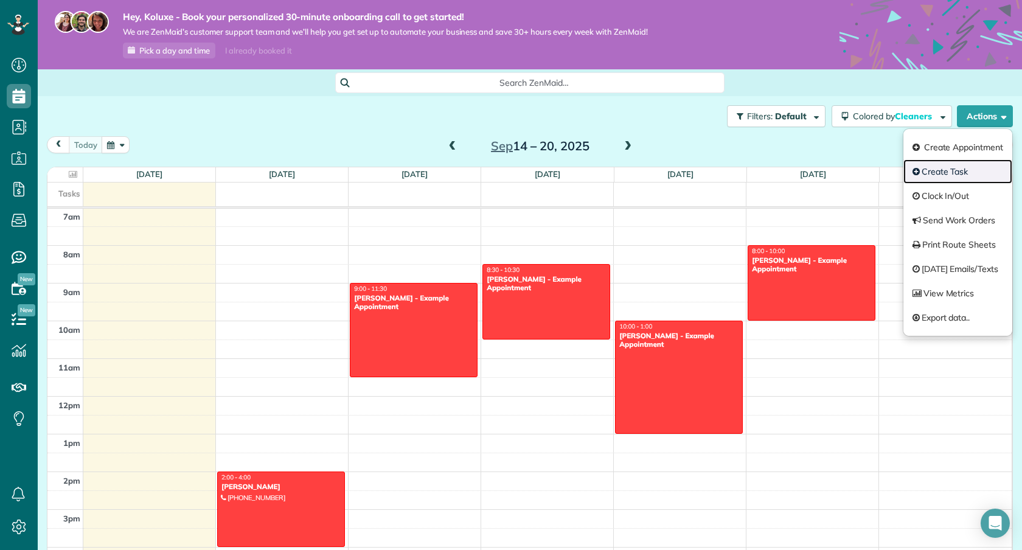
click at [973, 162] on link "Create Task" at bounding box center [957, 171] width 109 height 24
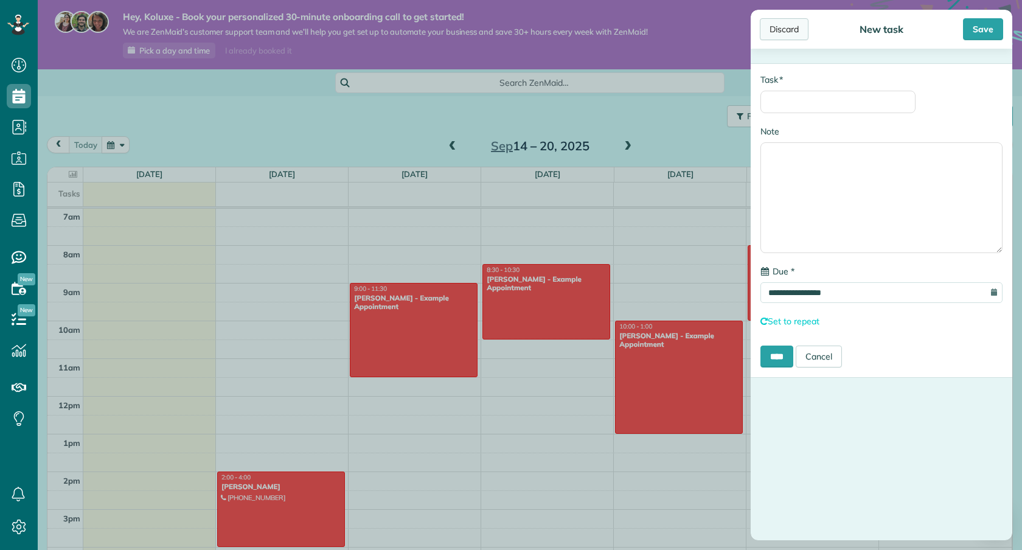
click at [799, 34] on div "Discard" at bounding box center [784, 29] width 49 height 22
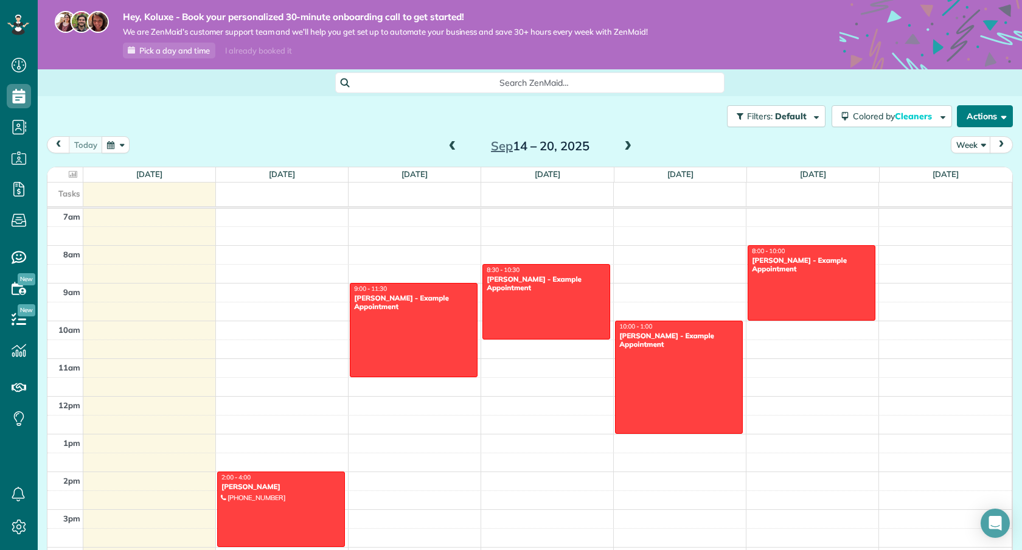
click at [976, 119] on button "Actions" at bounding box center [985, 116] width 56 height 22
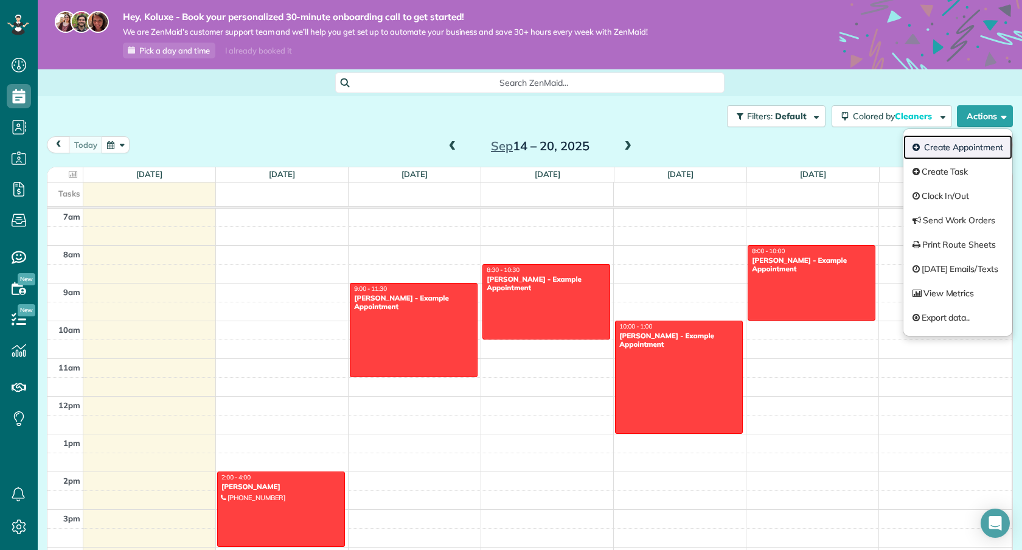
click at [957, 141] on link "Create Appointment" at bounding box center [957, 147] width 109 height 24
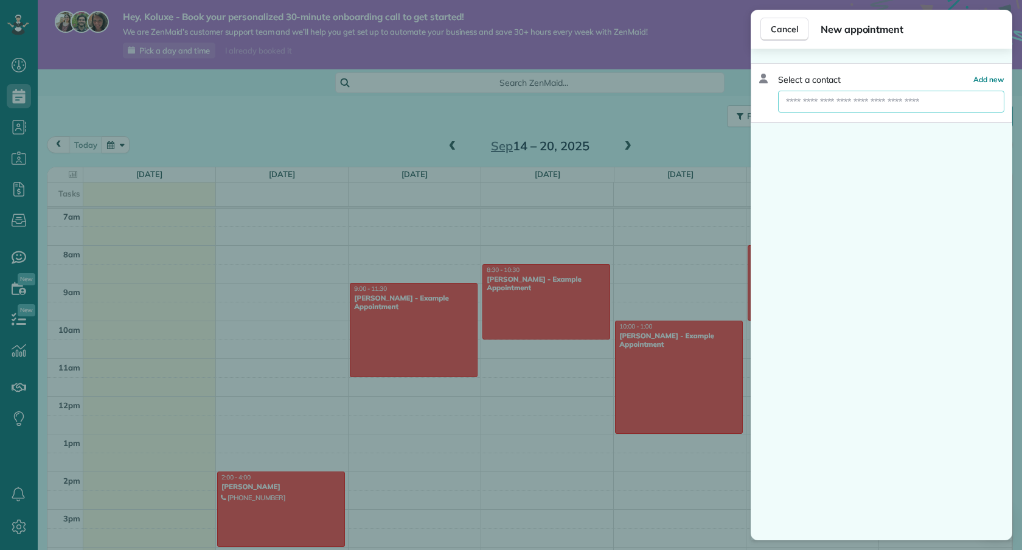
click at [900, 99] on input "text" at bounding box center [891, 102] width 226 height 22
click at [890, 97] on input "text" at bounding box center [891, 102] width 226 height 22
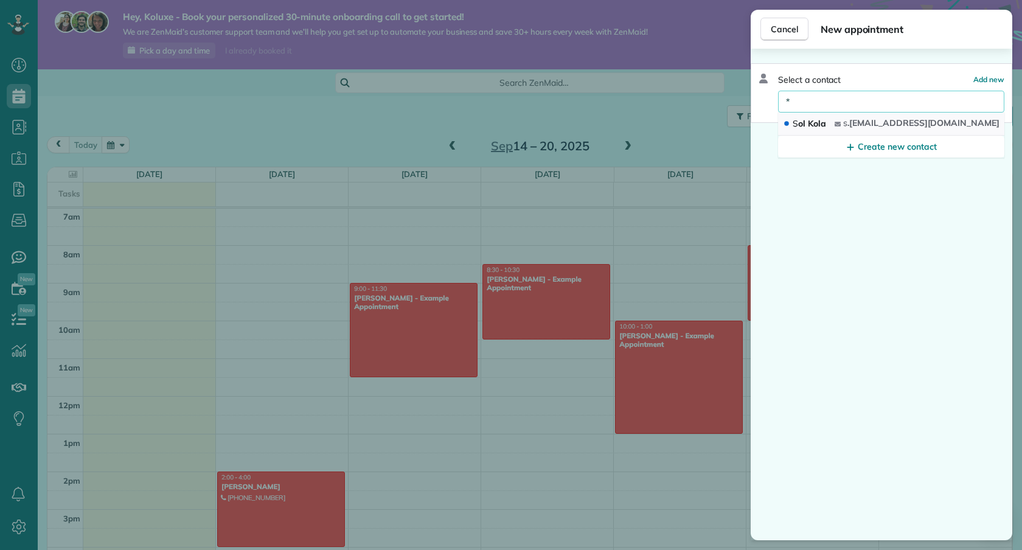
type input "*"
click at [811, 131] on button "S ol Kola s .kolawole832@gmail.com" at bounding box center [891, 124] width 226 height 23
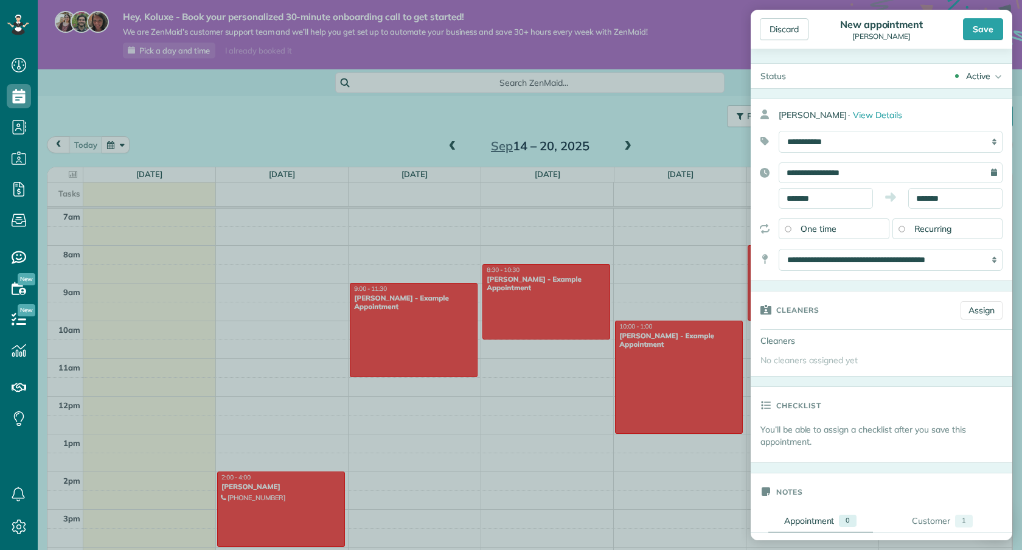
click at [994, 78] on icon at bounding box center [996, 76] width 12 height 24
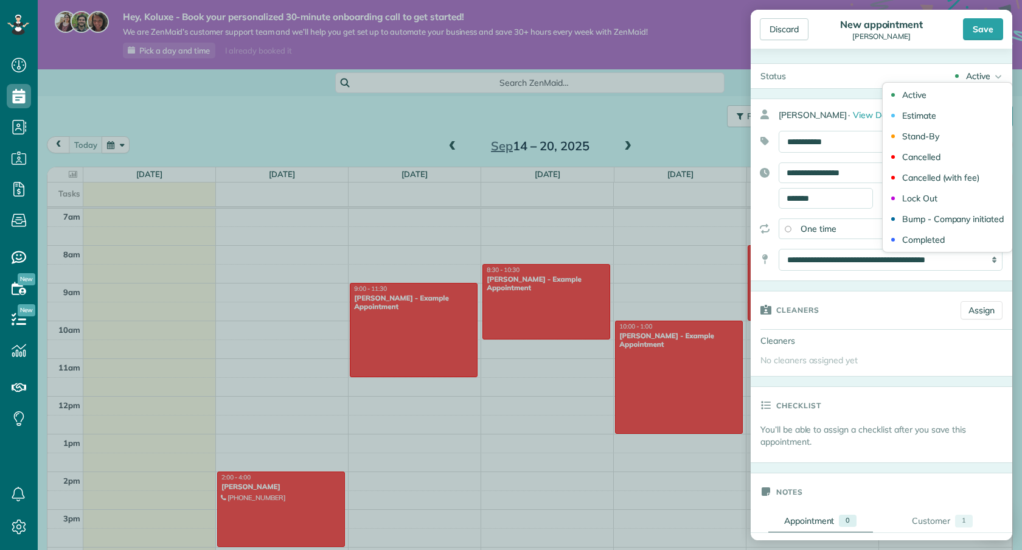
click at [986, 54] on div "Status Active Active Estimate Stand-By Cancelled" at bounding box center [882, 294] width 262 height 491
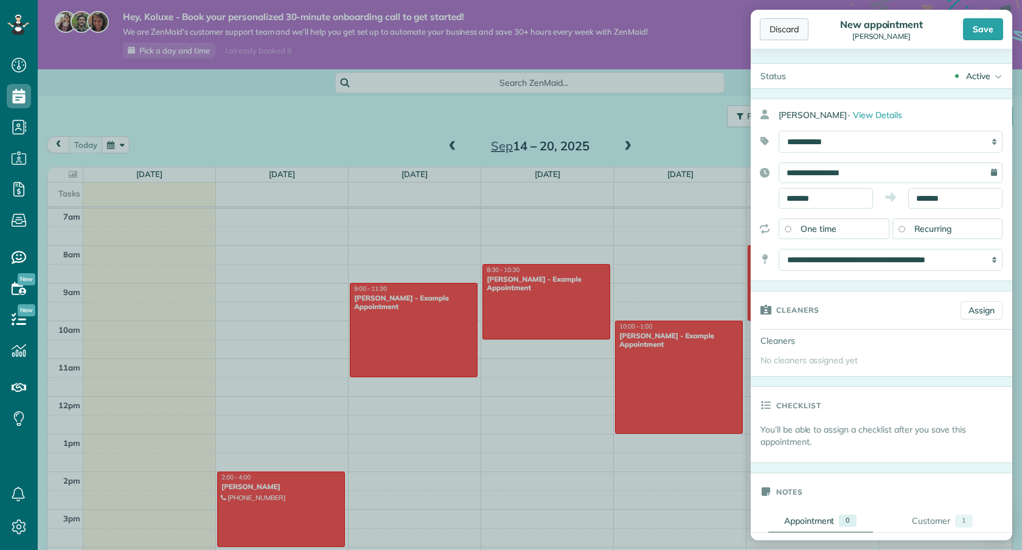
click at [796, 34] on div "Discard" at bounding box center [784, 29] width 49 height 22
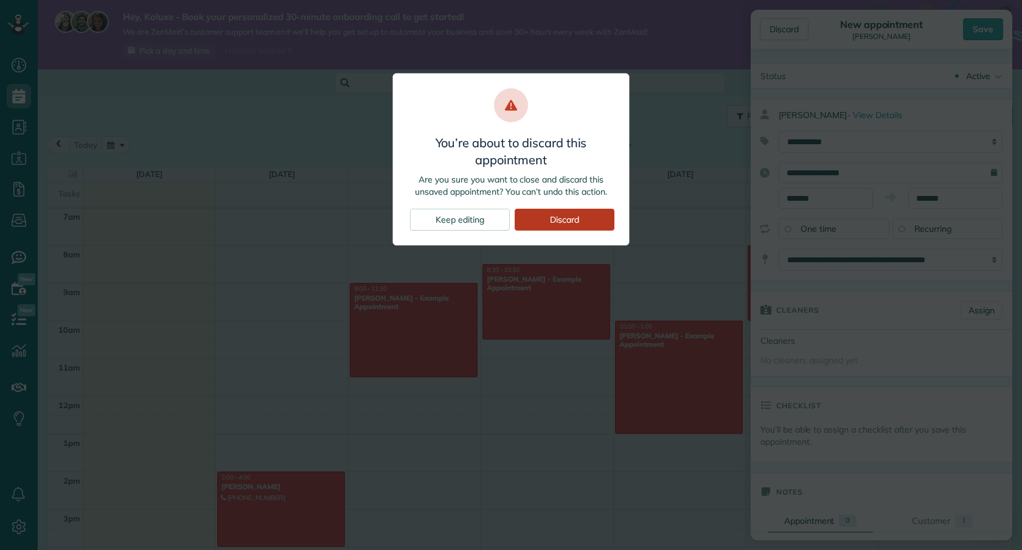
click at [546, 222] on div "Discard" at bounding box center [565, 220] width 100 height 22
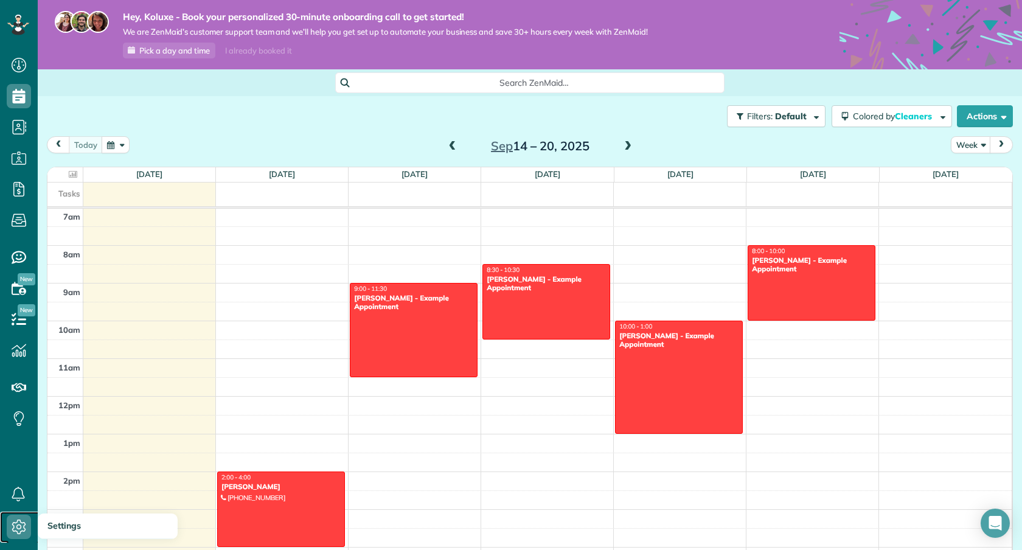
click at [15, 521] on icon at bounding box center [19, 527] width 24 height 24
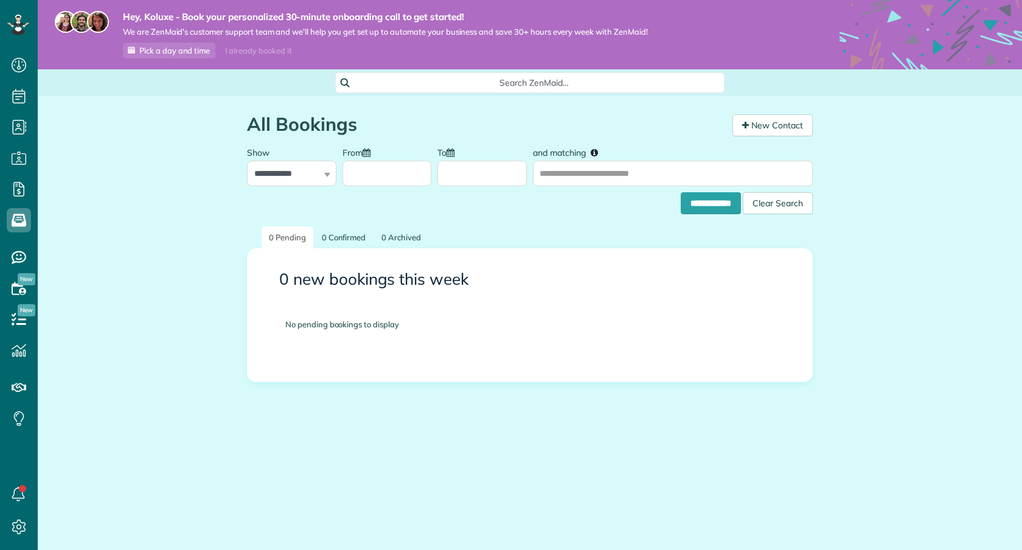
scroll to position [5, 5]
click at [27, 186] on icon at bounding box center [19, 189] width 24 height 24
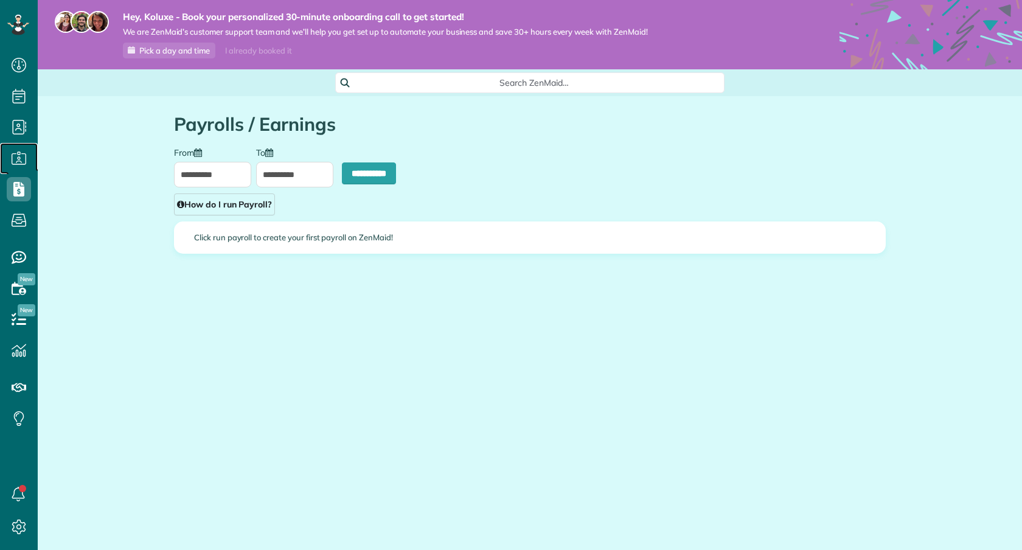
scroll to position [5, 5]
click at [24, 164] on use at bounding box center [19, 157] width 15 height 13
type input "**********"
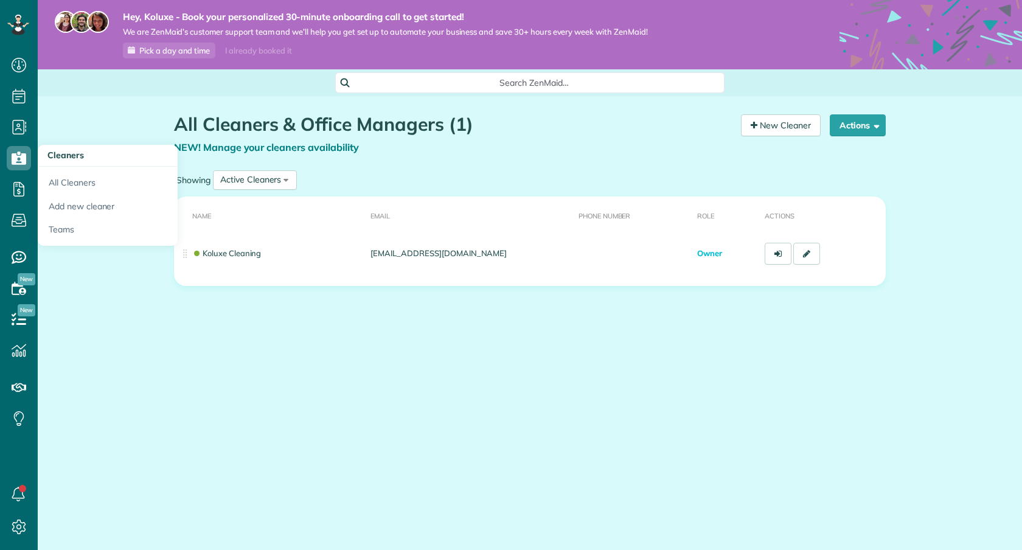
scroll to position [5, 5]
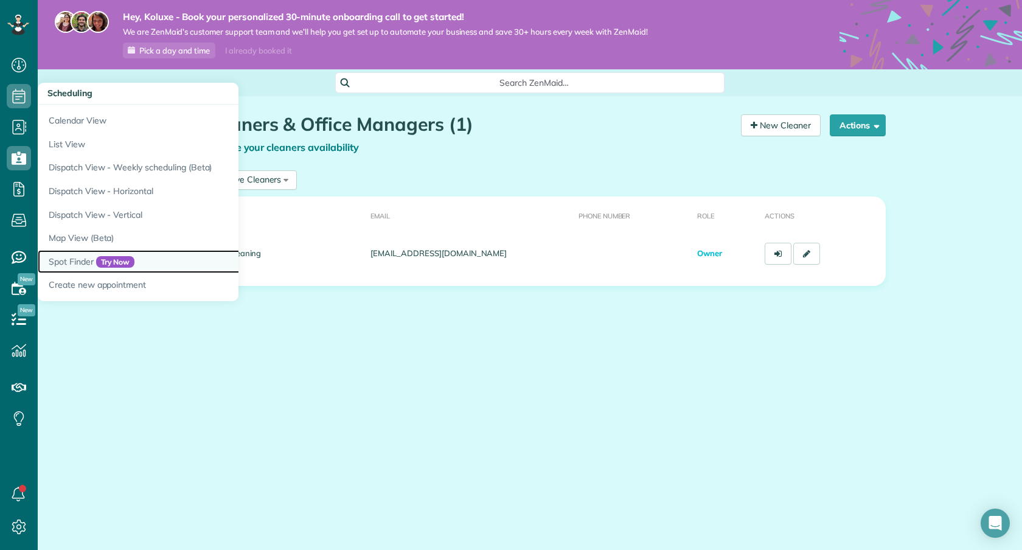
click at [186, 268] on link "Spot Finder Try Now" at bounding box center [190, 262] width 304 height 24
